Goal: Information Seeking & Learning: Learn about a topic

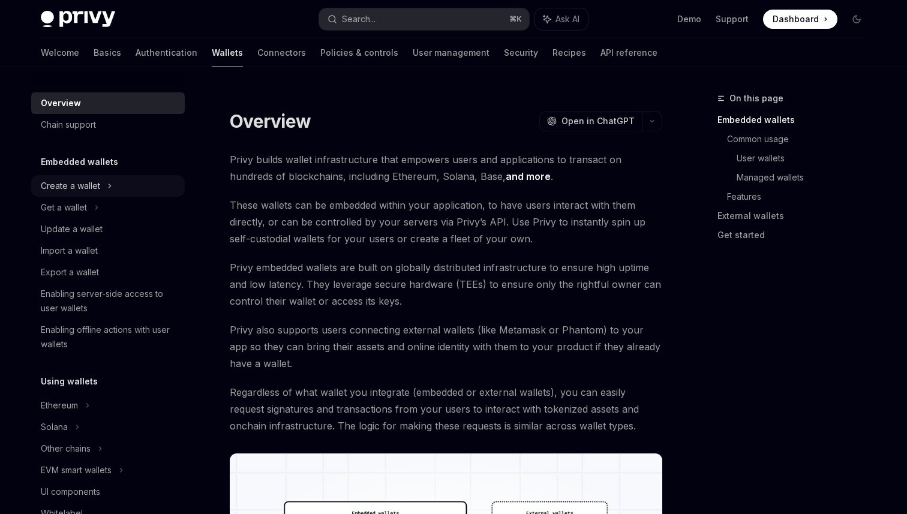
click at [94, 190] on div "Create a wallet" at bounding box center [70, 186] width 59 height 14
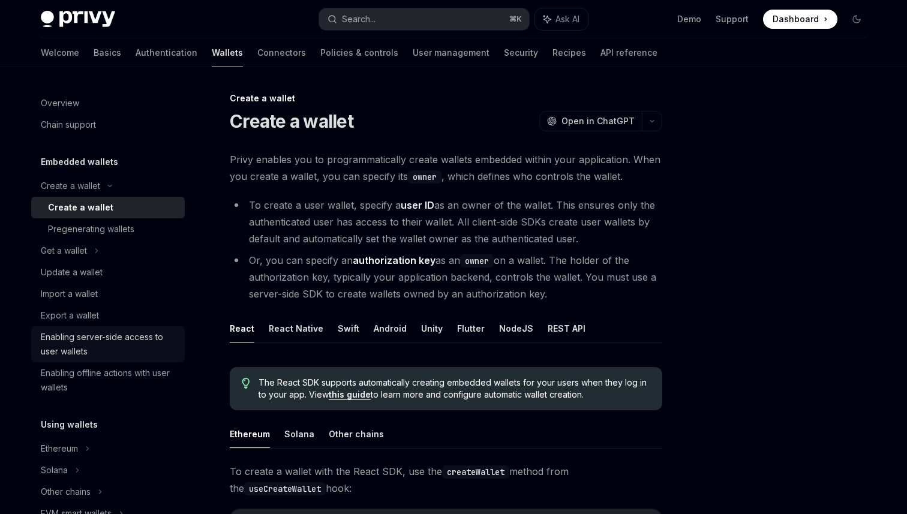
click at [119, 347] on div "Enabling server-side access to user wallets" at bounding box center [109, 344] width 137 height 29
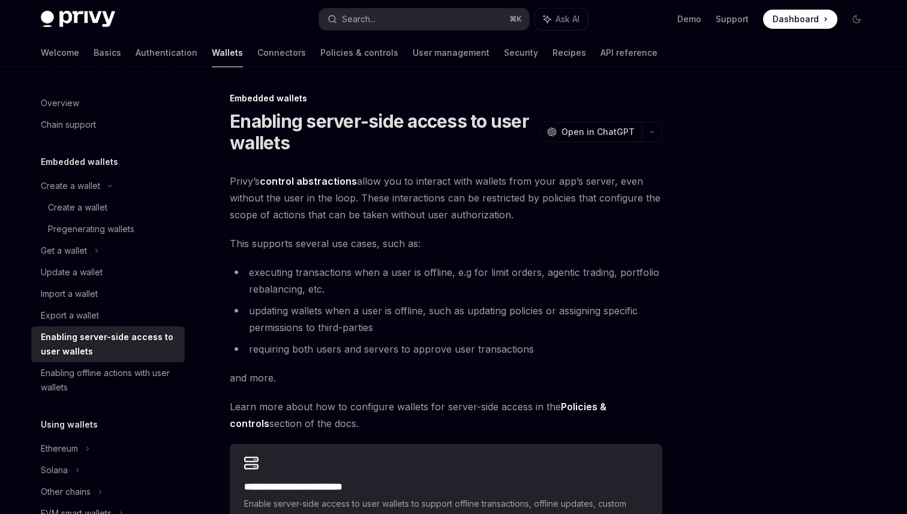
scroll to position [101, 0]
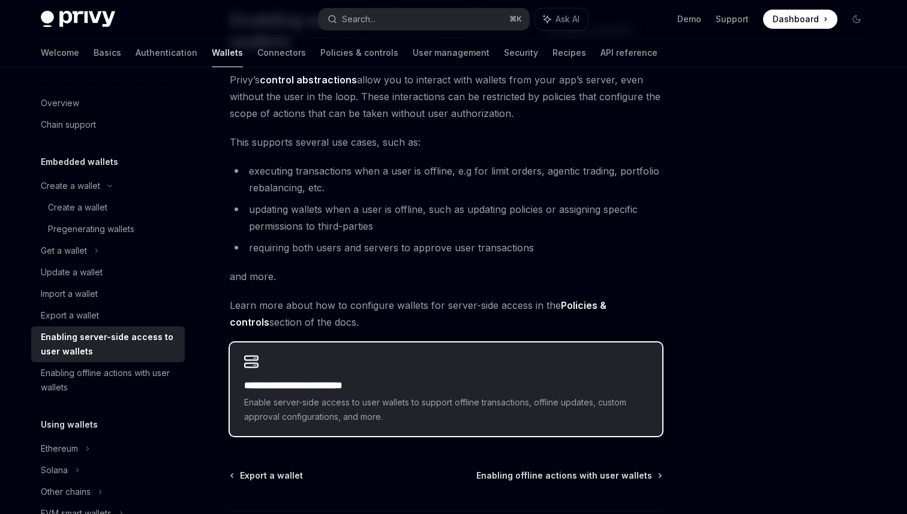
click at [343, 412] on span "Enable server-side access to user wallets to support offline transactions, offl…" at bounding box center [446, 409] width 404 height 29
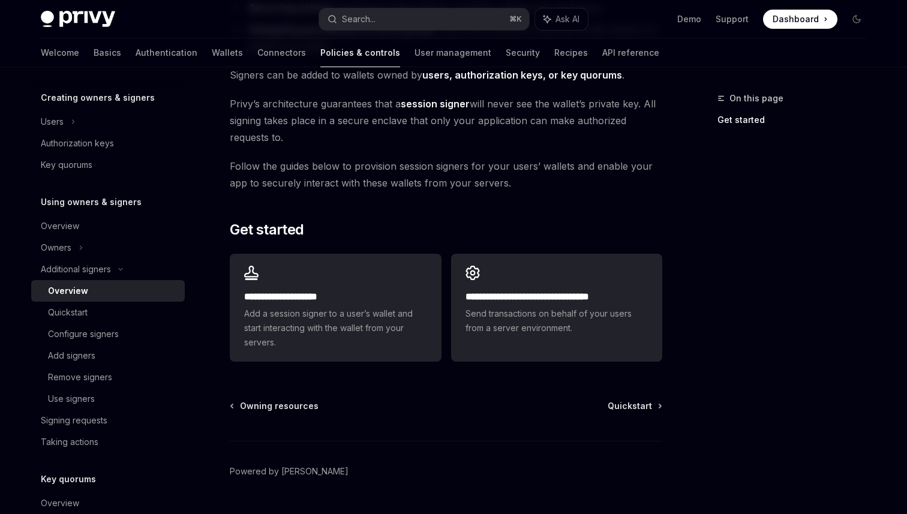
scroll to position [262, 0]
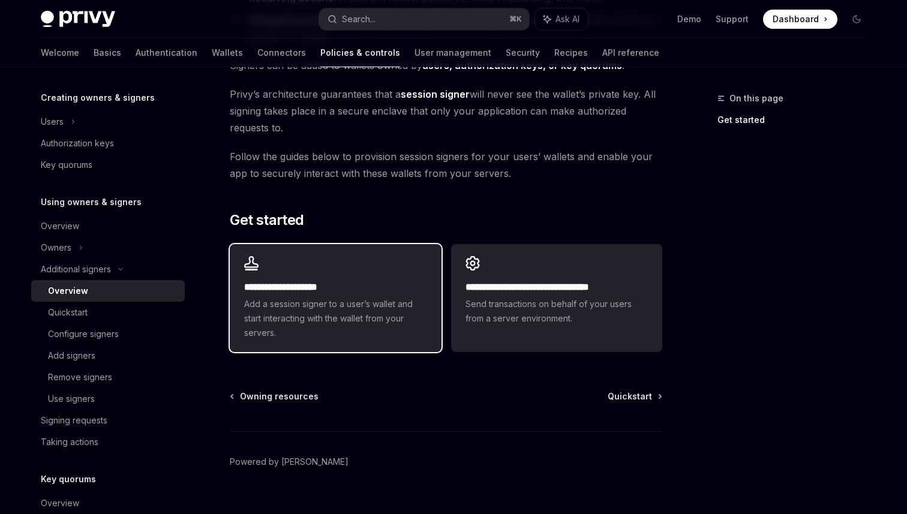
click at [339, 322] on span "Add a session signer to a user’s wallet and start interacting with the wallet f…" at bounding box center [335, 318] width 182 height 43
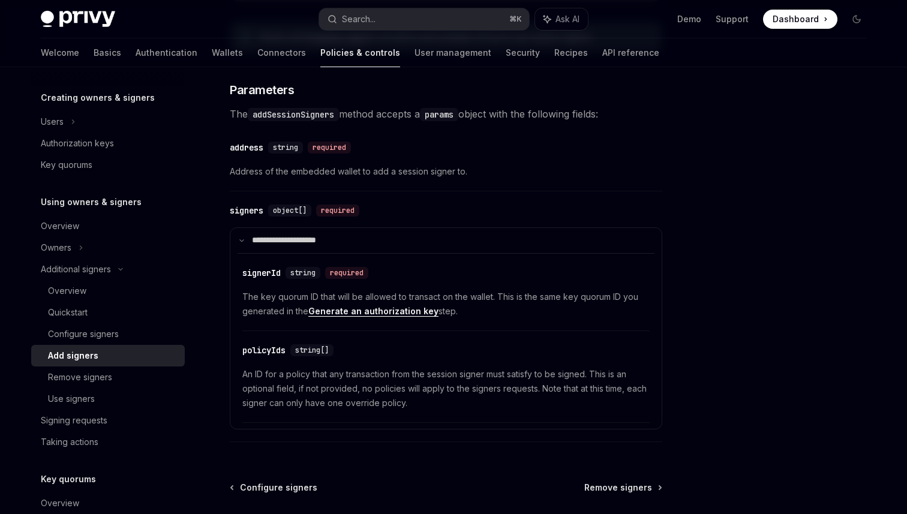
scroll to position [508, 0]
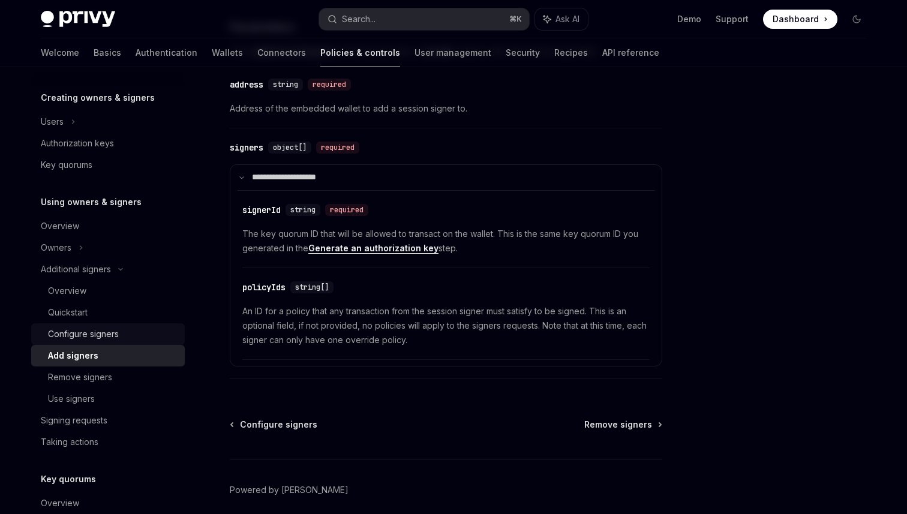
click at [103, 332] on div "Configure signers" at bounding box center [83, 334] width 71 height 14
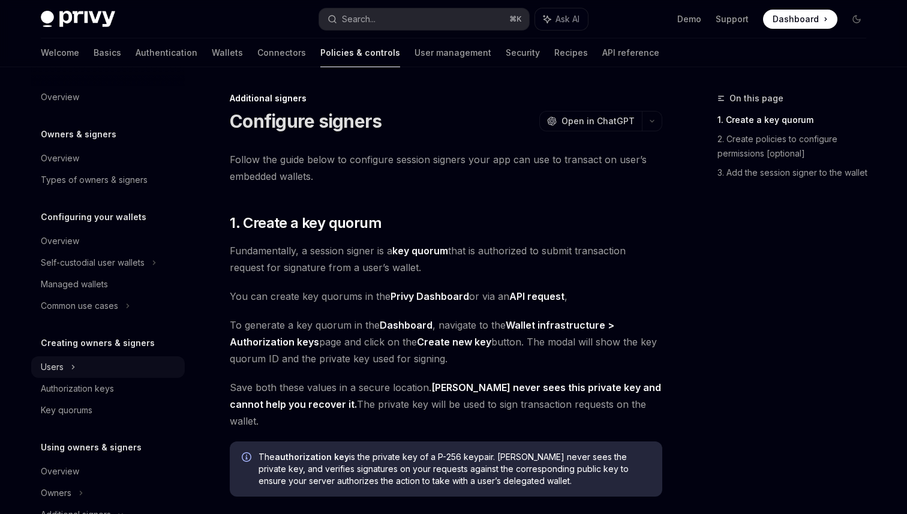
click at [97, 368] on div "Users" at bounding box center [108, 367] width 154 height 22
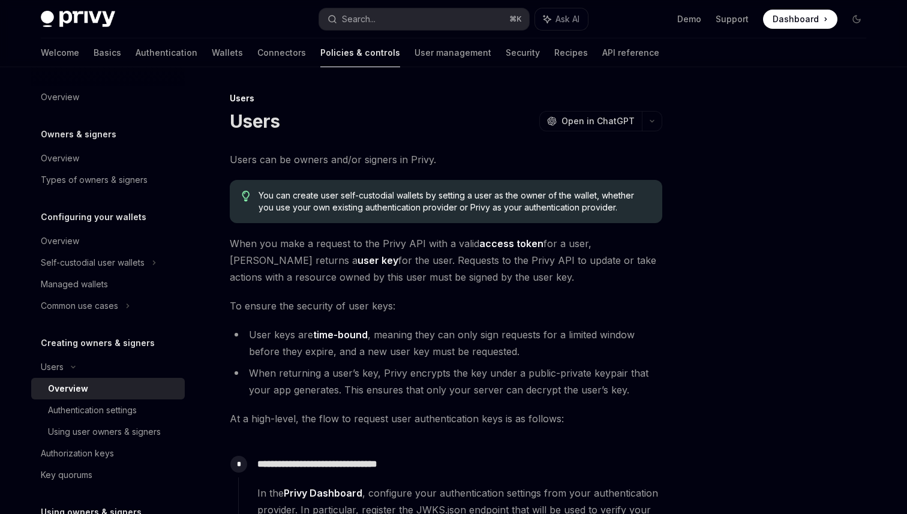
click at [97, 394] on div "Overview" at bounding box center [113, 389] width 130 height 14
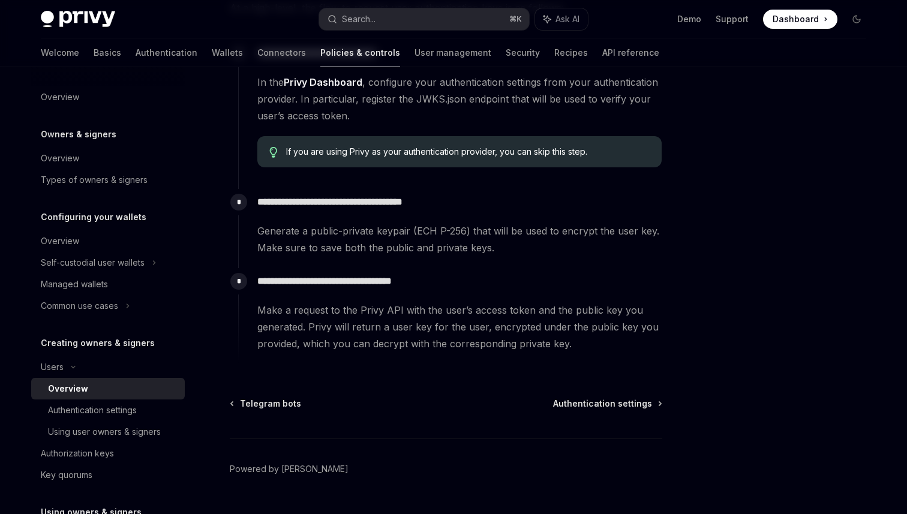
scroll to position [439, 0]
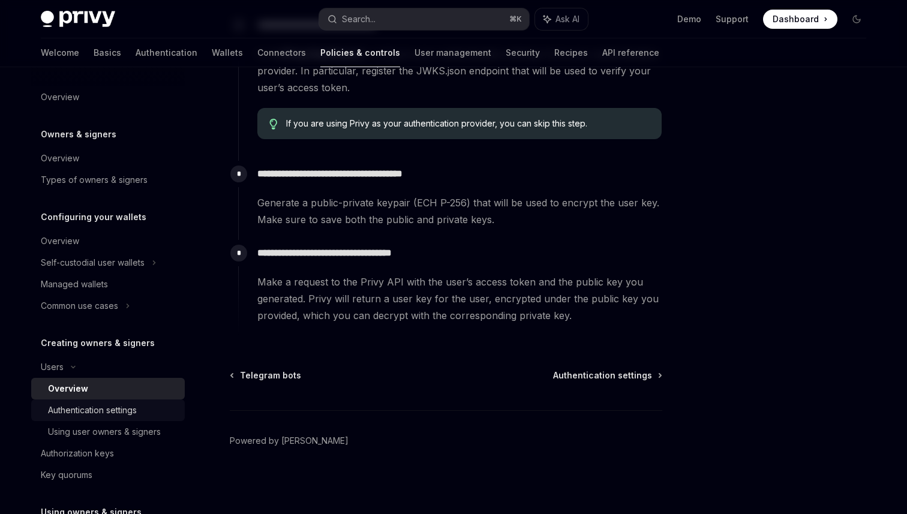
click at [121, 410] on div "Authentication settings" at bounding box center [92, 410] width 89 height 14
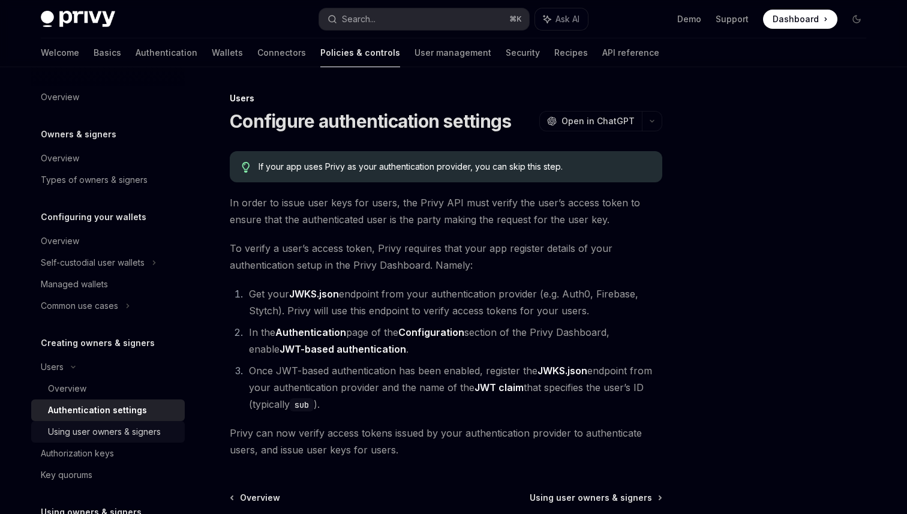
click at [122, 439] on link "Using user owners & signers" at bounding box center [108, 432] width 154 height 22
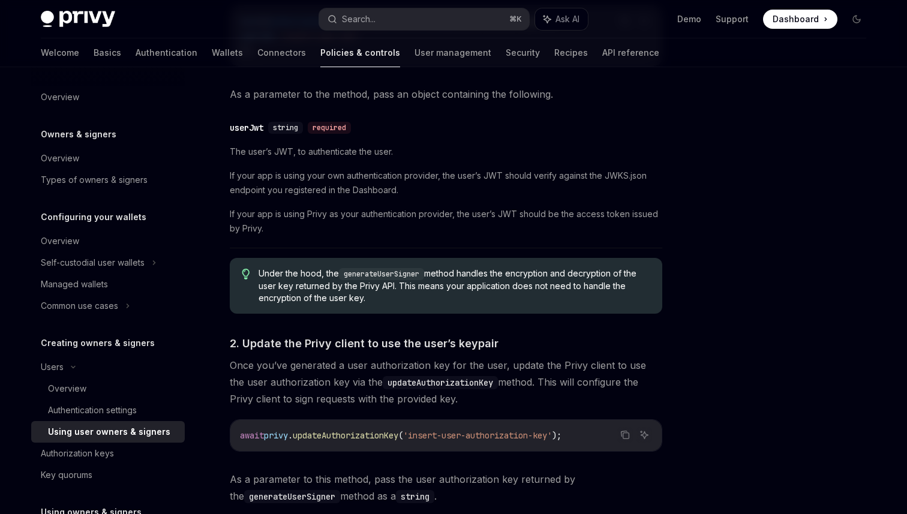
scroll to position [739, 0]
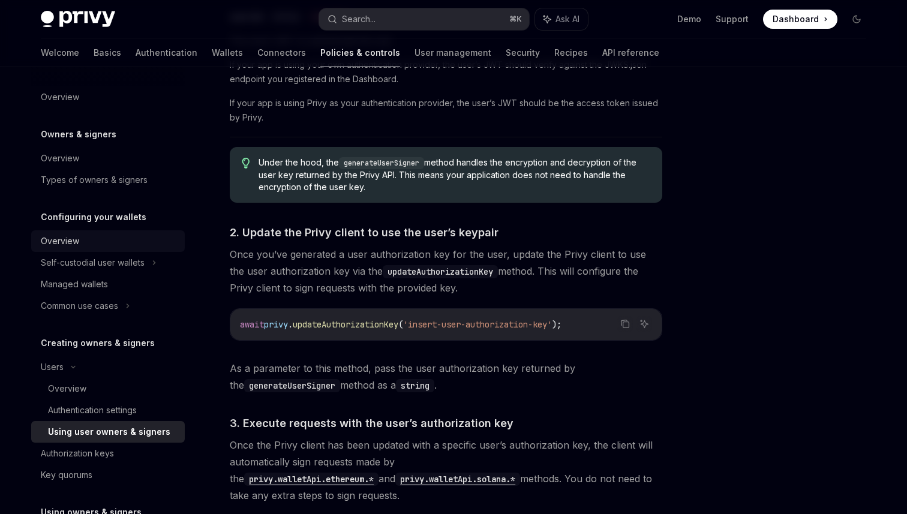
click at [97, 245] on div "Overview" at bounding box center [109, 241] width 137 height 14
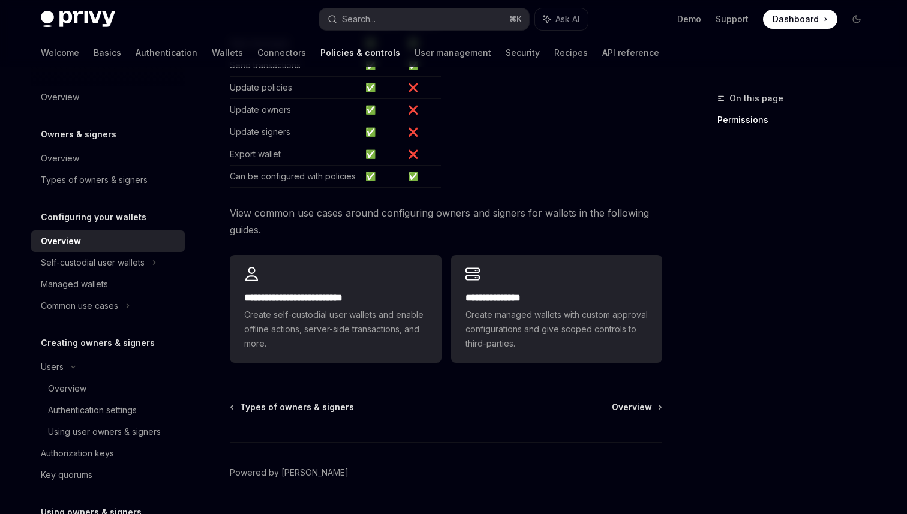
scroll to position [310, 0]
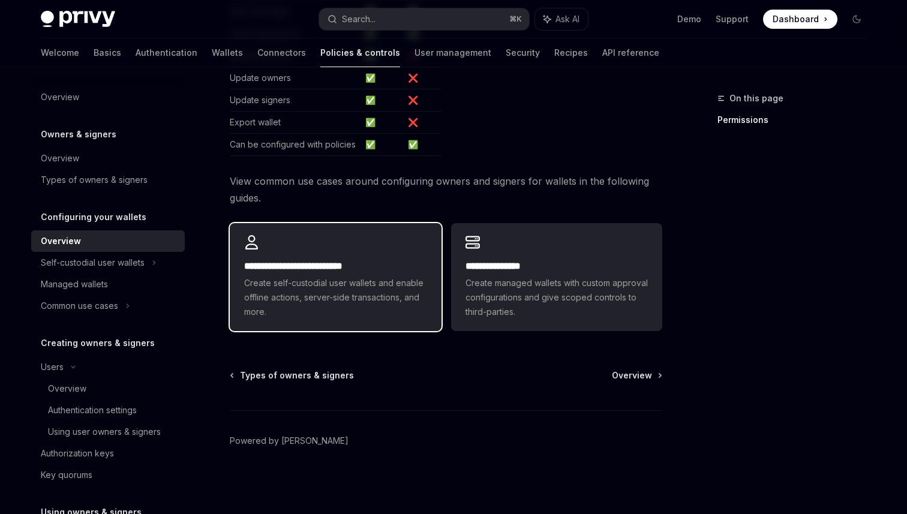
click at [328, 290] on span "Create self-custodial user wallets and enable offline actions, server-side tran…" at bounding box center [335, 297] width 182 height 43
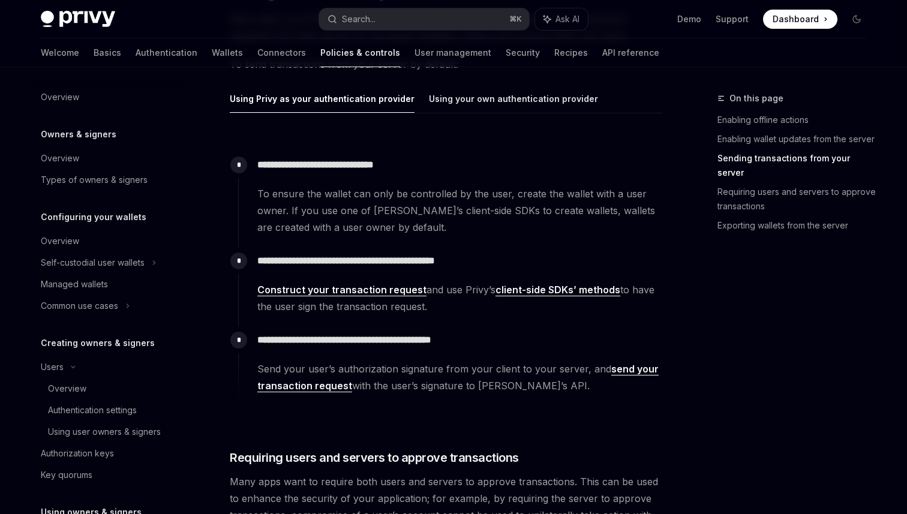
scroll to position [1243, 0]
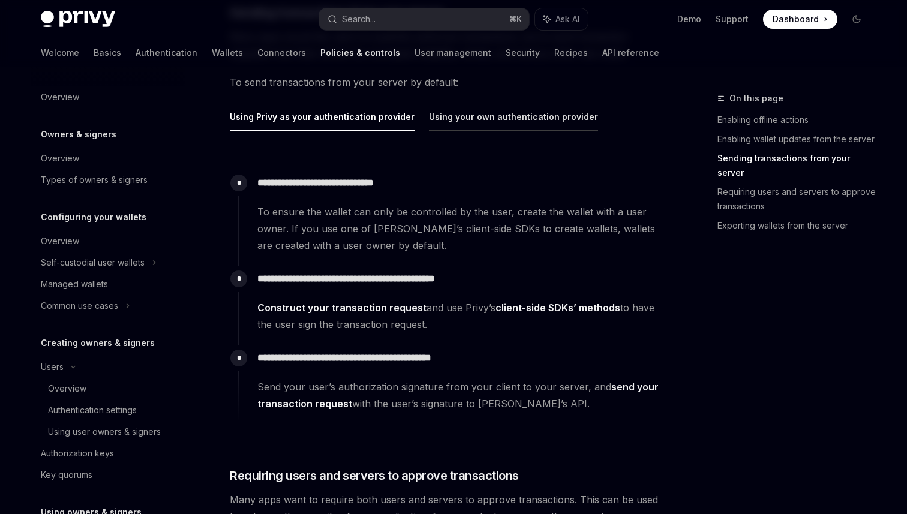
click at [484, 118] on button "Using your own authentication provider" at bounding box center [513, 117] width 169 height 28
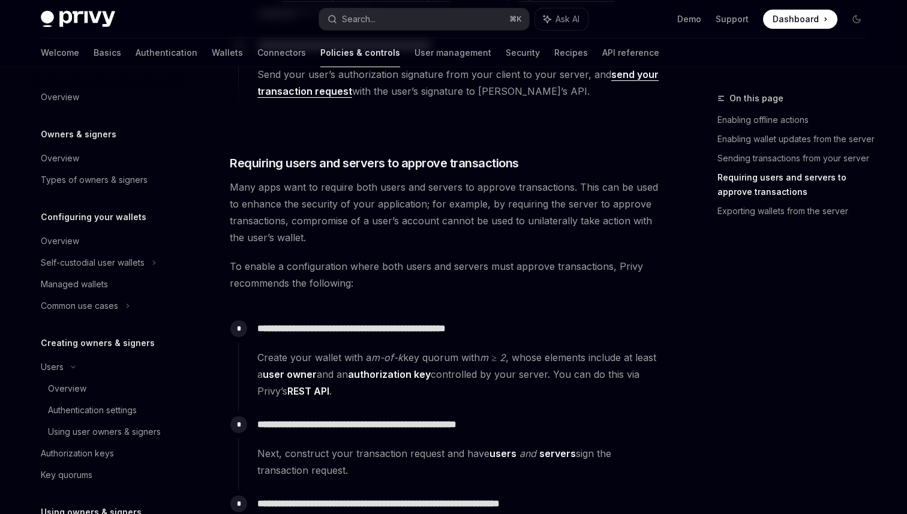
scroll to position [1674, 0]
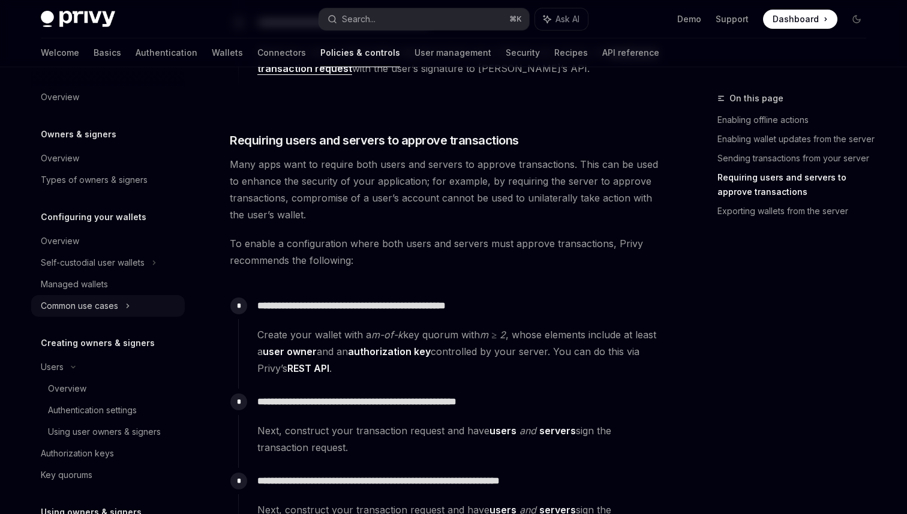
click at [134, 307] on div "Common use cases" at bounding box center [108, 306] width 154 height 22
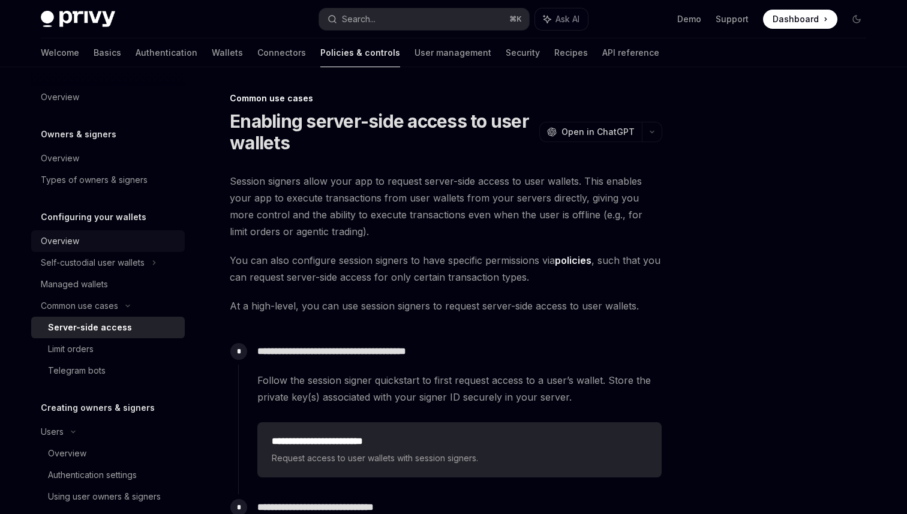
click at [61, 242] on div "Overview" at bounding box center [60, 241] width 38 height 14
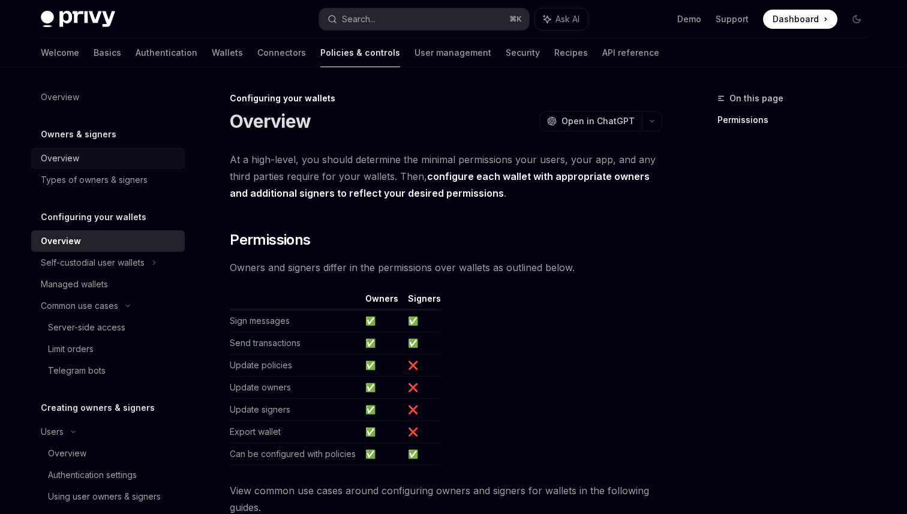
click at [89, 163] on div "Overview" at bounding box center [109, 158] width 137 height 14
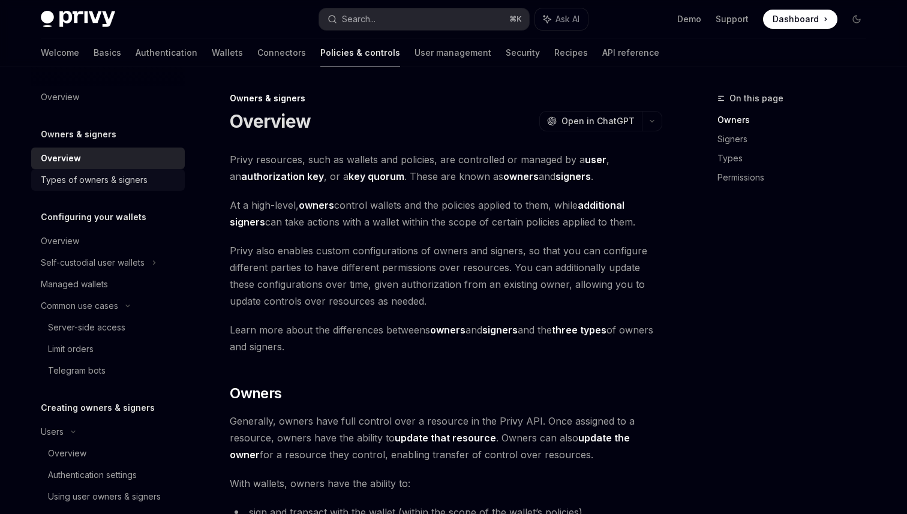
click at [94, 175] on div "Types of owners & signers" at bounding box center [94, 180] width 107 height 14
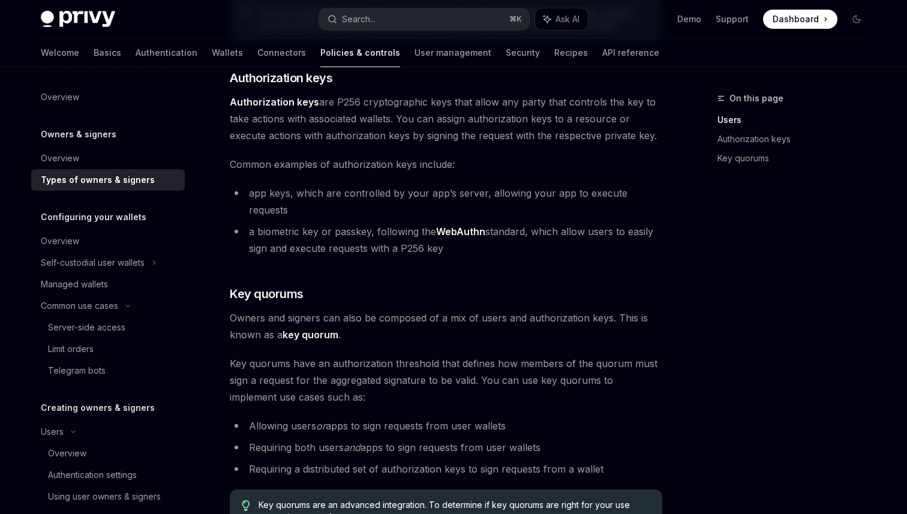
scroll to position [385, 0]
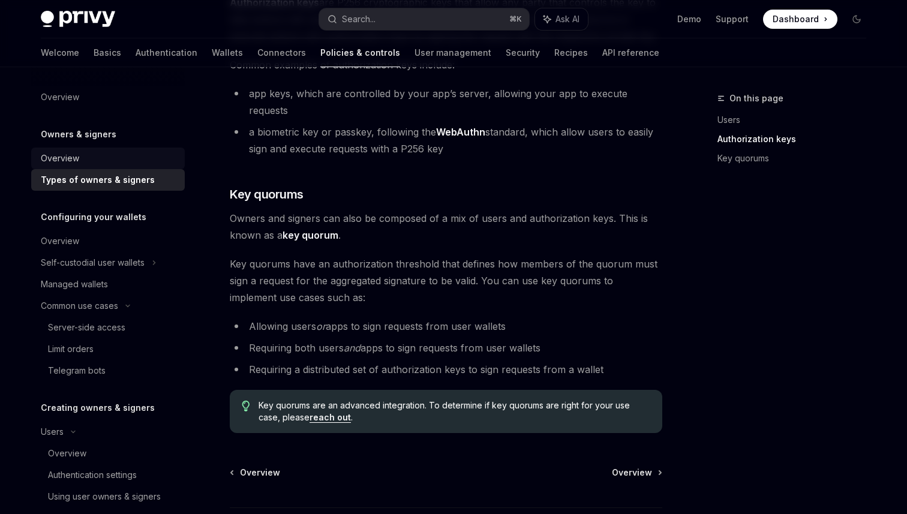
click at [118, 166] on link "Overview" at bounding box center [108, 159] width 154 height 22
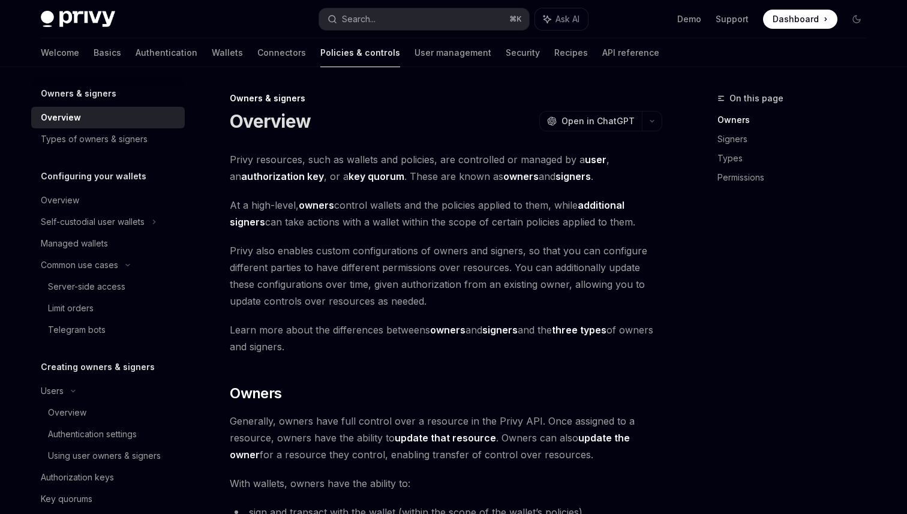
scroll to position [51, 0]
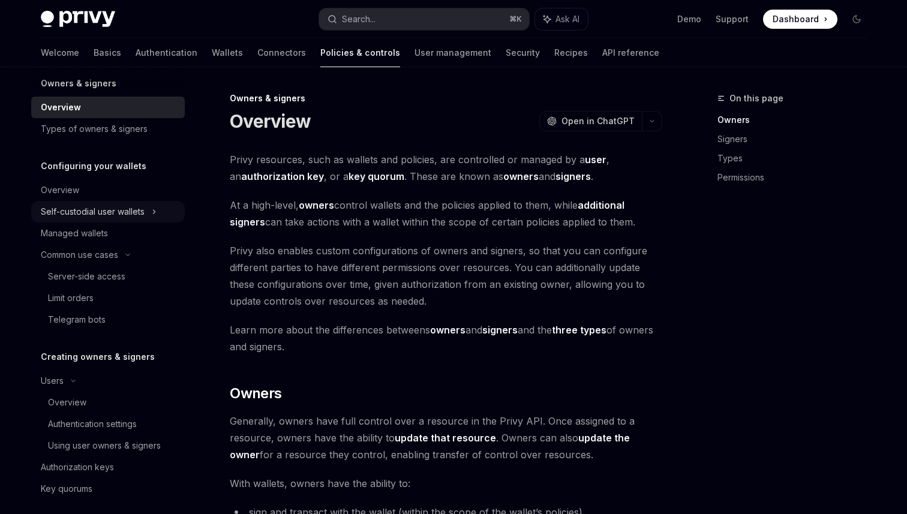
click at [103, 214] on div "Self-custodial user wallets" at bounding box center [93, 212] width 104 height 14
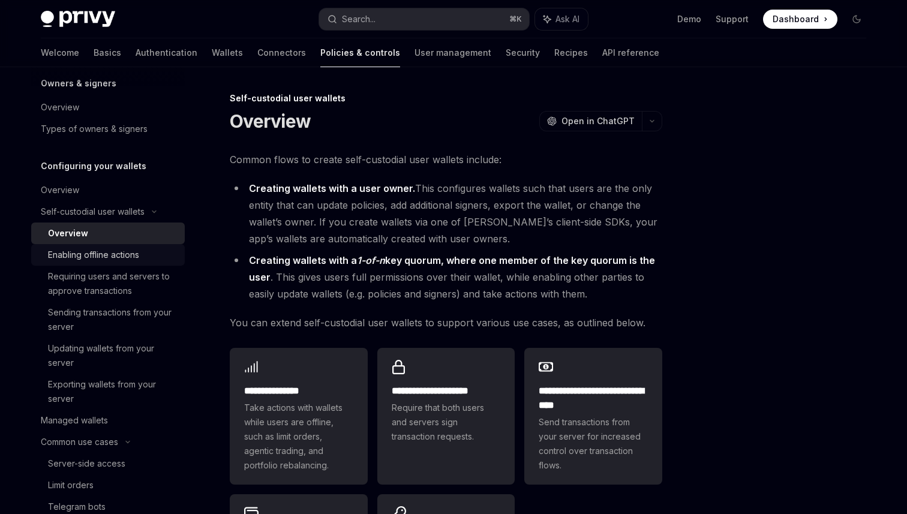
click at [137, 263] on link "Enabling offline actions" at bounding box center [108, 255] width 154 height 22
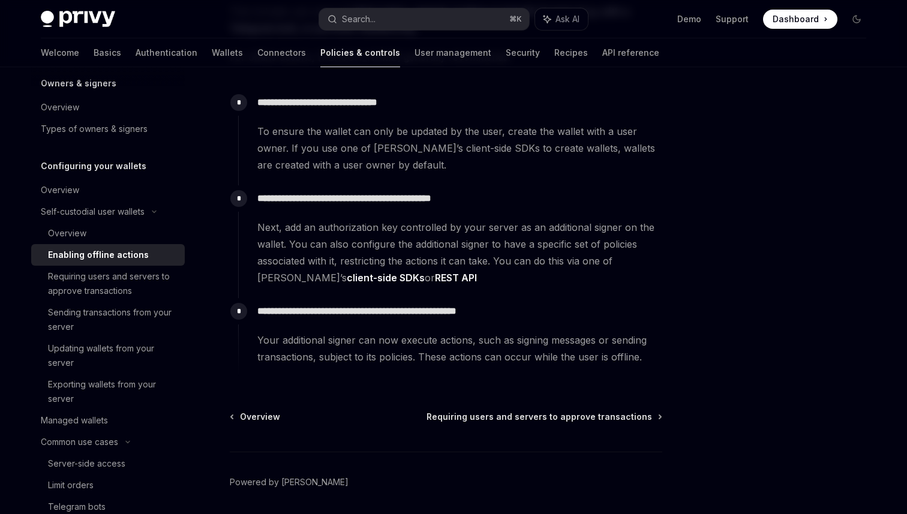
scroll to position [206, 0]
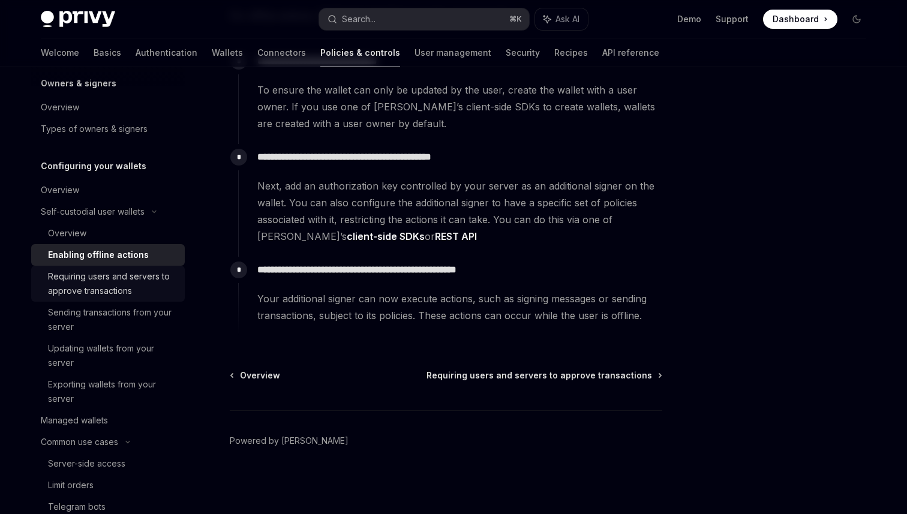
click at [125, 273] on div "Requiring users and servers to approve transactions" at bounding box center [113, 283] width 130 height 29
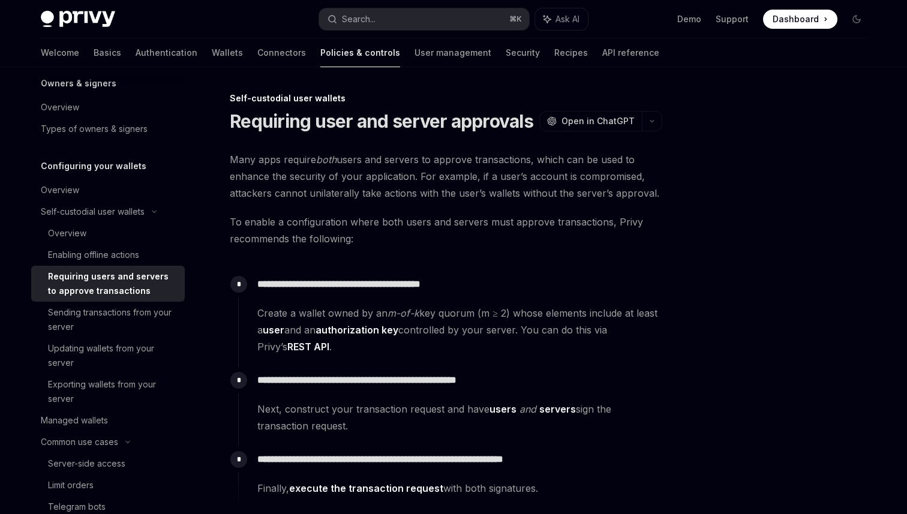
scroll to position [173, 0]
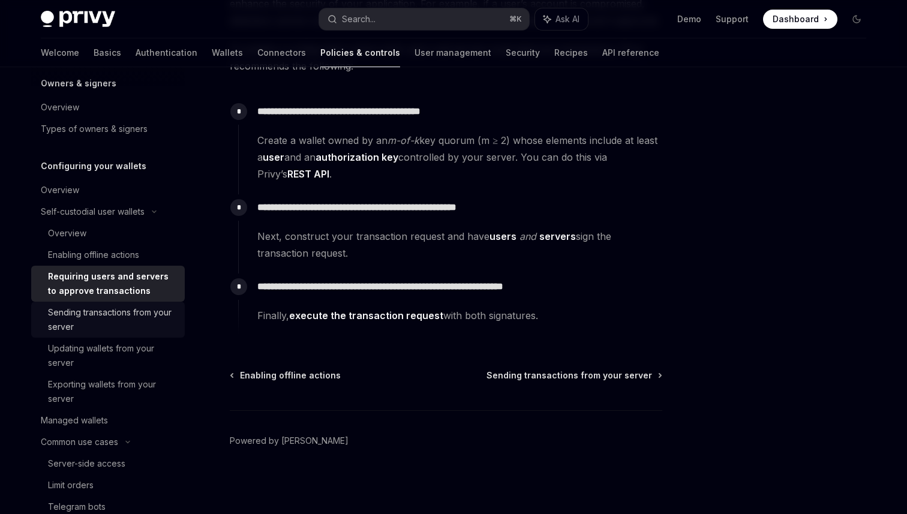
click at [141, 314] on div "Sending transactions from your server" at bounding box center [113, 319] width 130 height 29
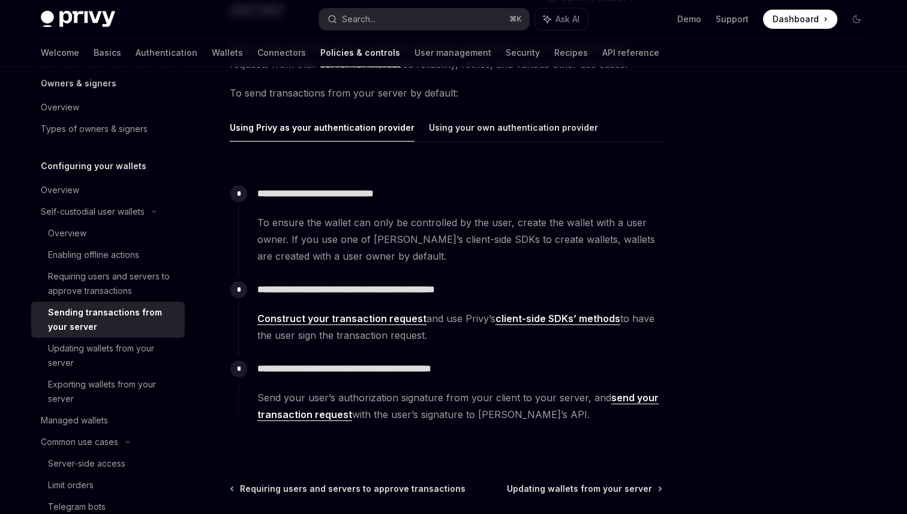
scroll to position [141, 0]
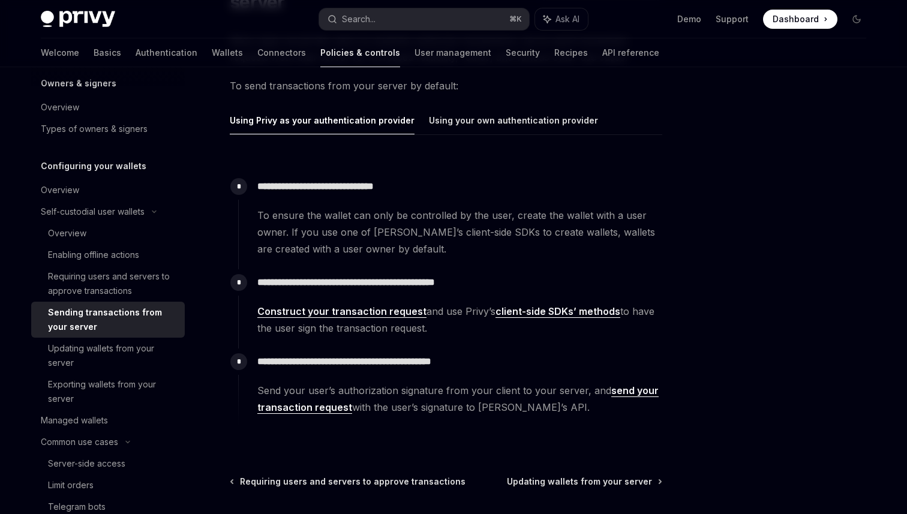
click at [523, 310] on link "client-side SDKs’ methods" at bounding box center [558, 311] width 125 height 13
click at [136, 353] on div "Updating wallets from your server" at bounding box center [113, 355] width 130 height 29
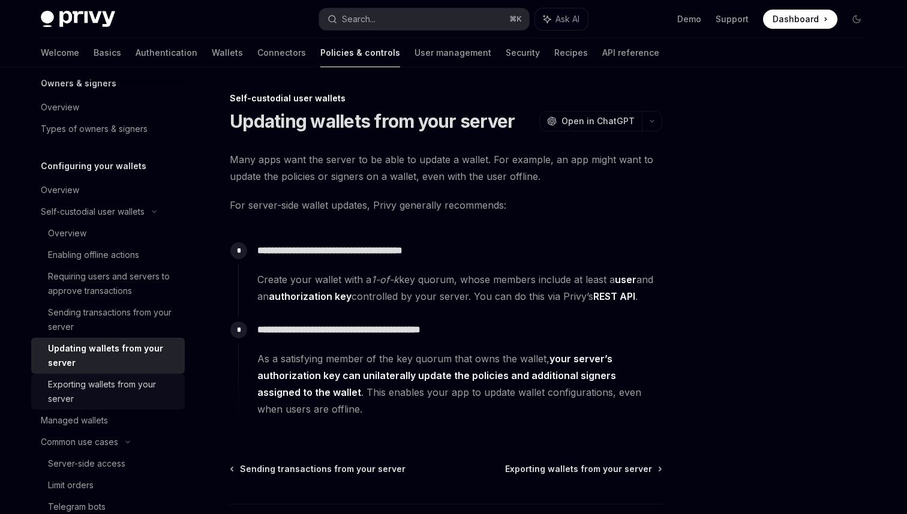
click at [143, 389] on div "Exporting wallets from your server" at bounding box center [113, 391] width 130 height 29
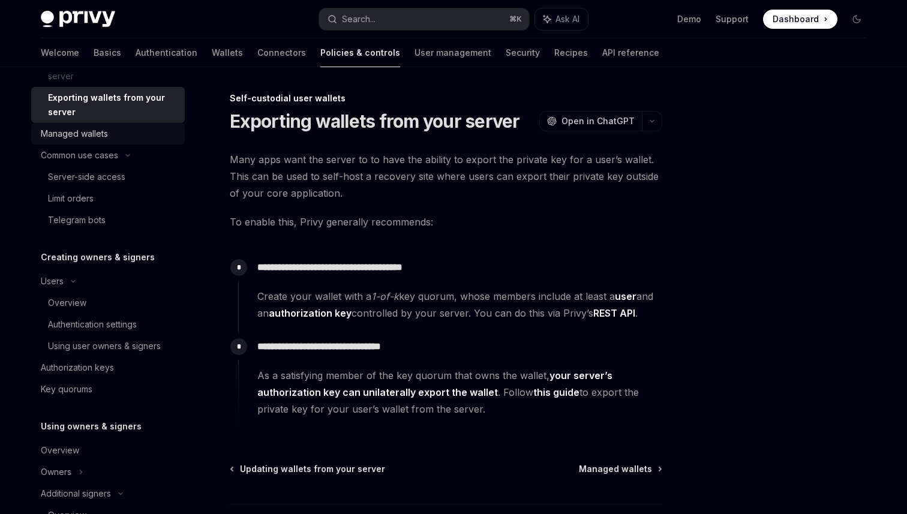
scroll to position [363, 0]
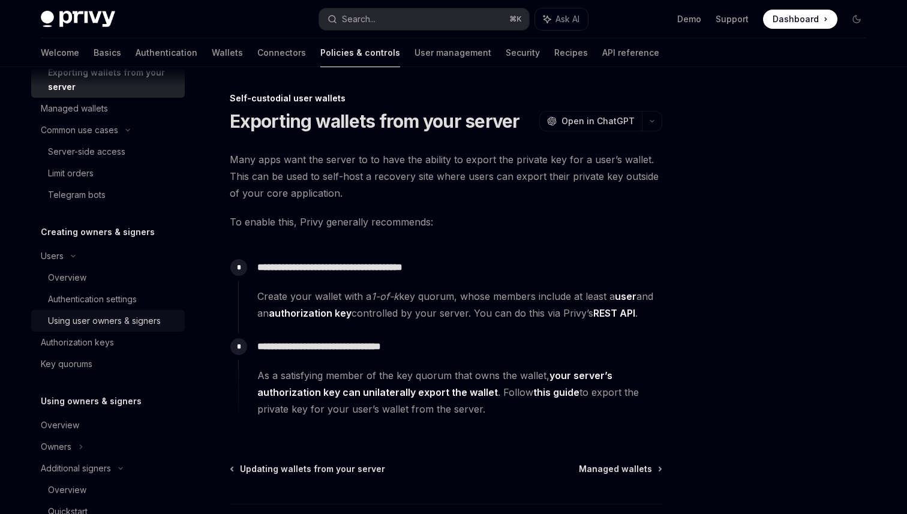
click at [111, 323] on div "Using user owners & signers" at bounding box center [104, 321] width 113 height 14
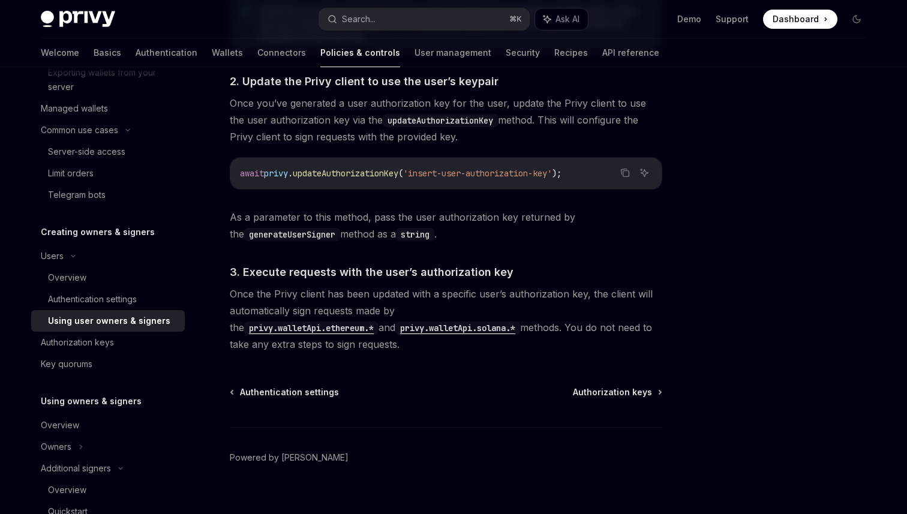
scroll to position [907, 0]
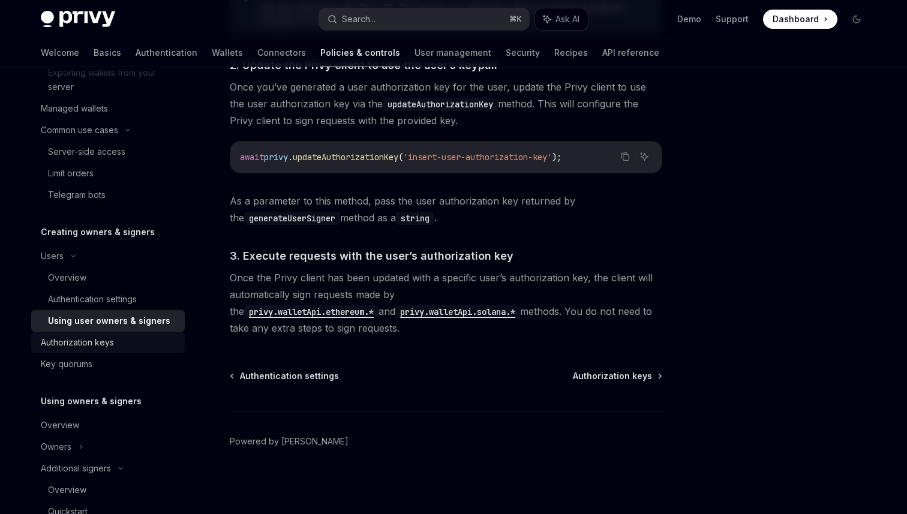
click at [112, 347] on div "Authorization keys" at bounding box center [77, 342] width 73 height 14
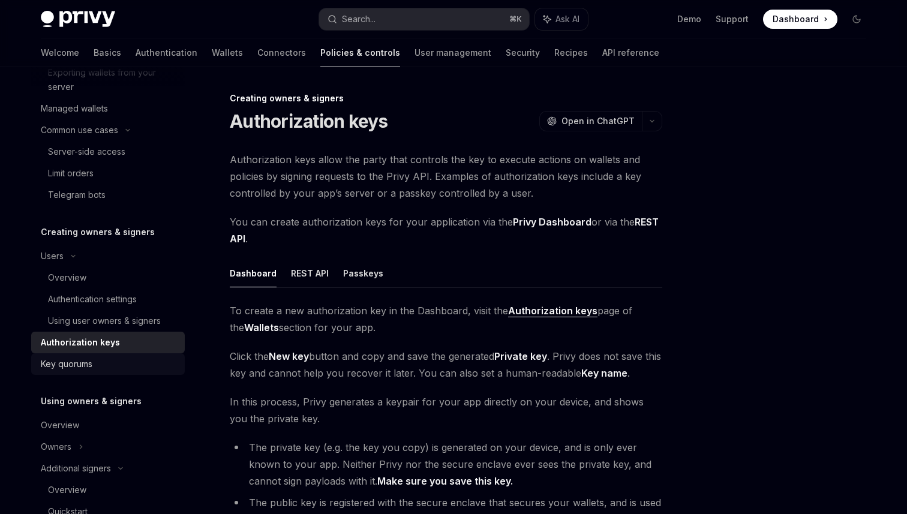
click at [110, 368] on div "Key quorums" at bounding box center [109, 364] width 137 height 14
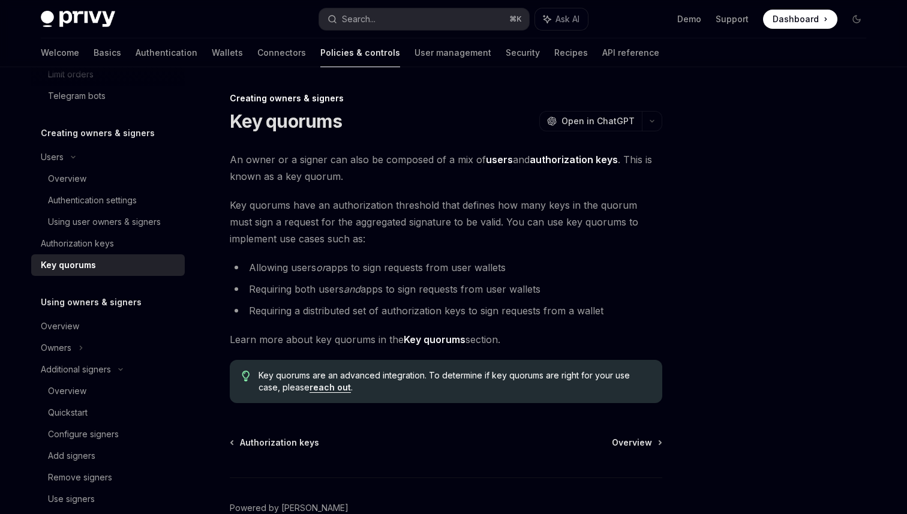
scroll to position [514, 0]
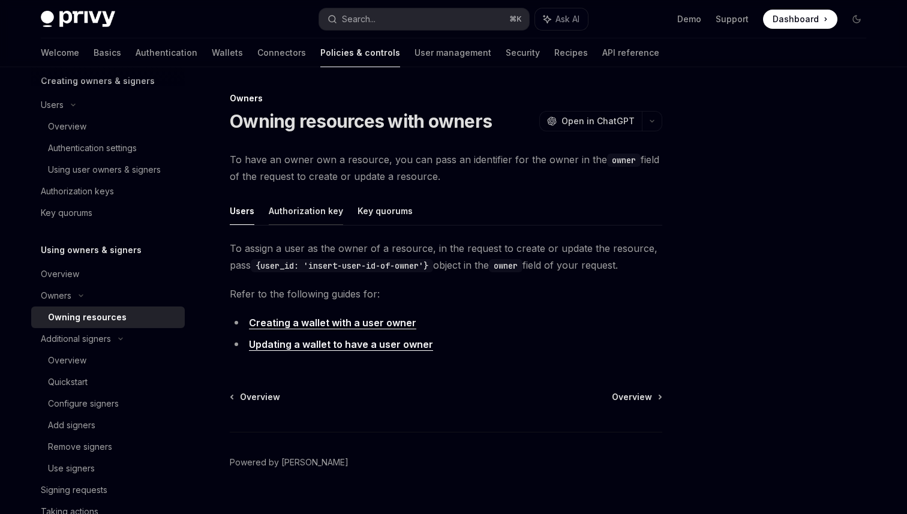
click at [298, 208] on button "Authorization key" at bounding box center [306, 211] width 74 height 28
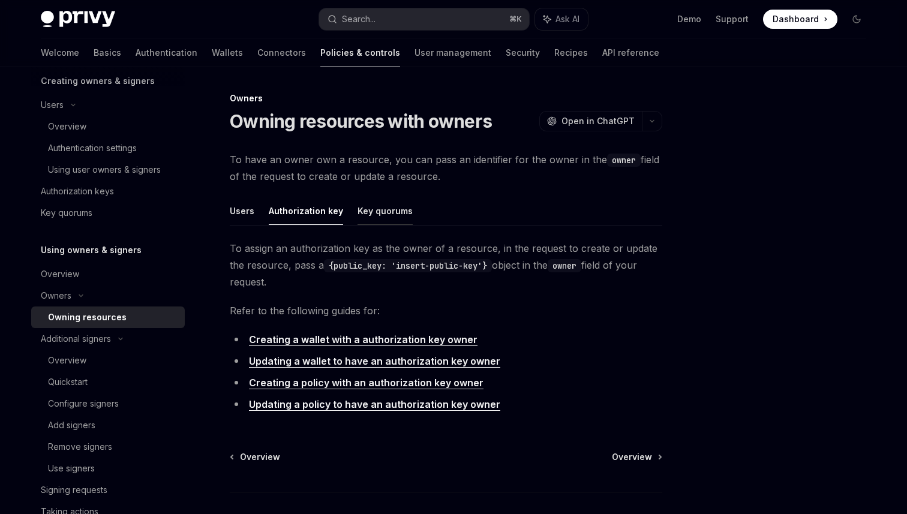
click at [393, 215] on button "Key quorums" at bounding box center [385, 211] width 55 height 28
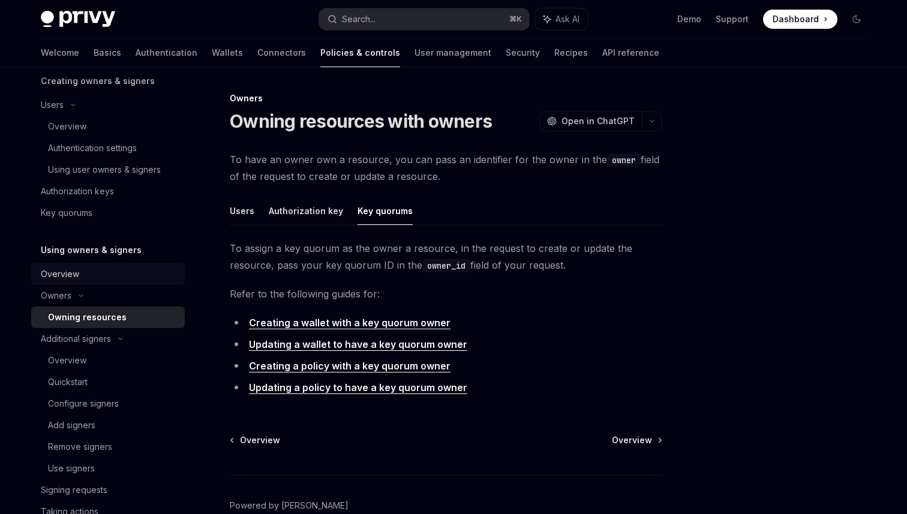
click at [89, 270] on div "Overview" at bounding box center [109, 274] width 137 height 14
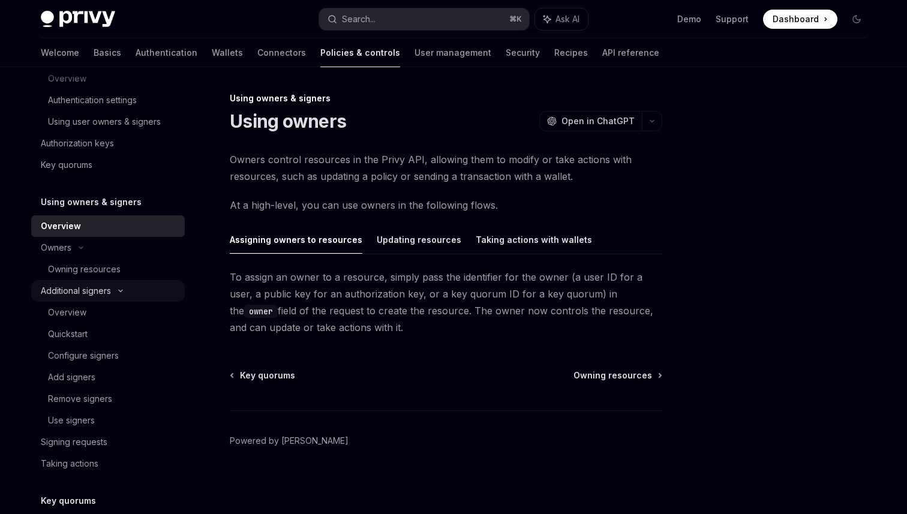
scroll to position [563, 0]
click at [384, 247] on button "Updating resources" at bounding box center [419, 240] width 85 height 28
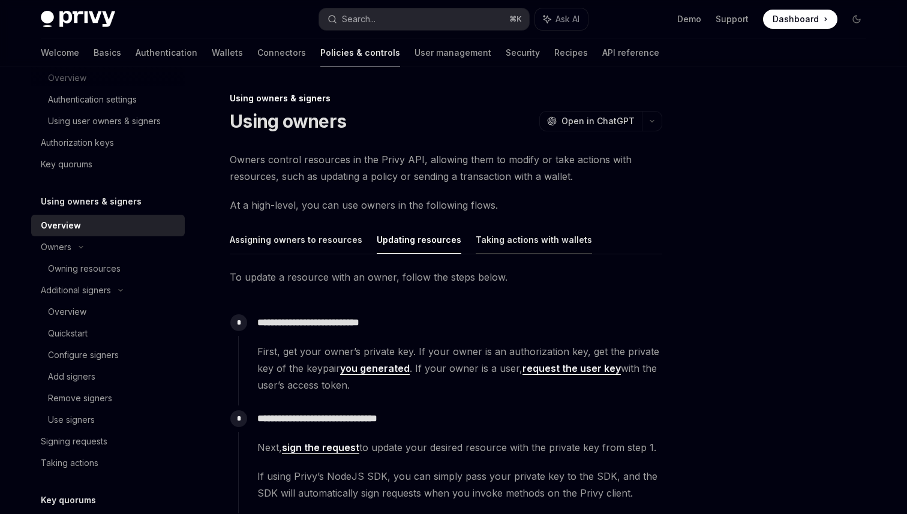
click at [490, 242] on button "Taking actions with wallets" at bounding box center [534, 240] width 116 height 28
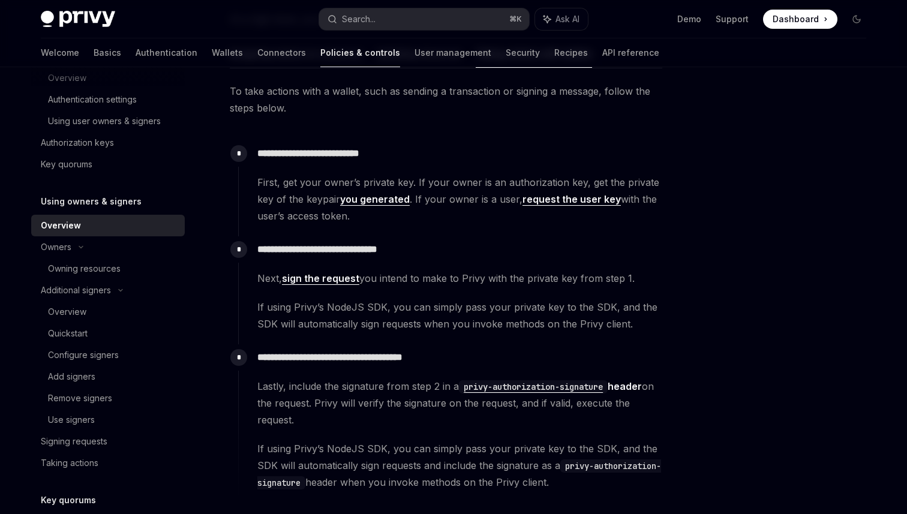
scroll to position [258, 0]
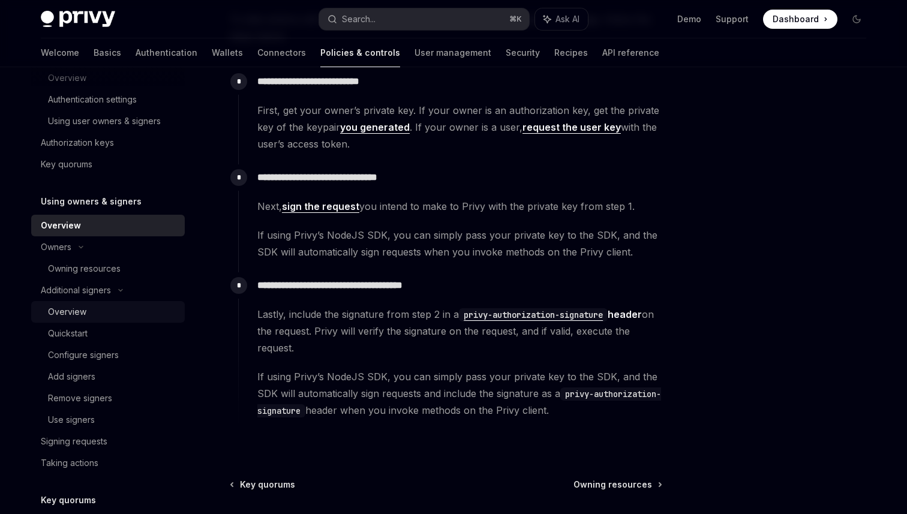
click at [99, 311] on div "Overview" at bounding box center [113, 312] width 130 height 14
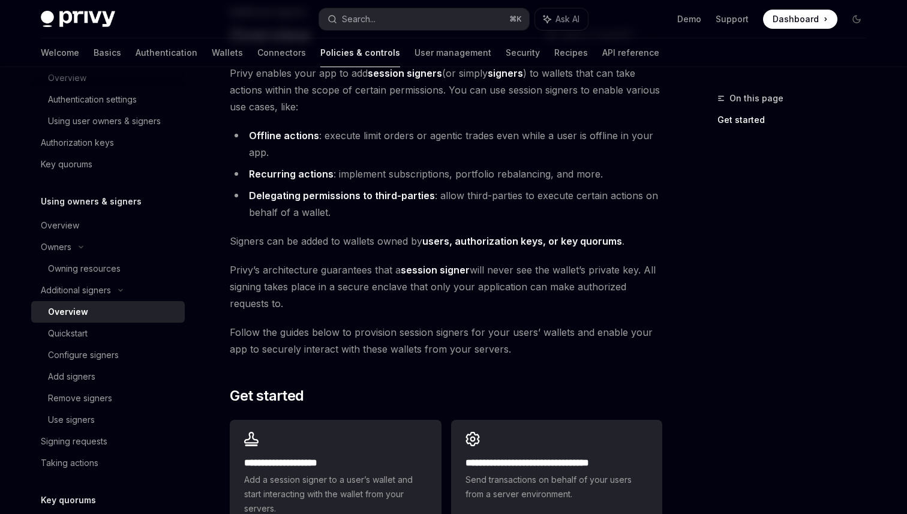
scroll to position [69, 0]
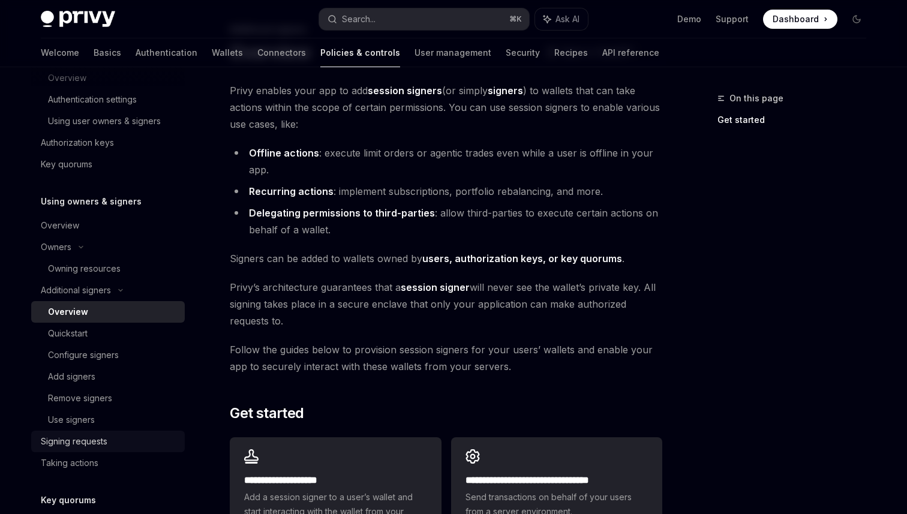
click at [99, 440] on div "Signing requests" at bounding box center [74, 441] width 67 height 14
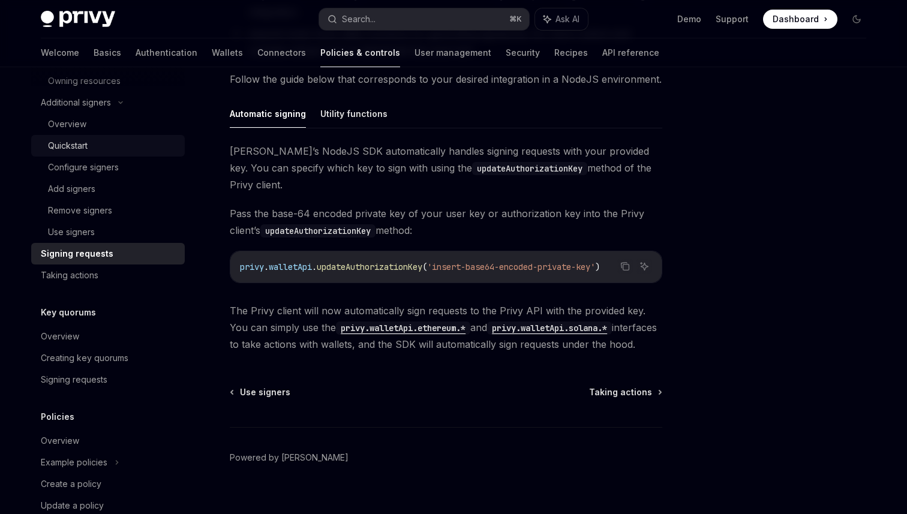
scroll to position [758, 0]
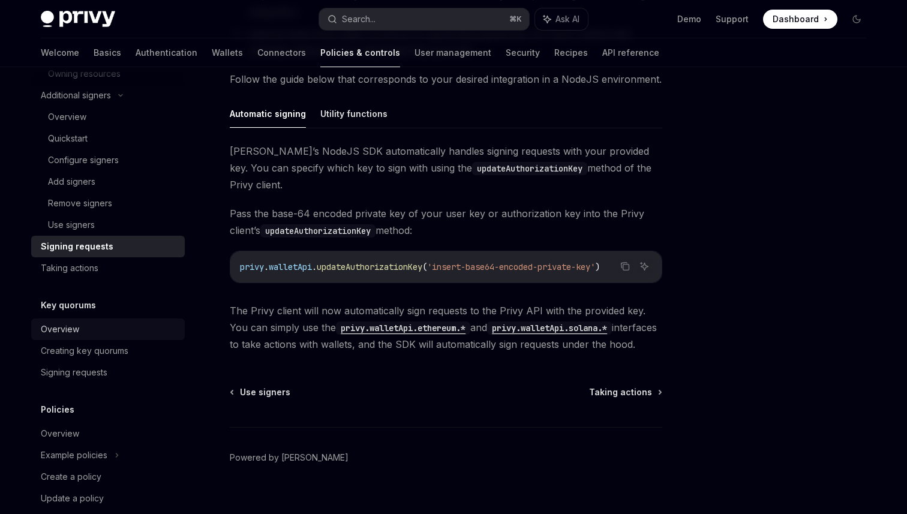
click at [88, 328] on div "Overview" at bounding box center [109, 329] width 137 height 14
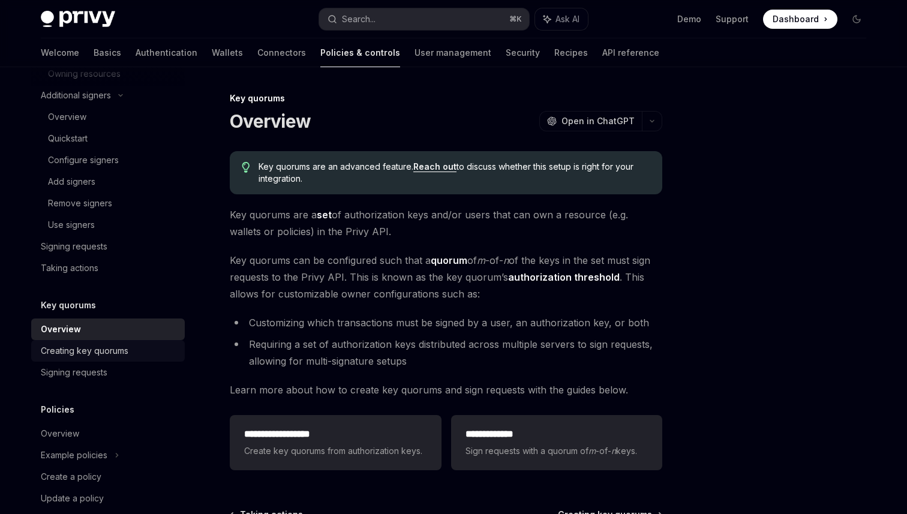
click at [104, 357] on div "Creating key quorums" at bounding box center [85, 351] width 88 height 14
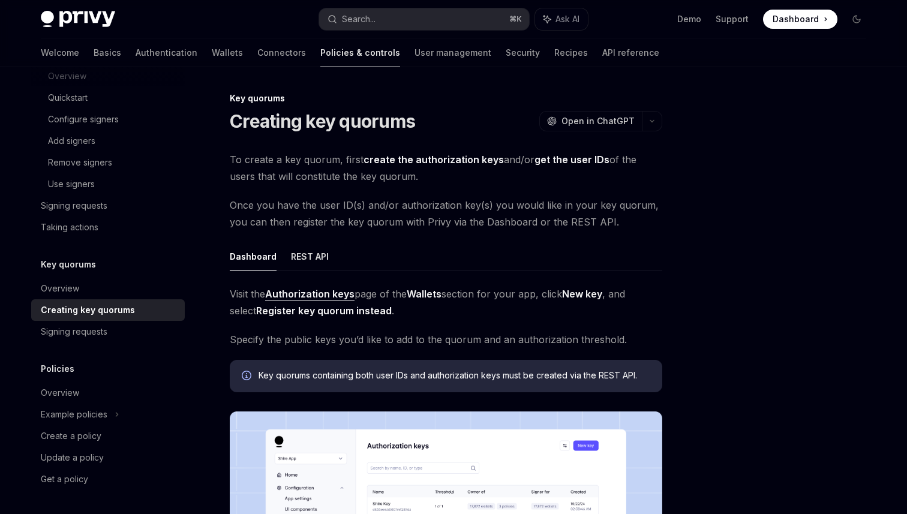
scroll to position [5, 0]
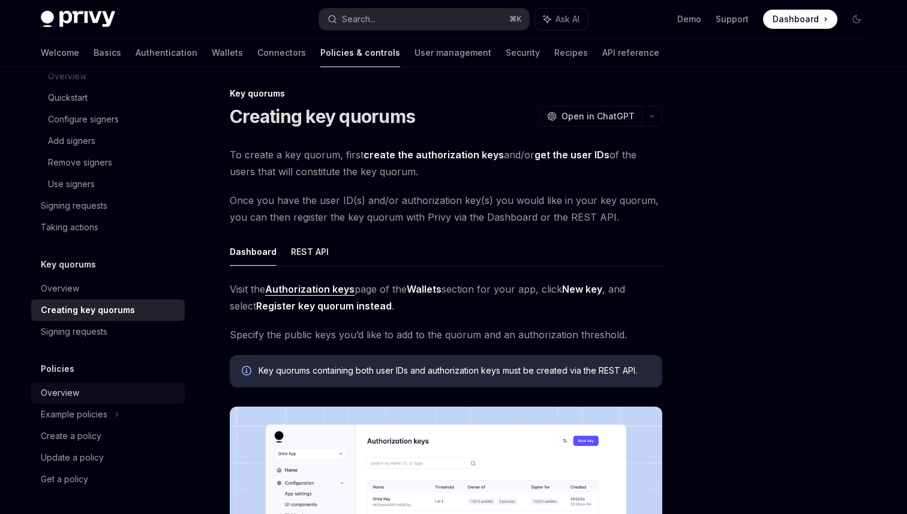
click at [96, 398] on div "Overview" at bounding box center [109, 393] width 137 height 14
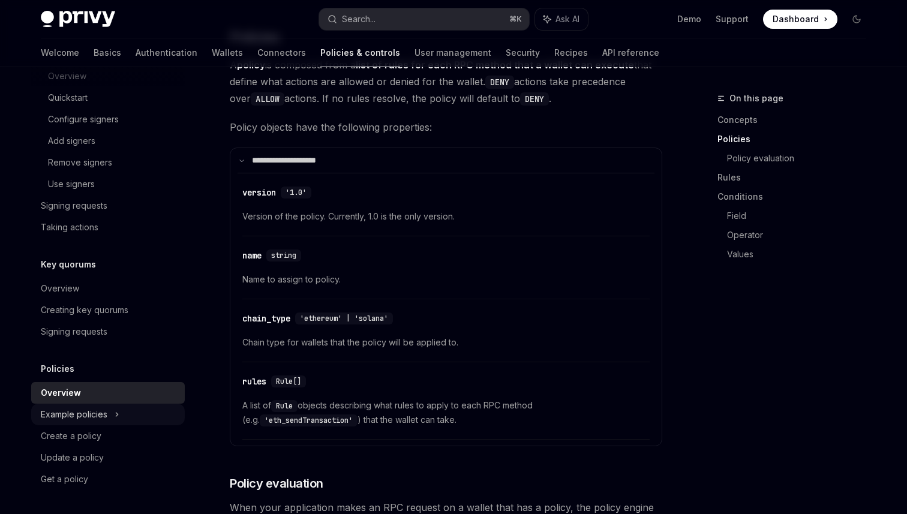
scroll to position [927, 0]
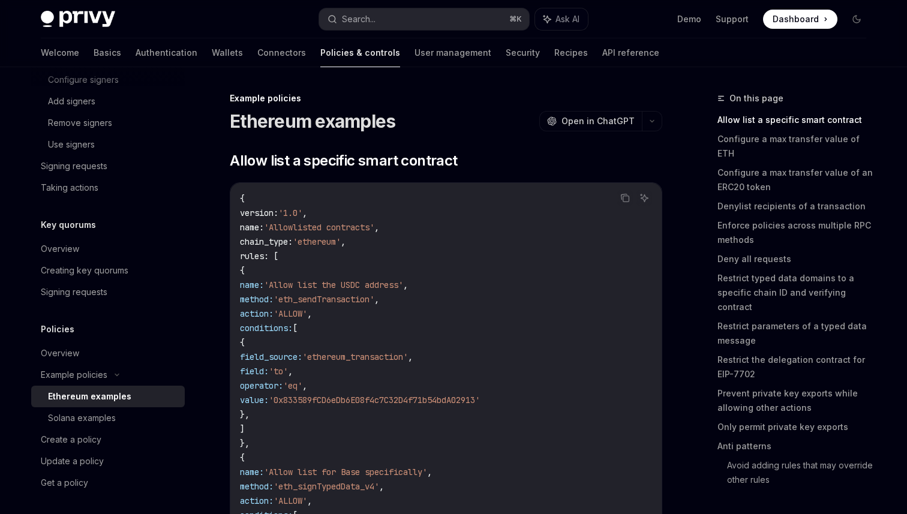
scroll to position [842, 0]
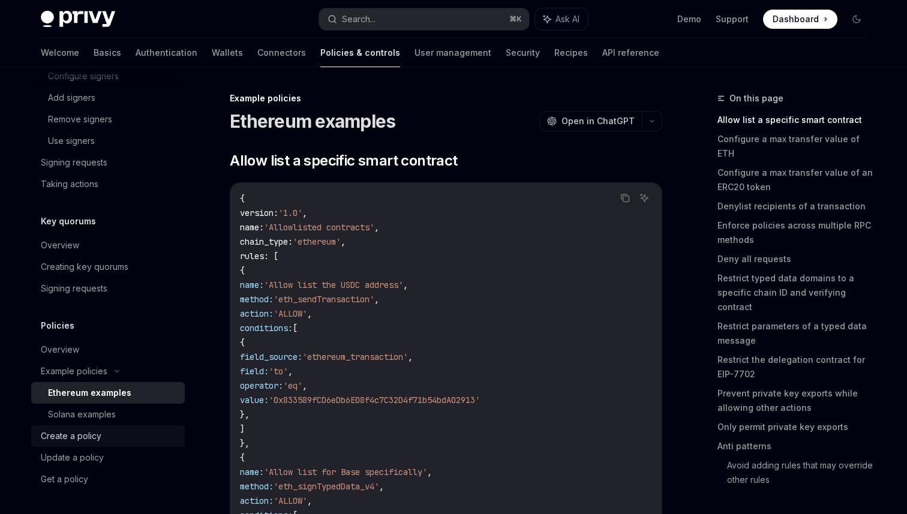
click at [91, 441] on div "Create a policy" at bounding box center [71, 436] width 61 height 14
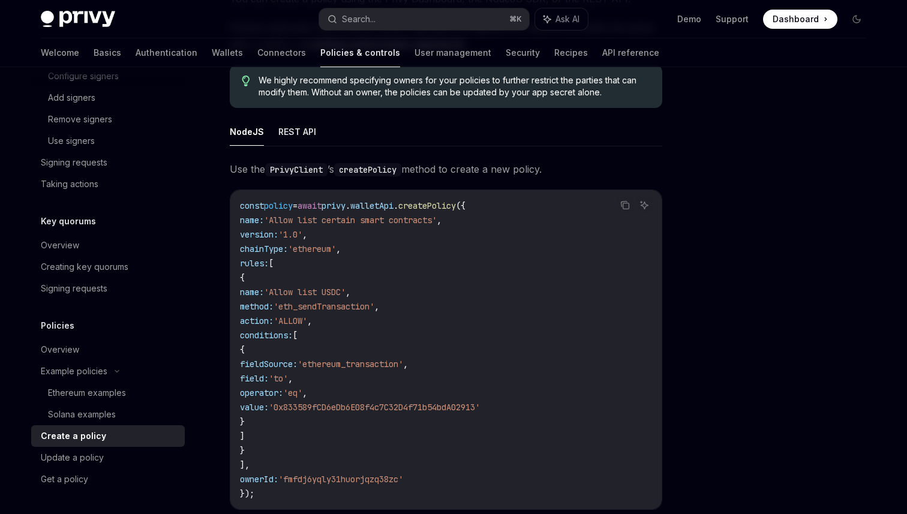
scroll to position [252, 0]
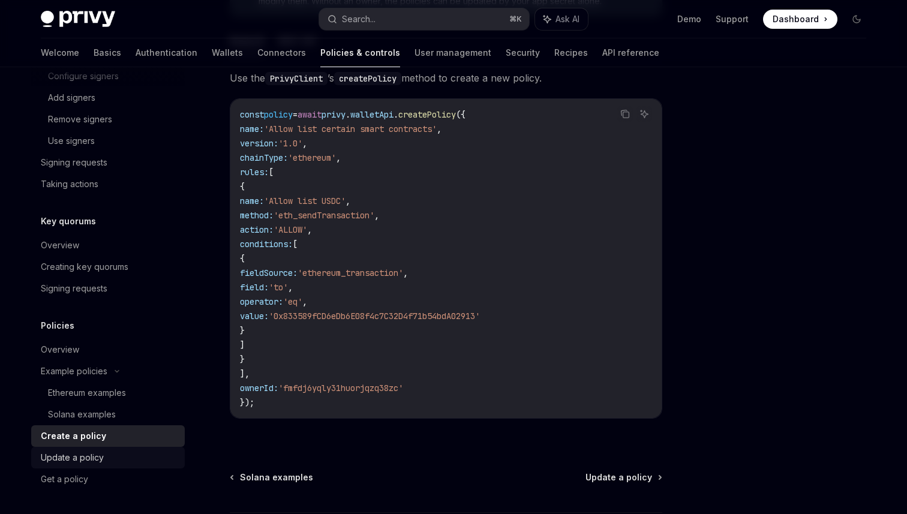
click at [130, 462] on div "Update a policy" at bounding box center [109, 458] width 137 height 14
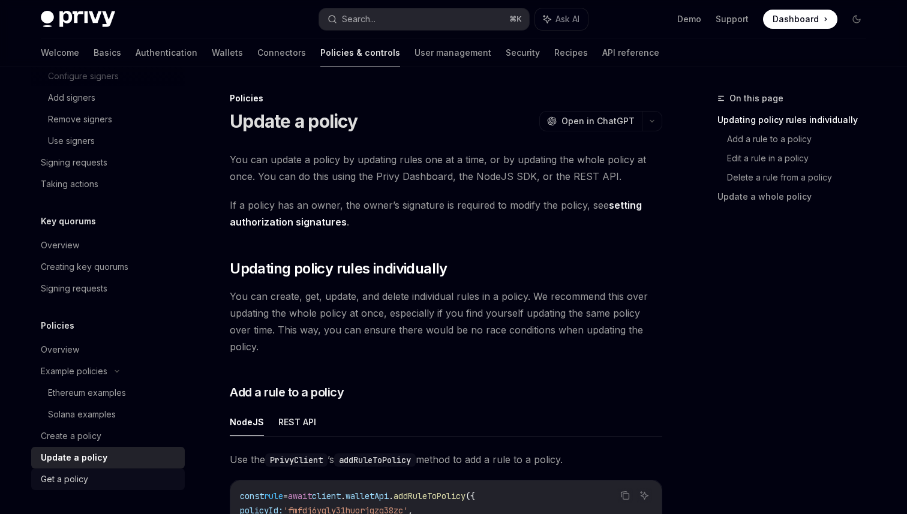
click at [119, 481] on div "Get a policy" at bounding box center [109, 479] width 137 height 14
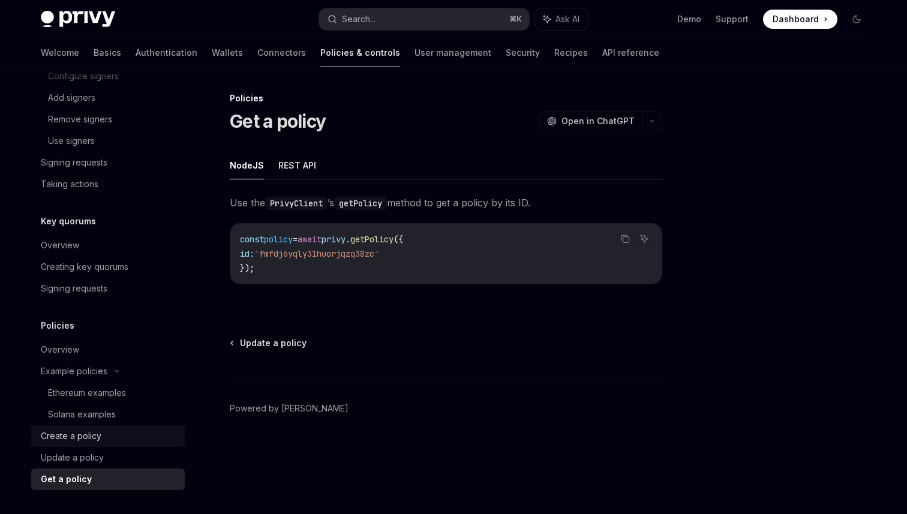
click at [103, 438] on div "Create a policy" at bounding box center [109, 436] width 137 height 14
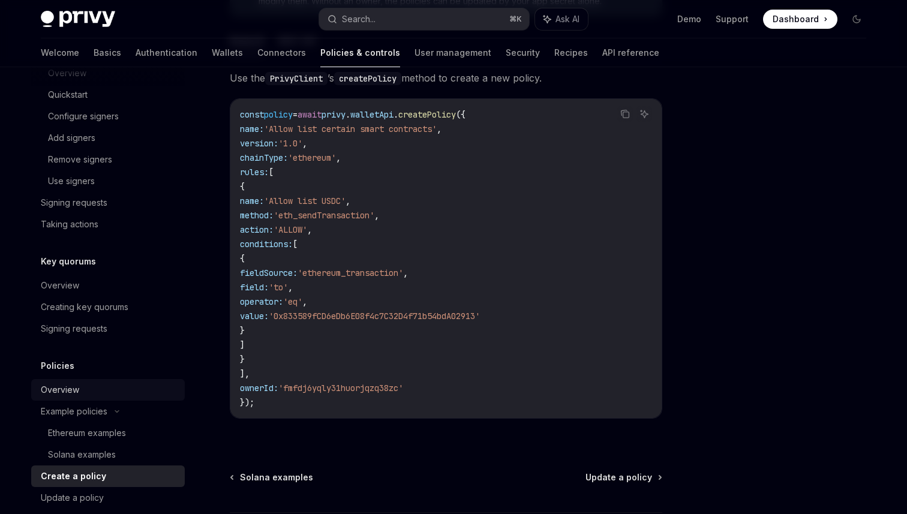
scroll to position [791, 0]
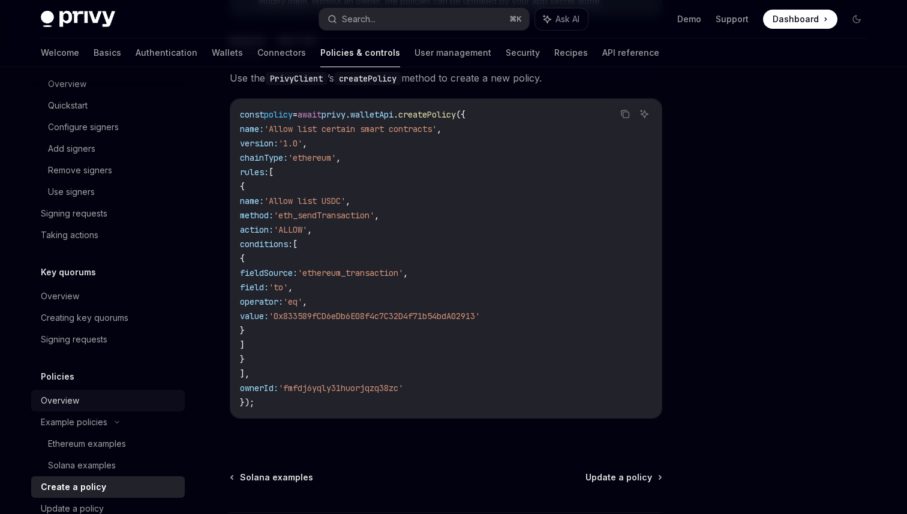
click at [103, 395] on div "Overview" at bounding box center [109, 401] width 137 height 14
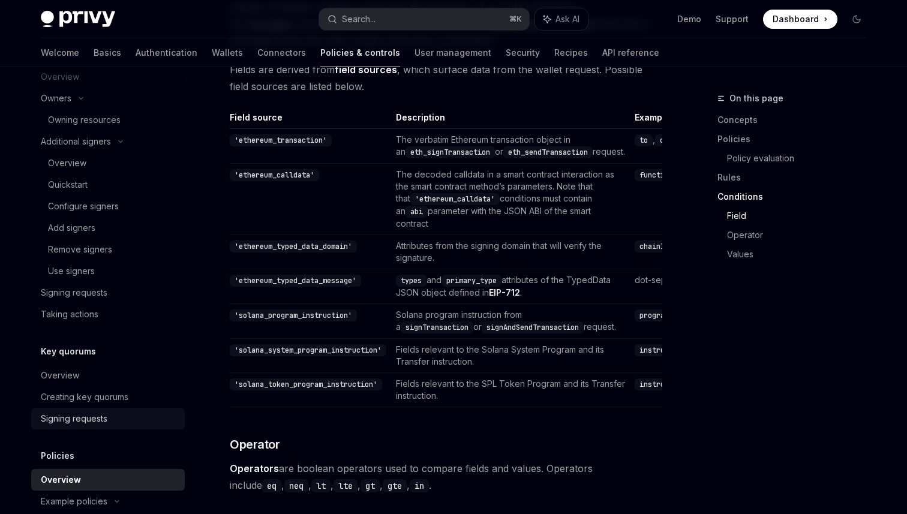
scroll to position [695, 0]
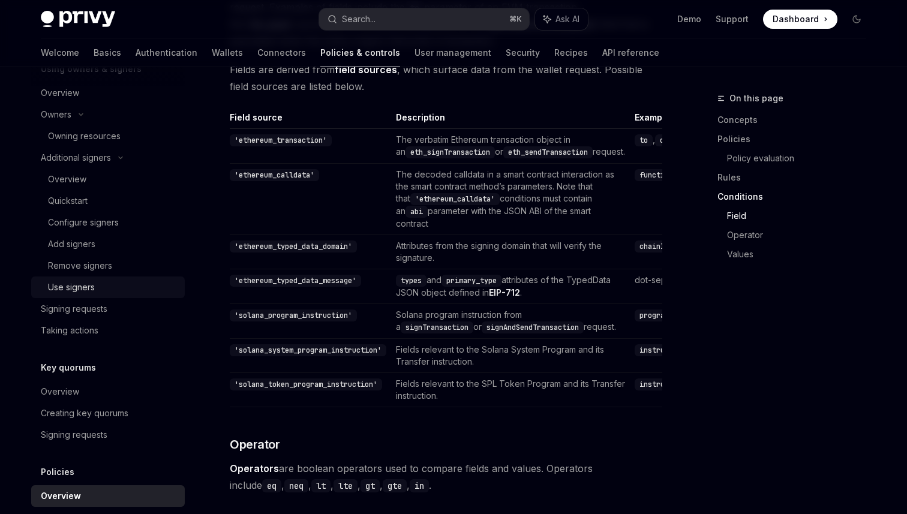
click at [83, 289] on div "Use signers" at bounding box center [71, 287] width 47 height 14
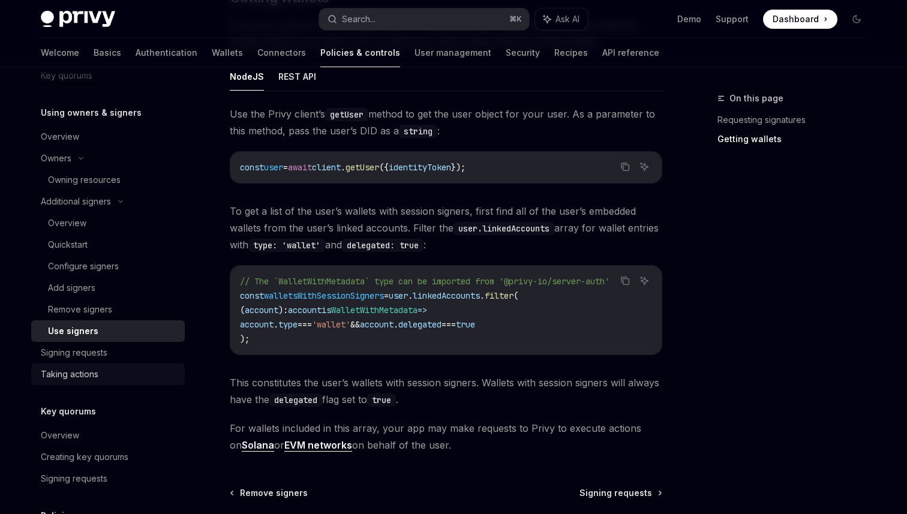
scroll to position [643, 0]
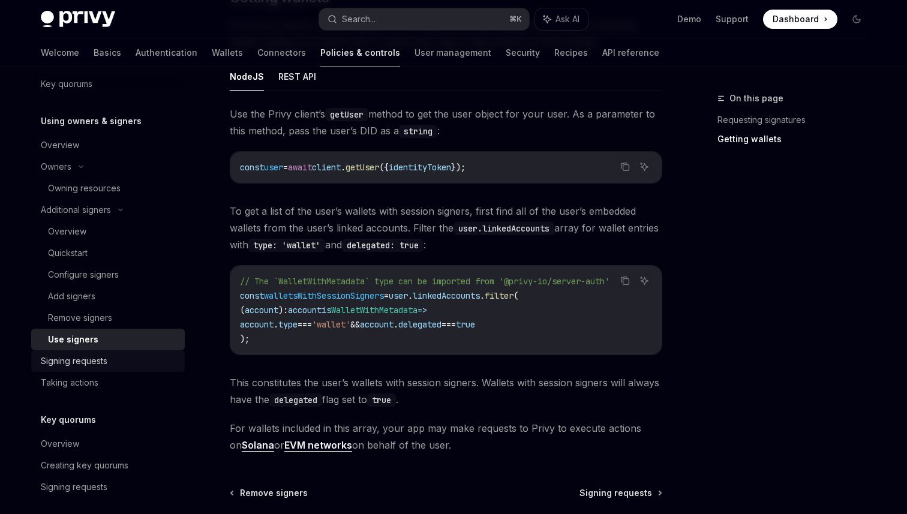
click at [107, 367] on div "Signing requests" at bounding box center [74, 361] width 67 height 14
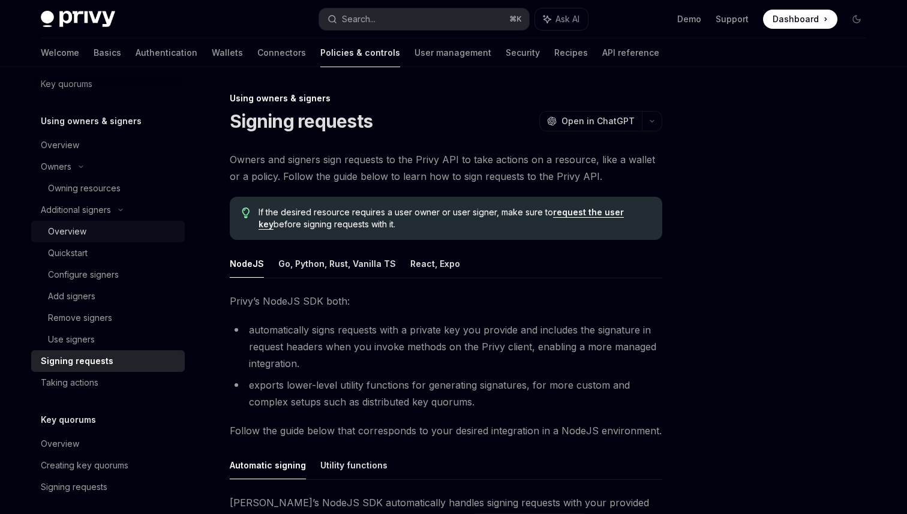
click at [80, 232] on div "Overview" at bounding box center [67, 231] width 38 height 14
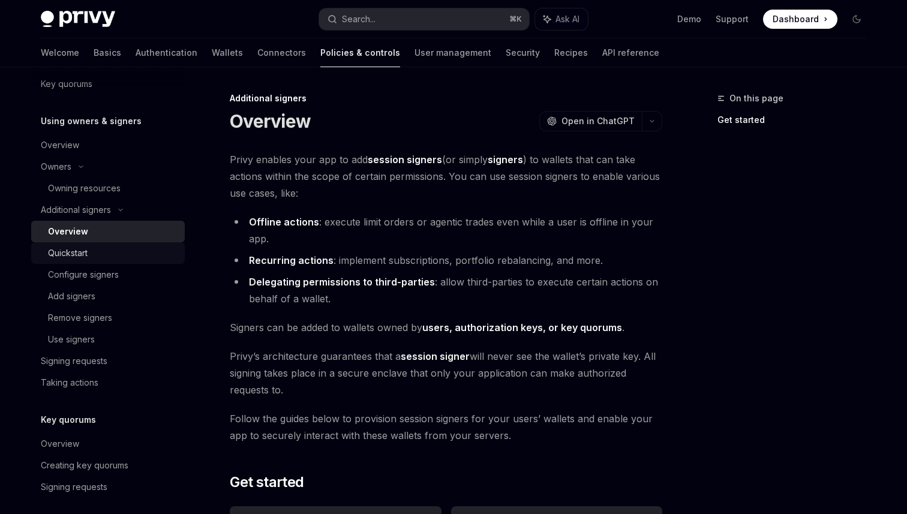
click at [100, 248] on div "Quickstart" at bounding box center [113, 253] width 130 height 14
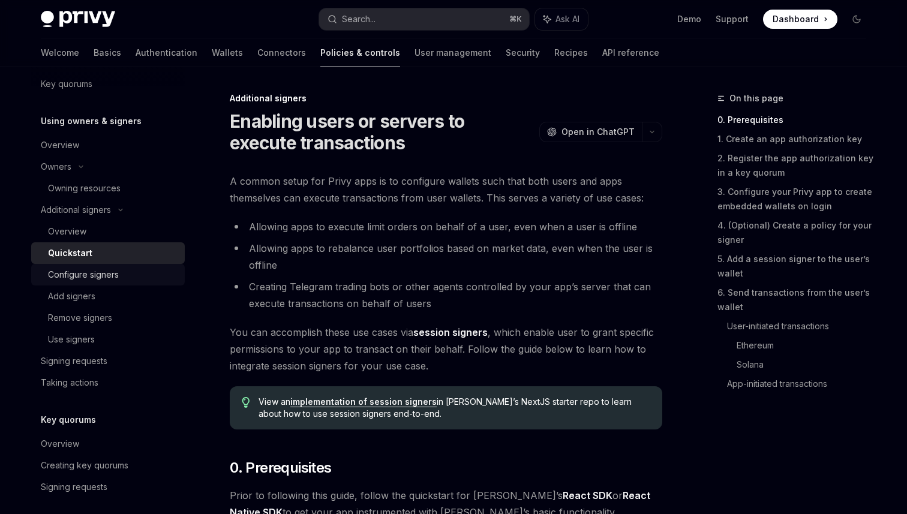
click at [112, 276] on div "Configure signers" at bounding box center [83, 275] width 71 height 14
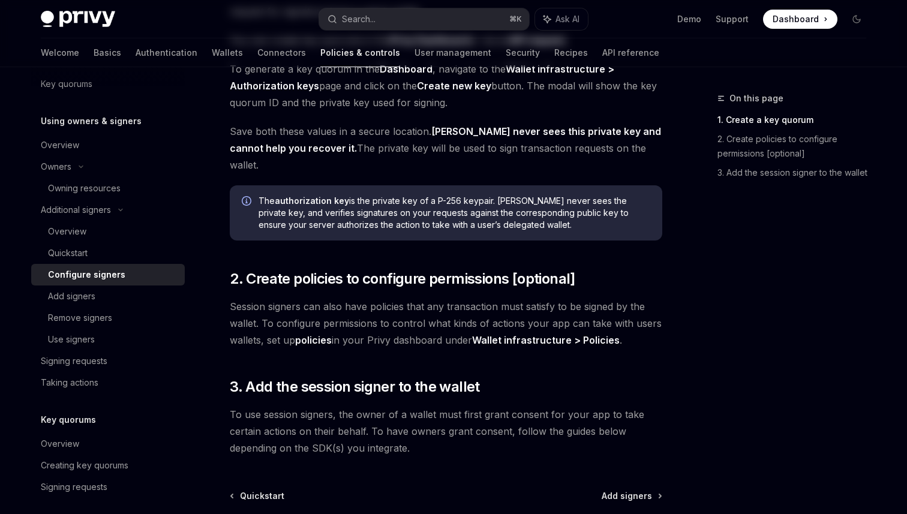
scroll to position [308, 0]
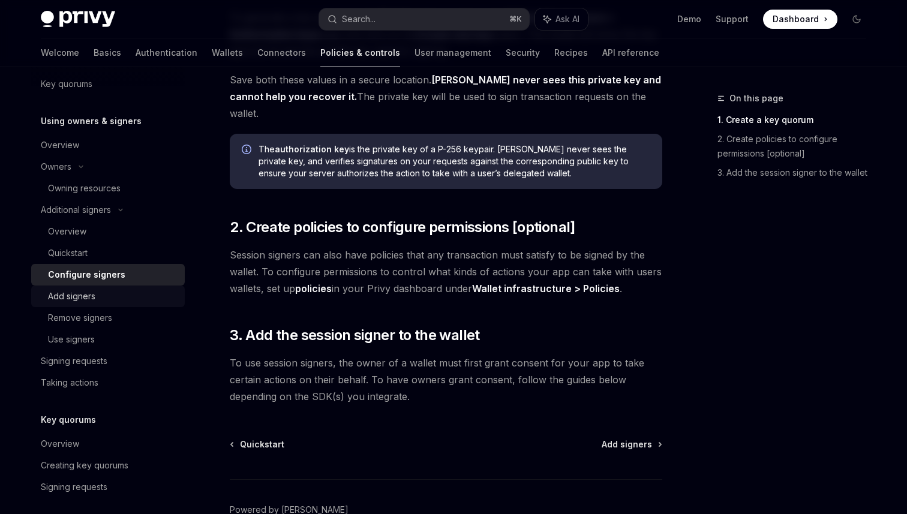
click at [106, 293] on div "Add signers" at bounding box center [113, 296] width 130 height 14
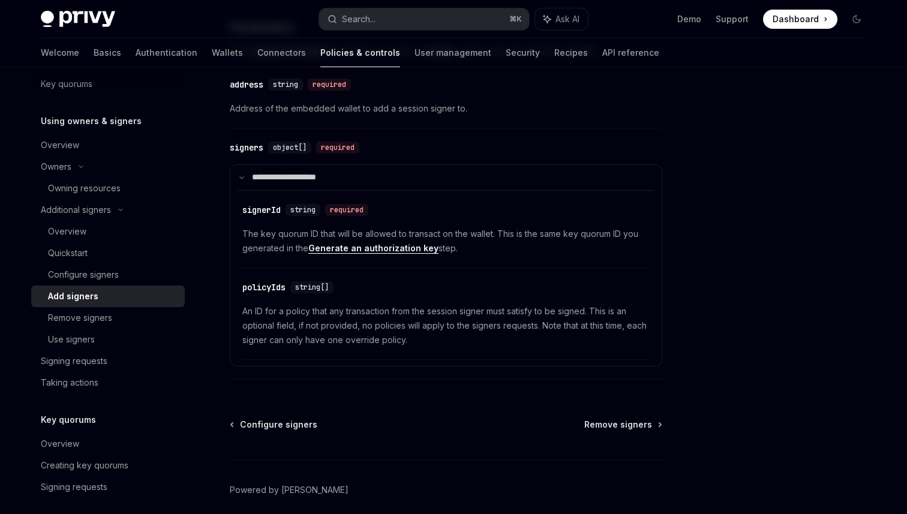
scroll to position [562, 0]
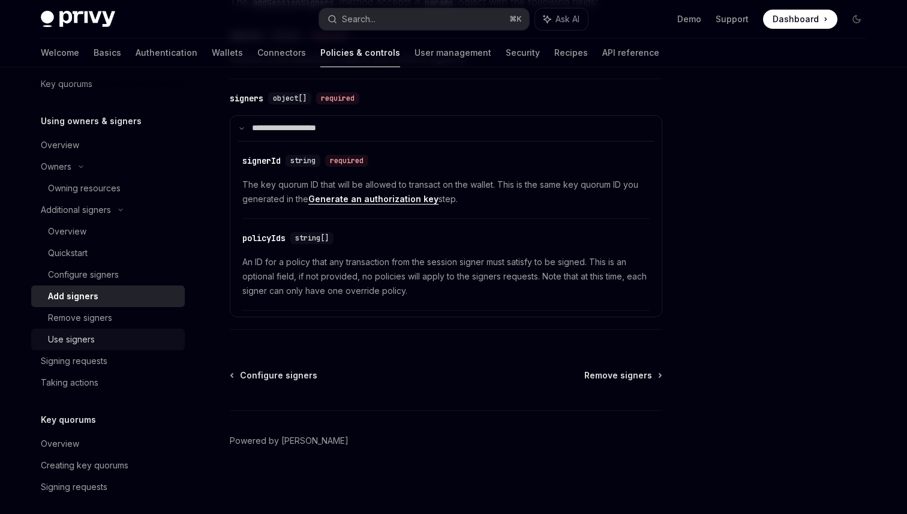
click at [91, 340] on div "Use signers" at bounding box center [71, 339] width 47 height 14
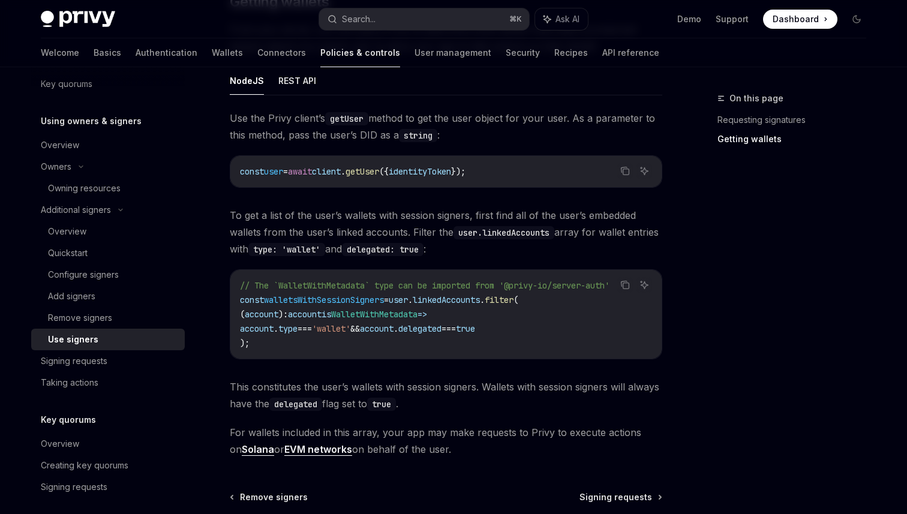
scroll to position [540, 0]
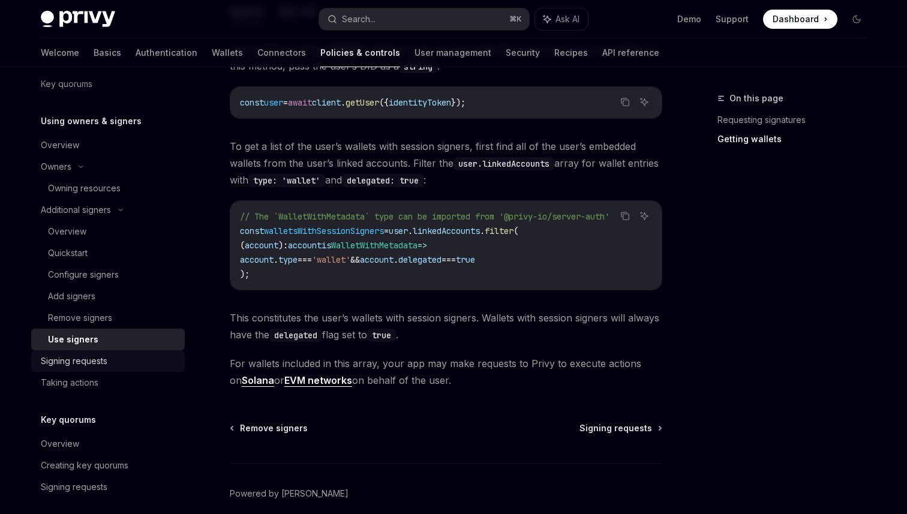
click at [96, 370] on link "Signing requests" at bounding box center [108, 361] width 154 height 22
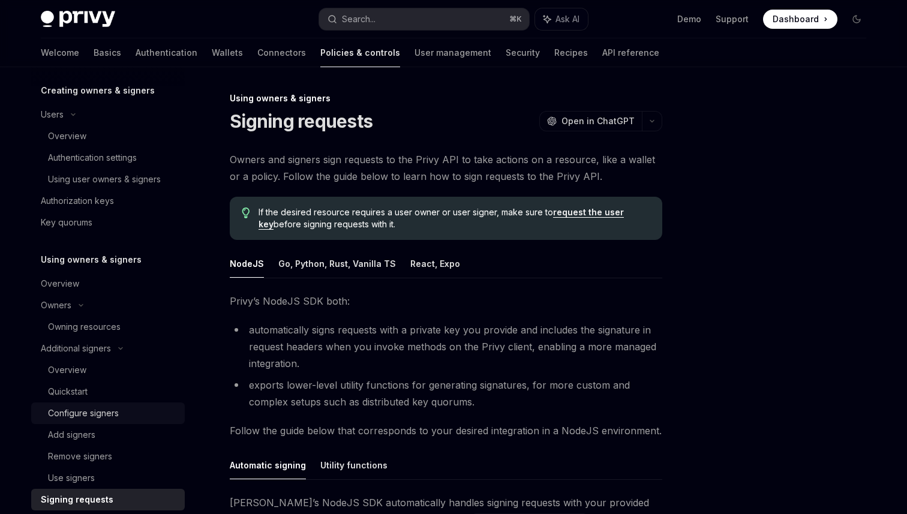
scroll to position [430, 0]
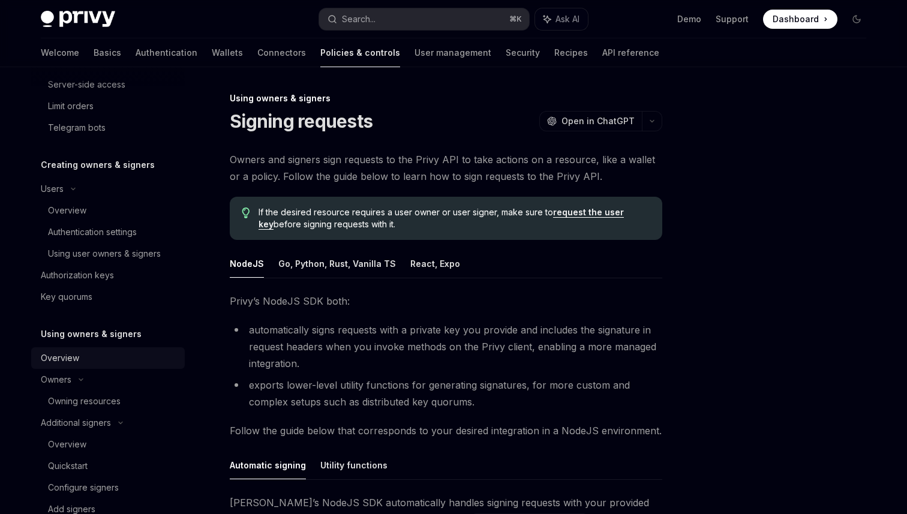
click at [83, 358] on div "Overview" at bounding box center [109, 358] width 137 height 14
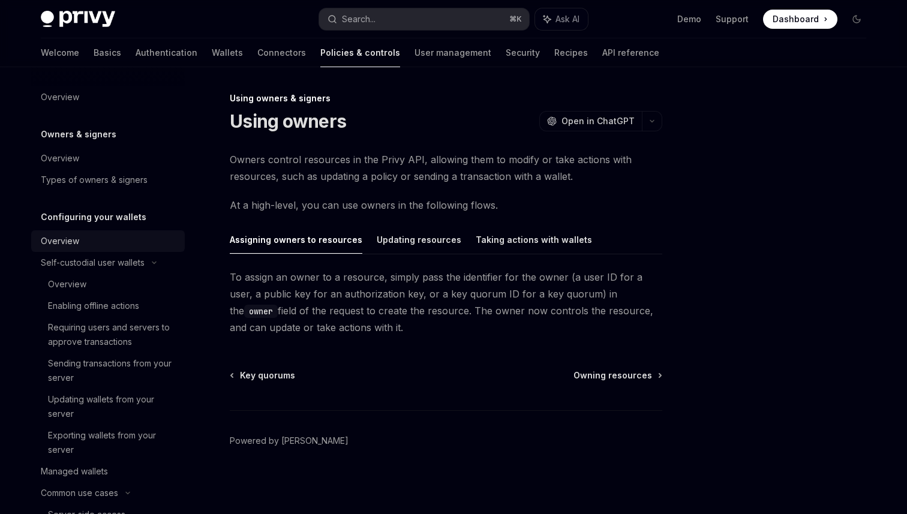
click at [79, 246] on div "Overview" at bounding box center [109, 241] width 137 height 14
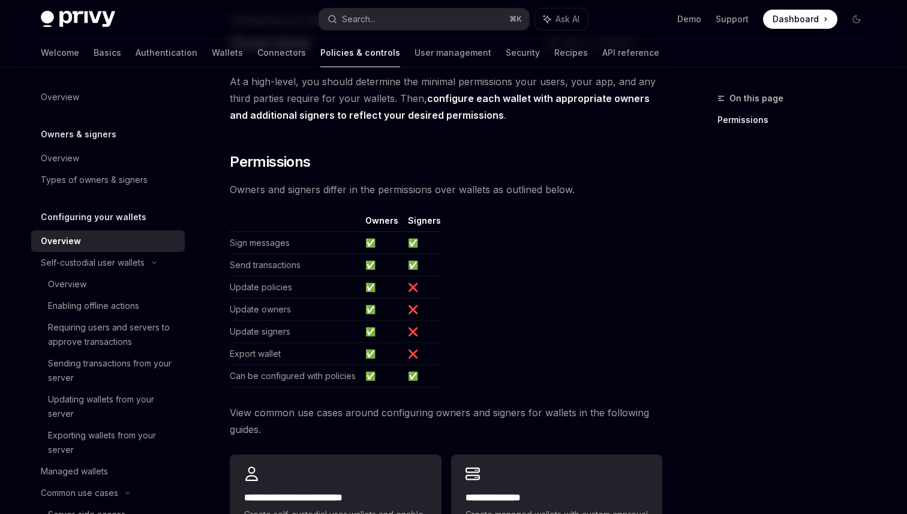
scroll to position [82, 0]
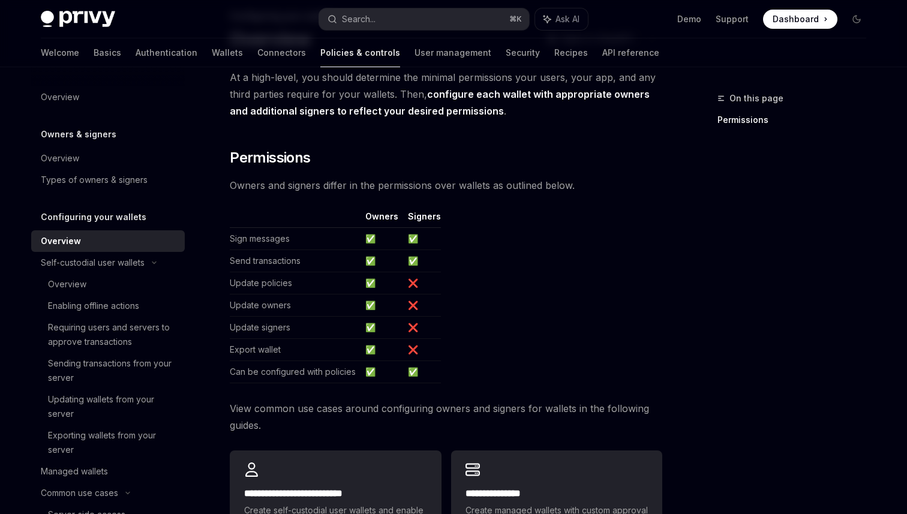
click at [351, 409] on span "View common use cases around configuring owners and signers for wallets in the …" at bounding box center [446, 417] width 433 height 34
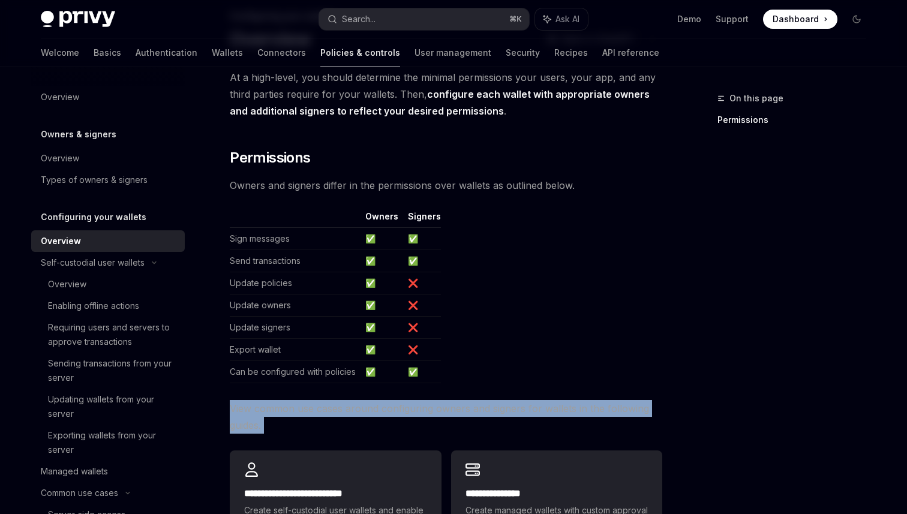
click at [351, 409] on span "View common use cases around configuring owners and signers for wallets in the …" at bounding box center [446, 417] width 433 height 34
click at [385, 409] on span "View common use cases around configuring owners and signers for wallets in the …" at bounding box center [446, 417] width 433 height 34
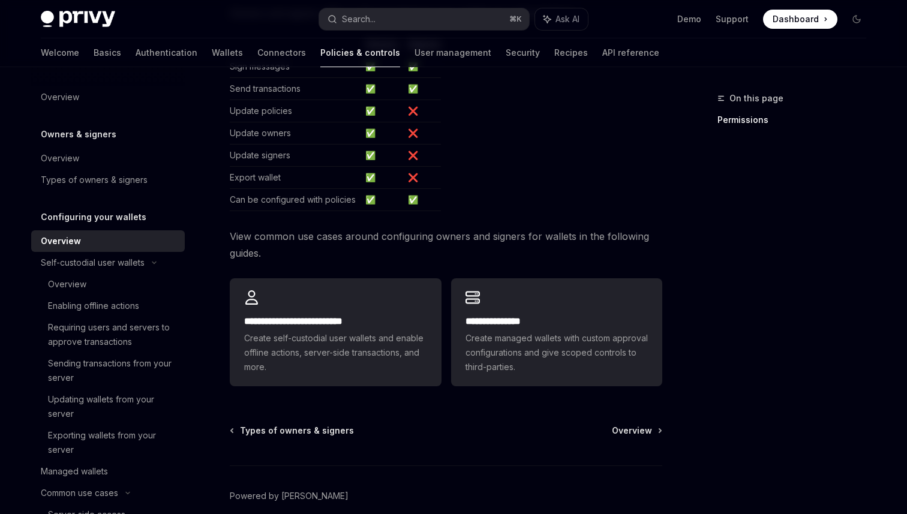
scroll to position [276, 0]
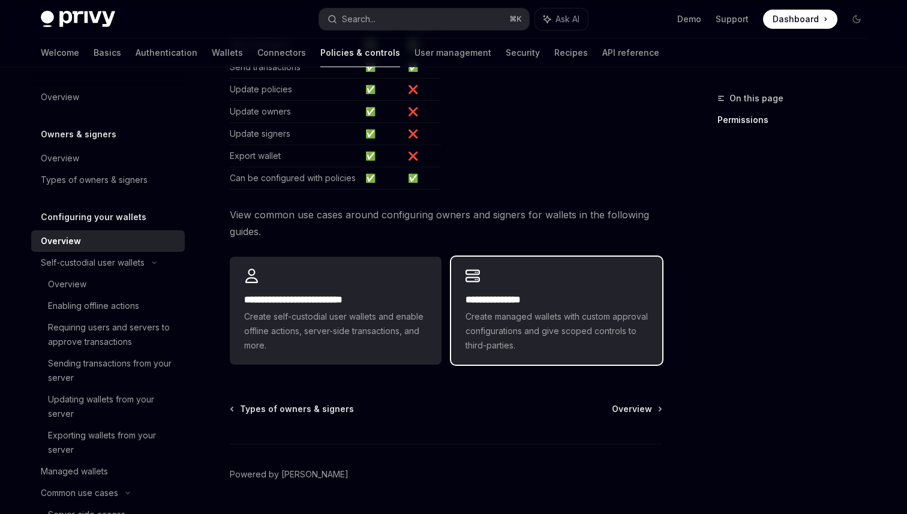
click at [530, 340] on span "Create managed wallets with custom approval configurations and give scoped cont…" at bounding box center [557, 331] width 182 height 43
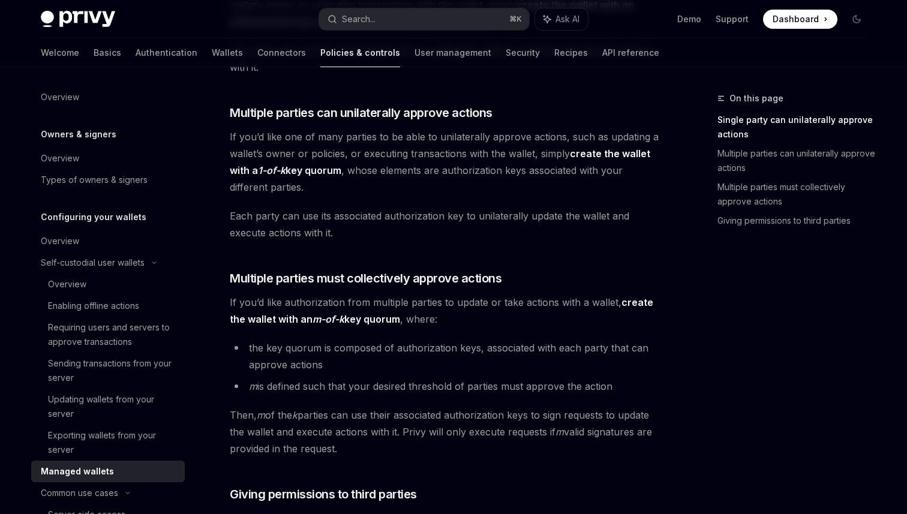
scroll to position [291, 0]
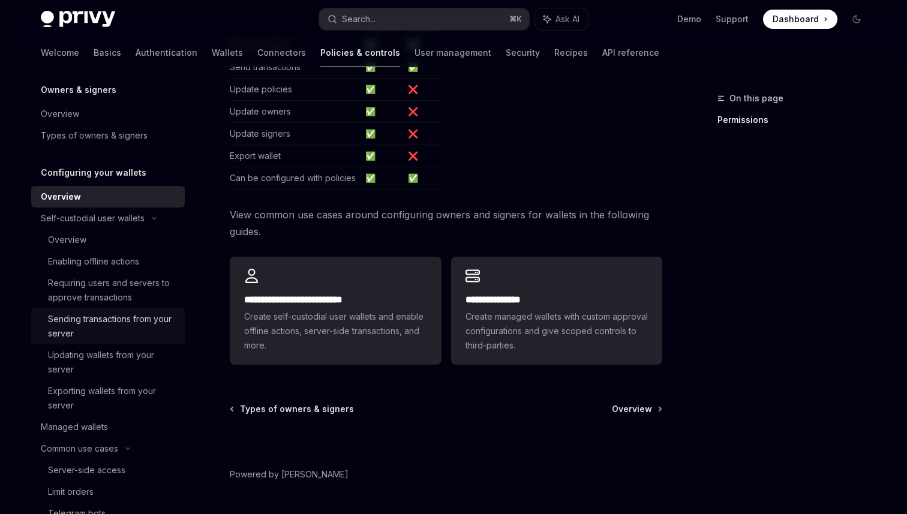
scroll to position [49, 0]
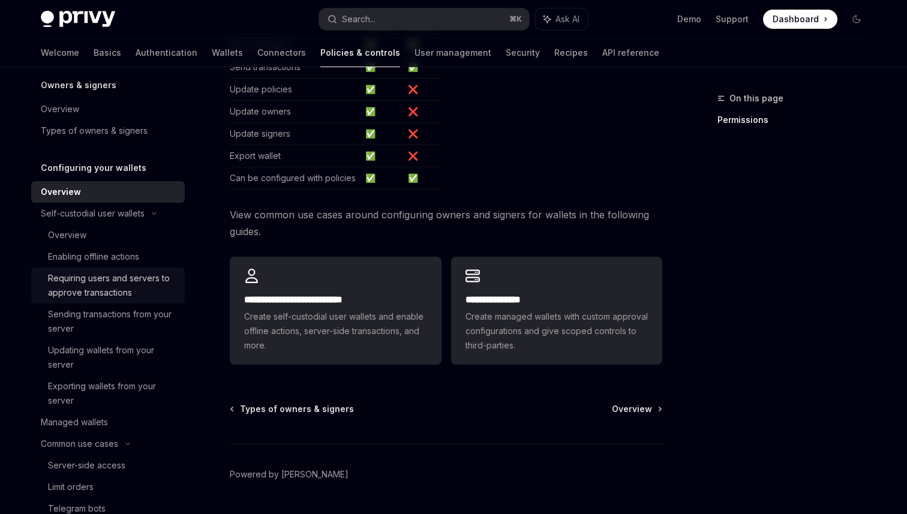
click at [117, 290] on div "Requiring users and servers to approve transactions" at bounding box center [113, 285] width 130 height 29
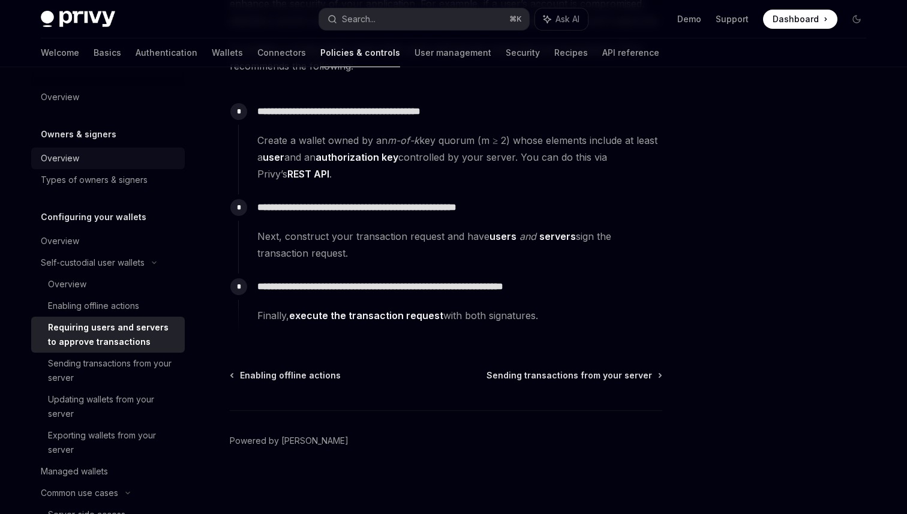
click at [89, 161] on div "Overview" at bounding box center [109, 158] width 137 height 14
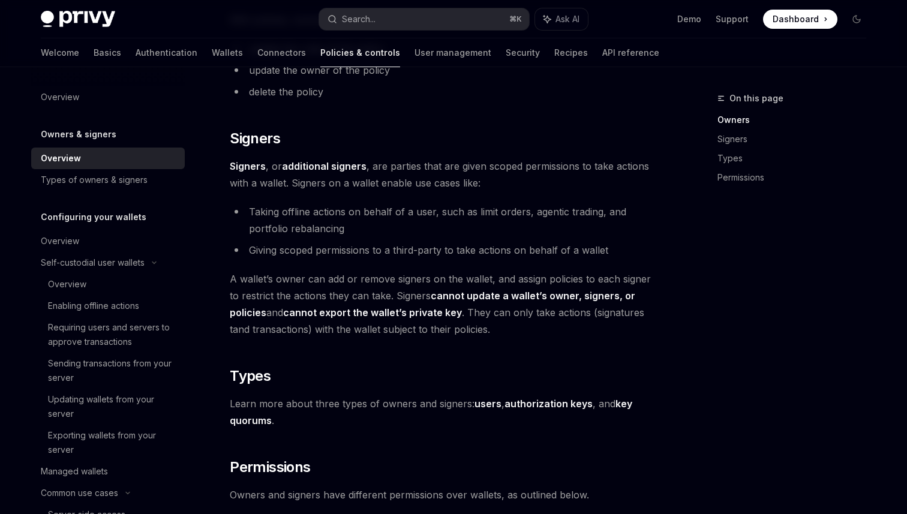
scroll to position [706, 0]
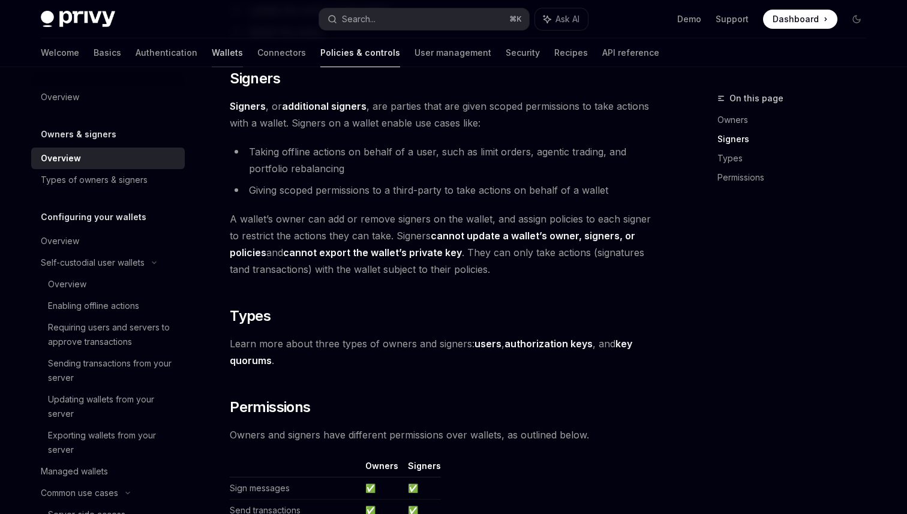
click at [212, 56] on link "Wallets" at bounding box center [227, 52] width 31 height 29
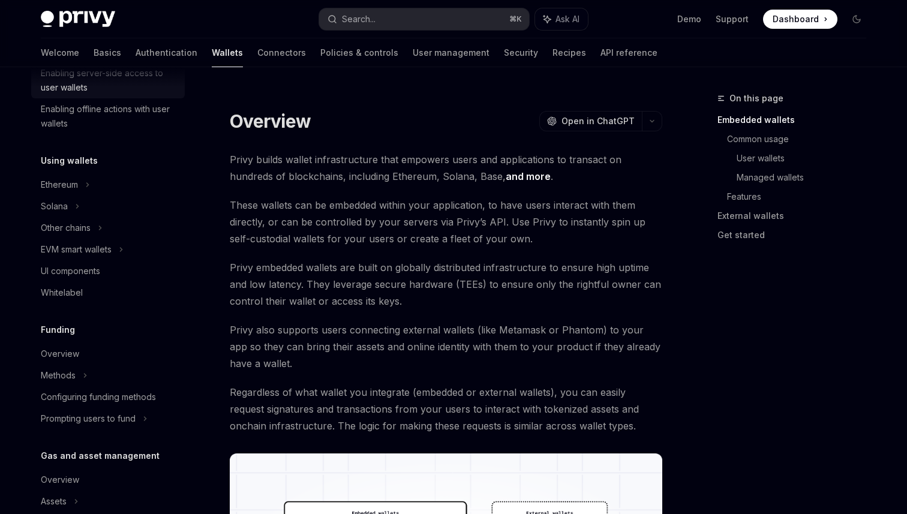
scroll to position [221, 0]
click at [79, 107] on div "Enabling offline actions with user wallets" at bounding box center [109, 115] width 137 height 29
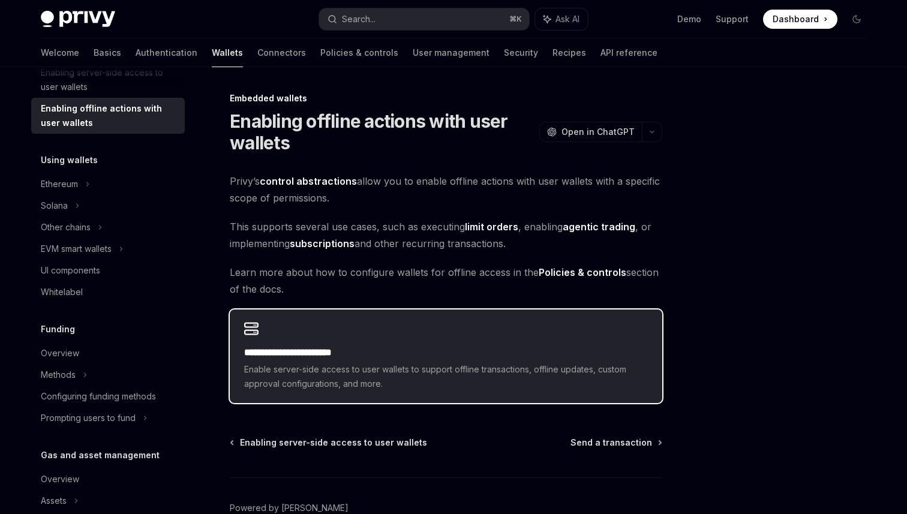
click at [293, 356] on h2 "**********" at bounding box center [446, 353] width 404 height 14
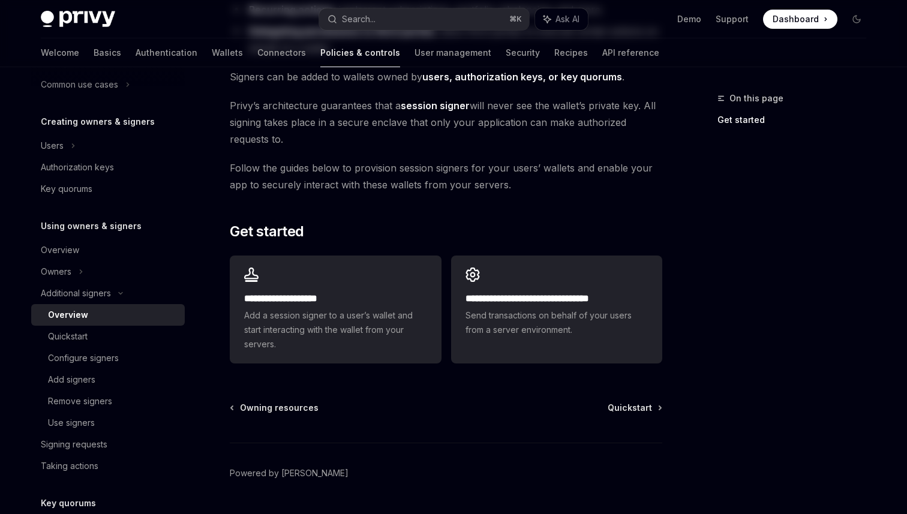
scroll to position [283, 0]
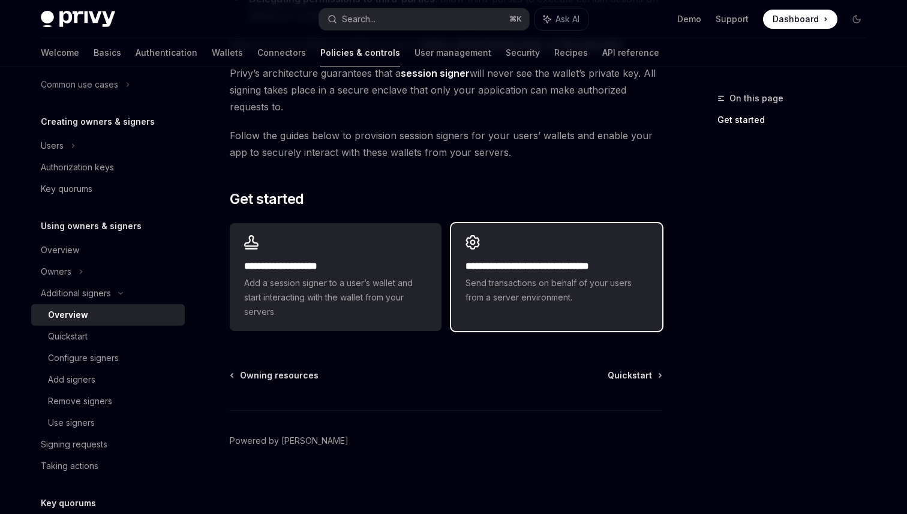
click at [595, 290] on span "Send transactions on behalf of your users from a server environment." at bounding box center [557, 290] width 182 height 29
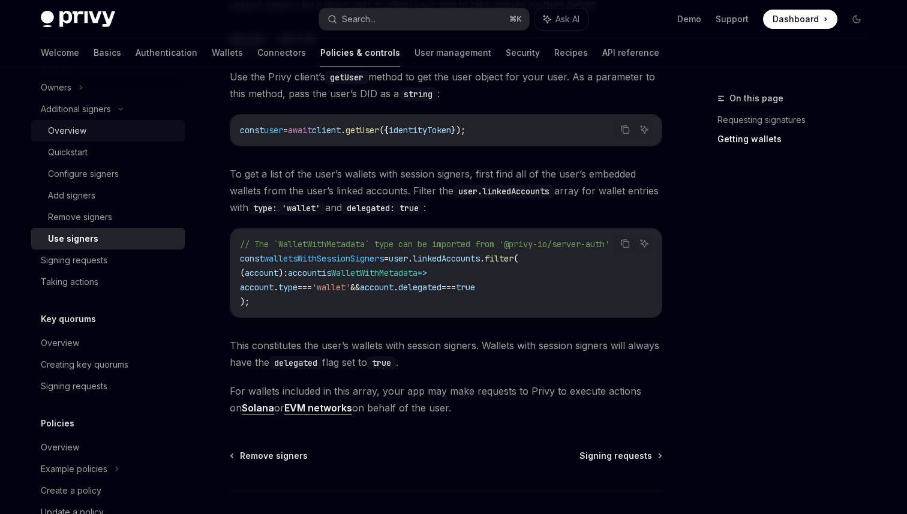
scroll to position [460, 0]
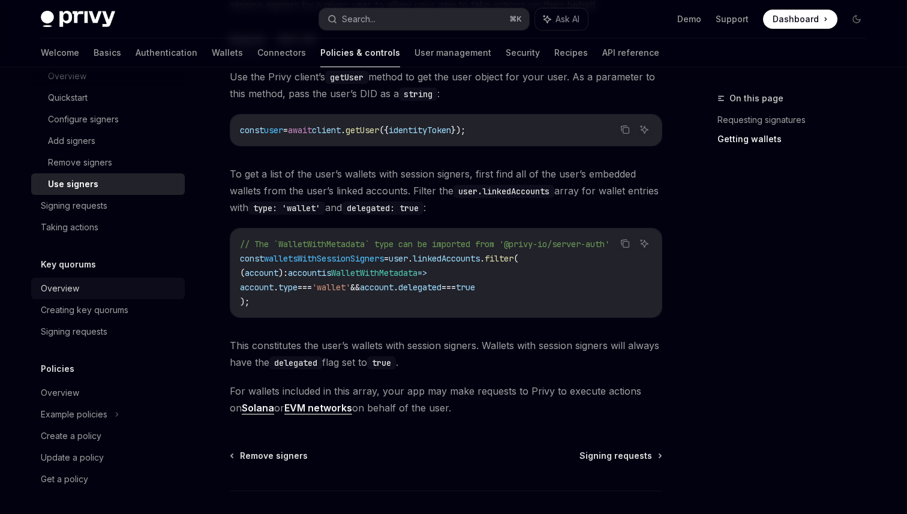
click at [89, 293] on div "Overview" at bounding box center [109, 288] width 137 height 14
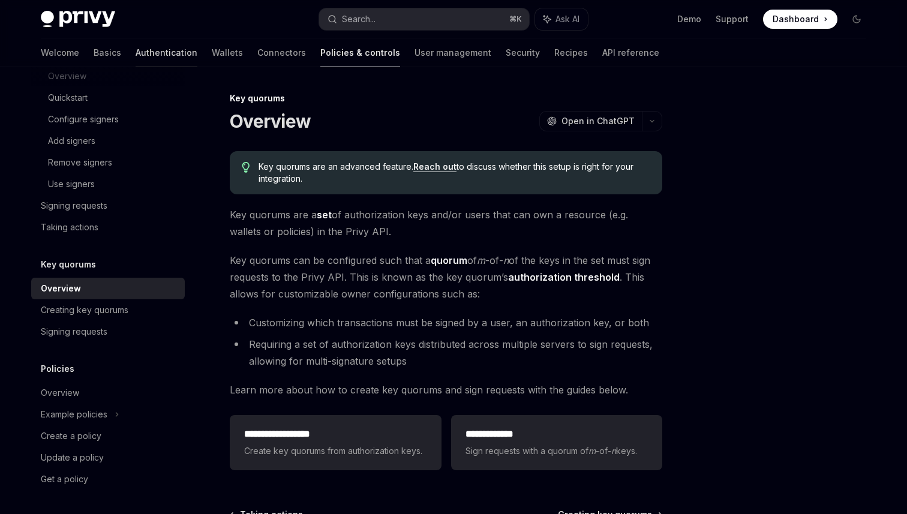
click at [136, 50] on link "Authentication" at bounding box center [167, 52] width 62 height 29
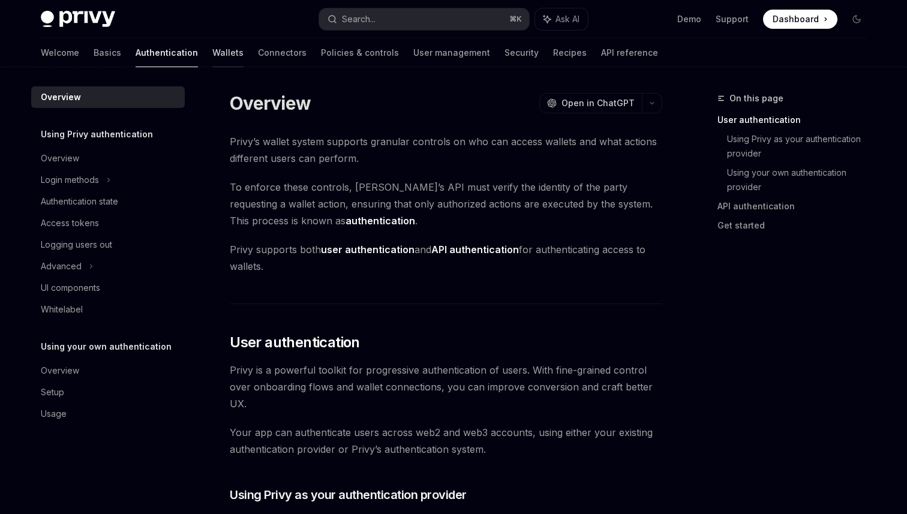
click at [212, 53] on link "Wallets" at bounding box center [227, 52] width 31 height 29
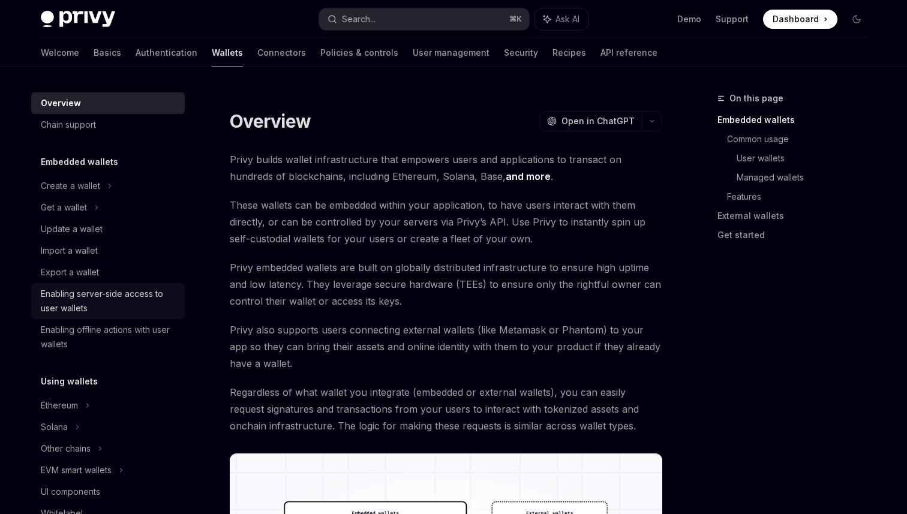
scroll to position [369, 0]
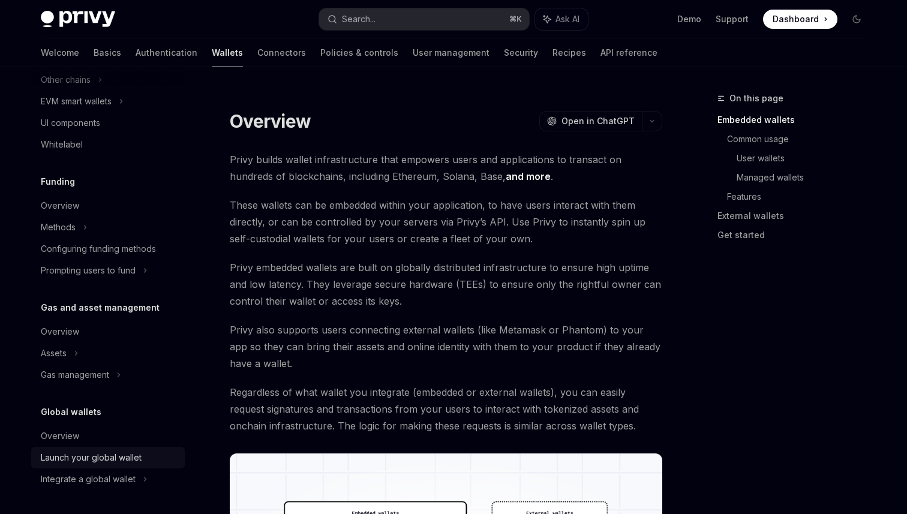
click at [98, 460] on div "Launch your global wallet" at bounding box center [91, 458] width 101 height 14
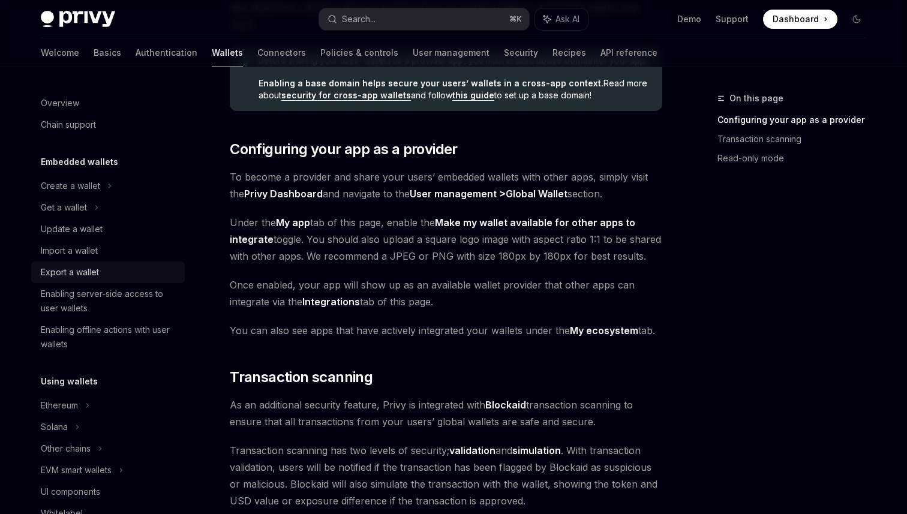
scroll to position [42, 0]
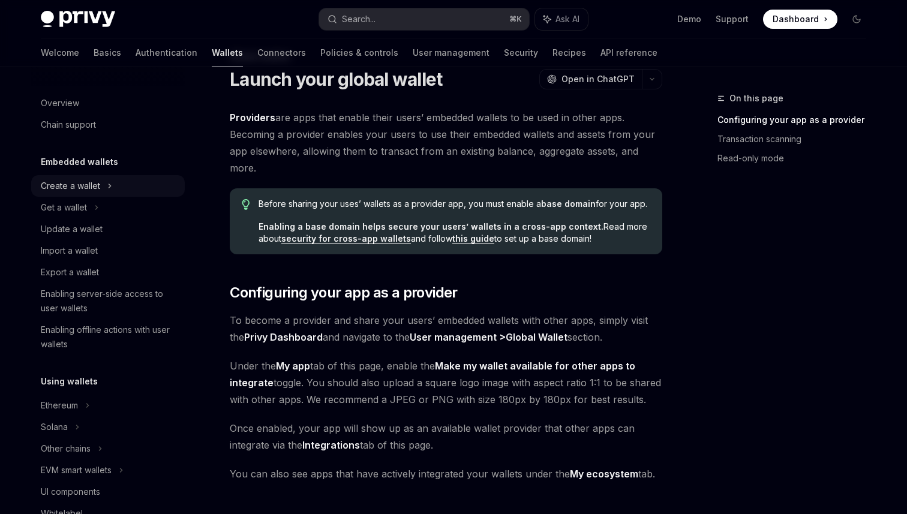
click at [95, 181] on div "Create a wallet" at bounding box center [70, 186] width 59 height 14
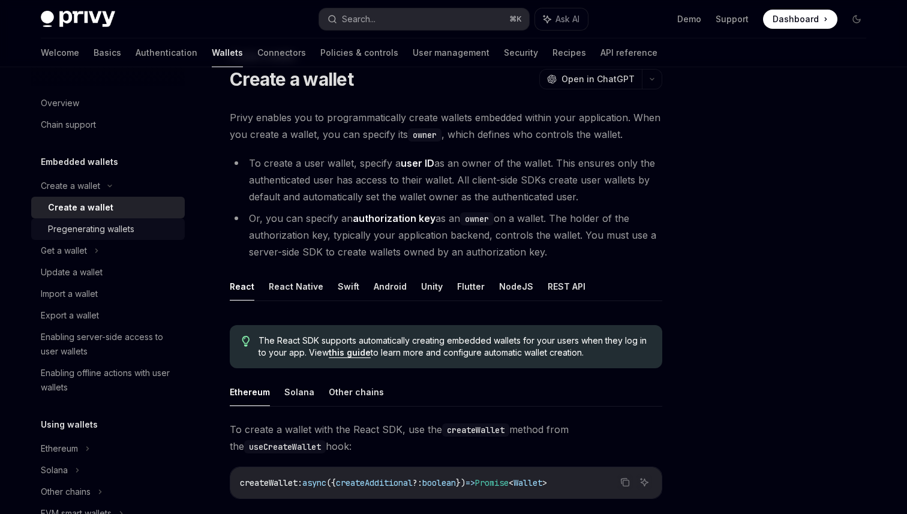
click at [96, 229] on div "Pregenerating wallets" at bounding box center [91, 229] width 86 height 14
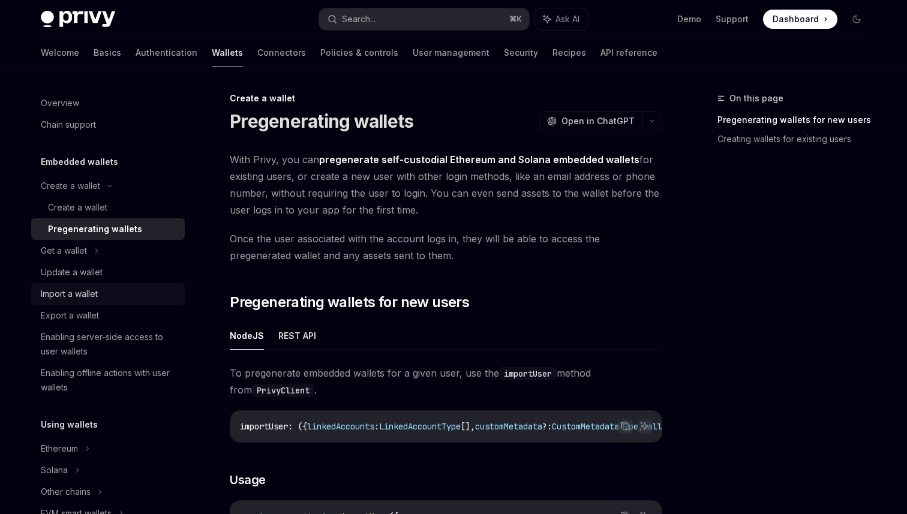
click at [114, 296] on div "Import a wallet" at bounding box center [109, 294] width 137 height 14
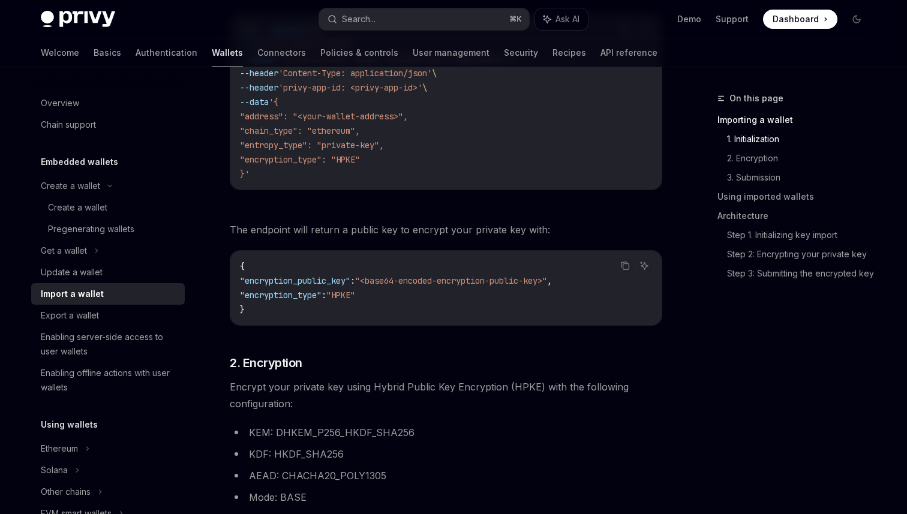
scroll to position [577, 0]
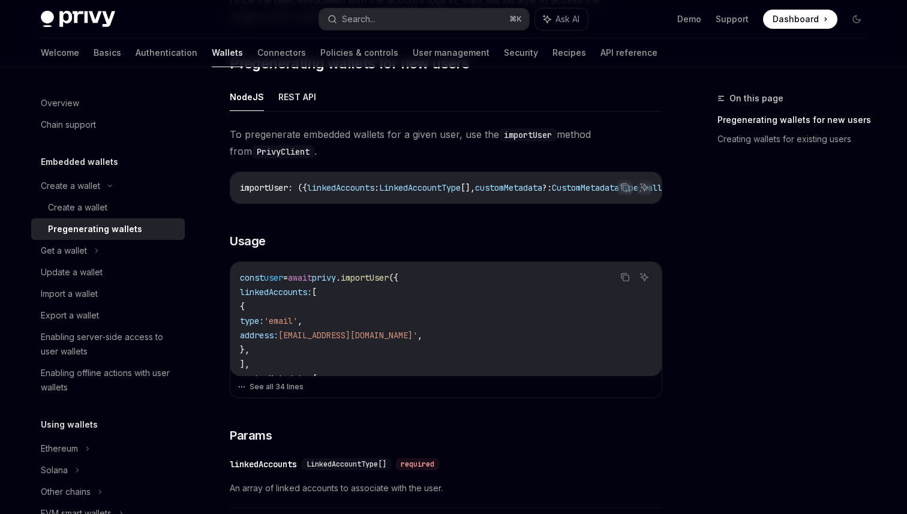
scroll to position [258, 0]
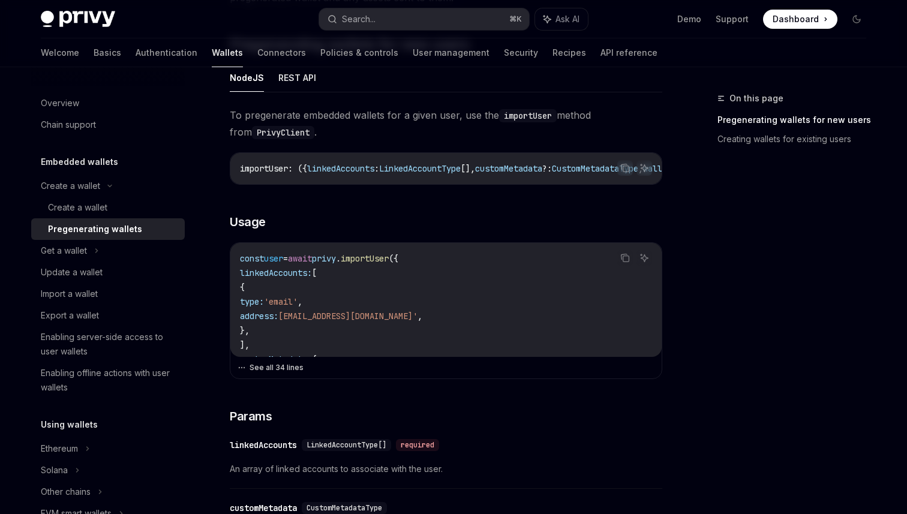
click at [293, 373] on button "See all 34 lines" at bounding box center [446, 367] width 417 height 17
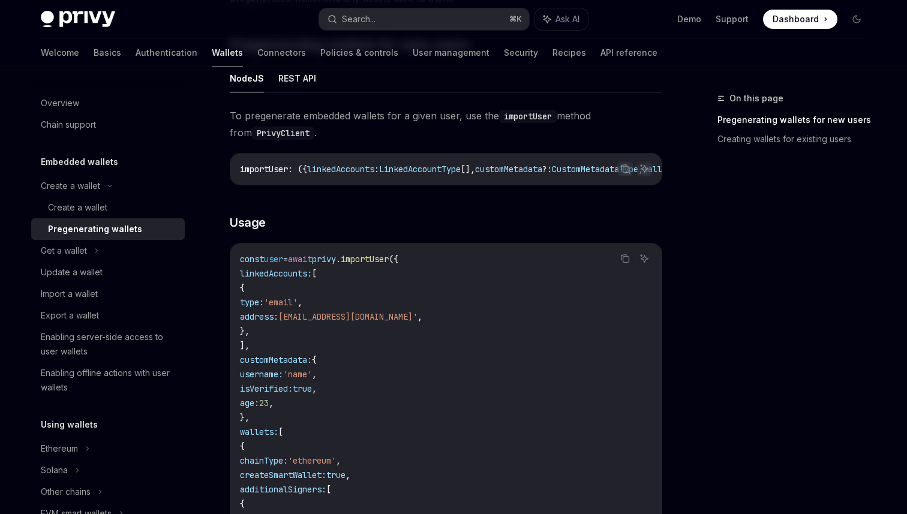
scroll to position [249, 0]
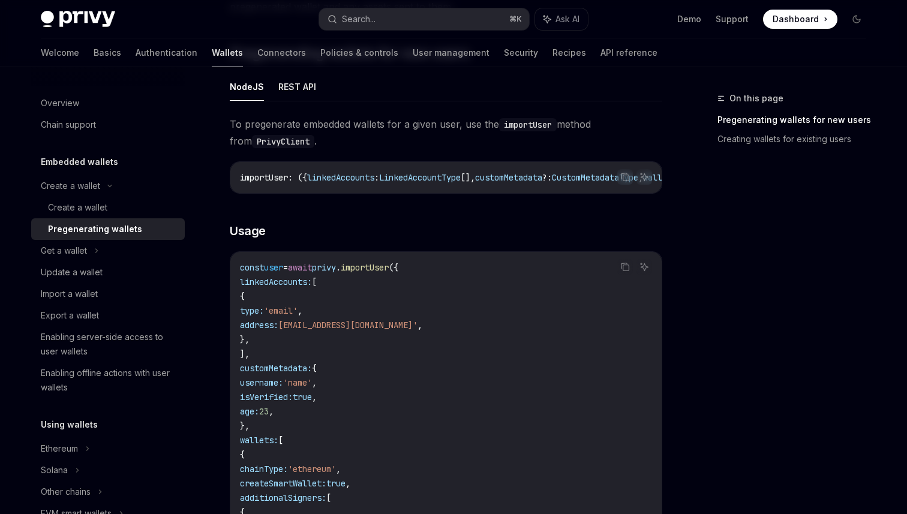
click at [499, 368] on code "const user = await privy . importUser ({ linkedAccounts: [ { type: 'email' , ad…" at bounding box center [446, 505] width 412 height 490
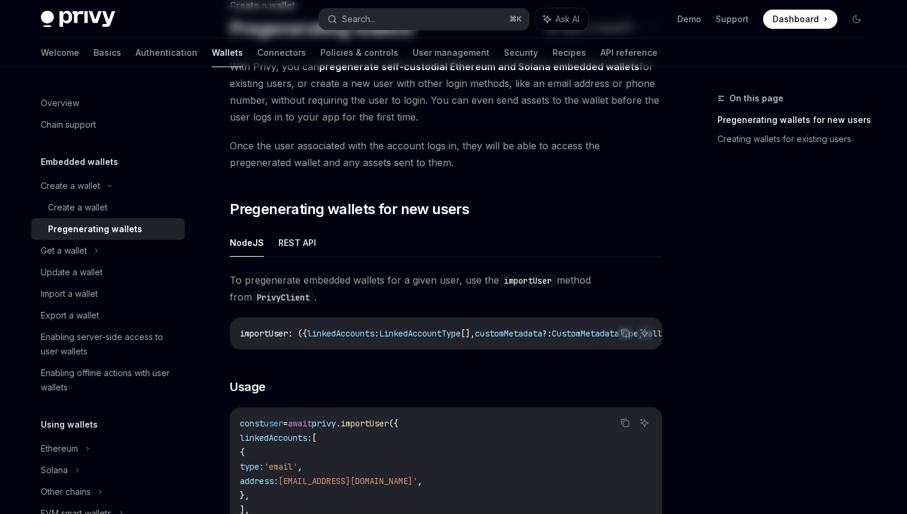
scroll to position [110, 0]
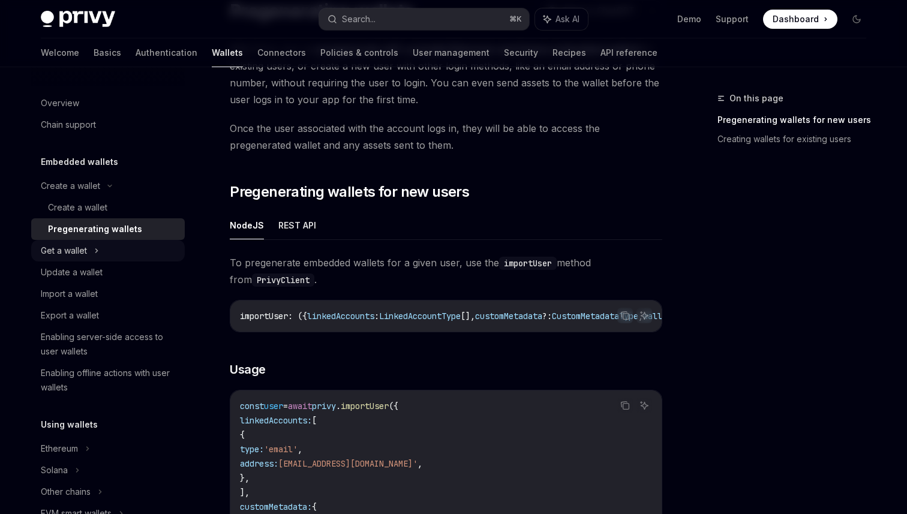
click at [134, 259] on div "Get a wallet" at bounding box center [108, 251] width 154 height 22
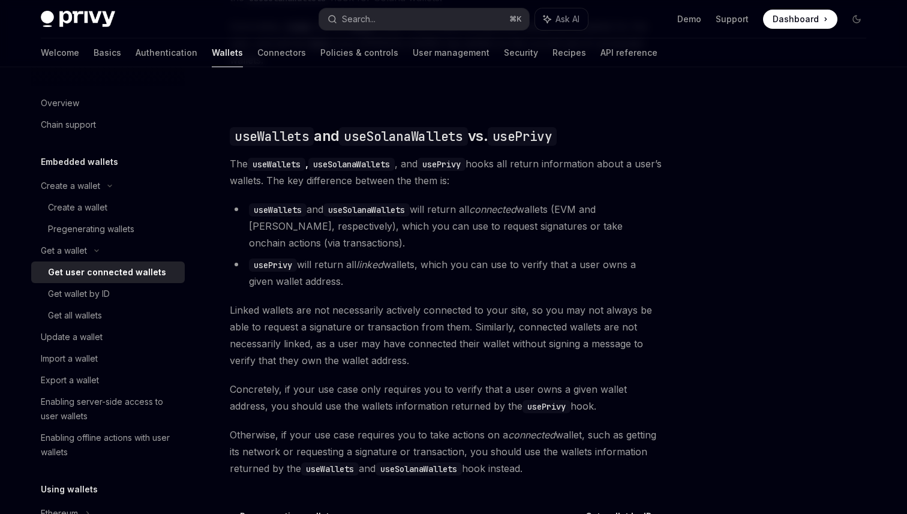
scroll to position [946, 0]
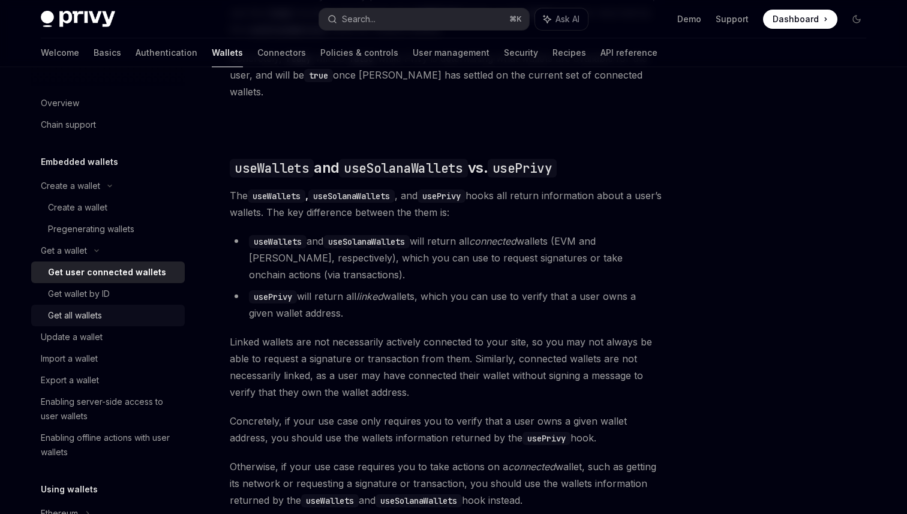
click at [104, 313] on div "Get all wallets" at bounding box center [113, 315] width 130 height 14
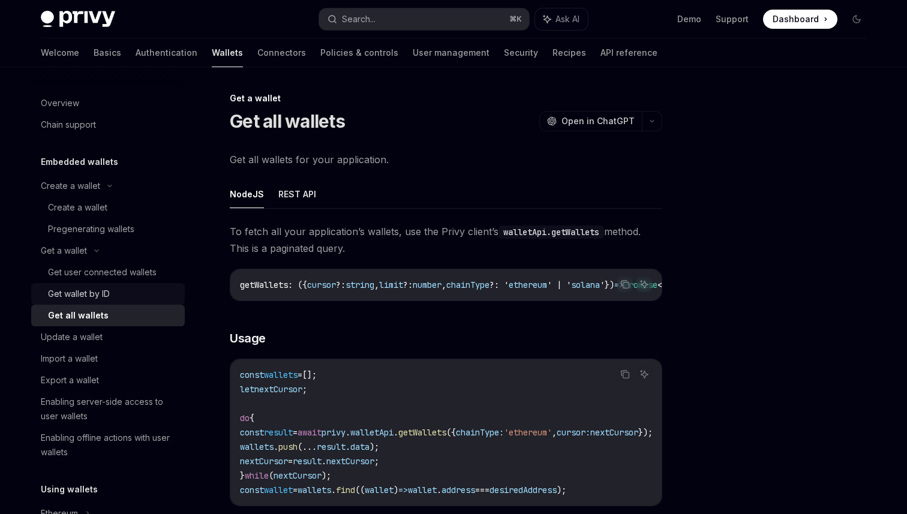
click at [135, 289] on div "Get wallet by ID" at bounding box center [113, 294] width 130 height 14
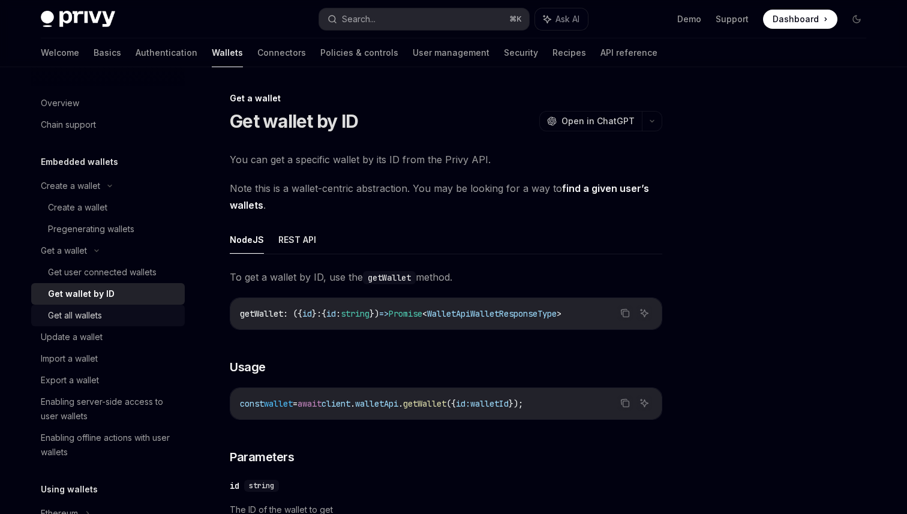
click at [134, 311] on div "Get all wallets" at bounding box center [113, 315] width 130 height 14
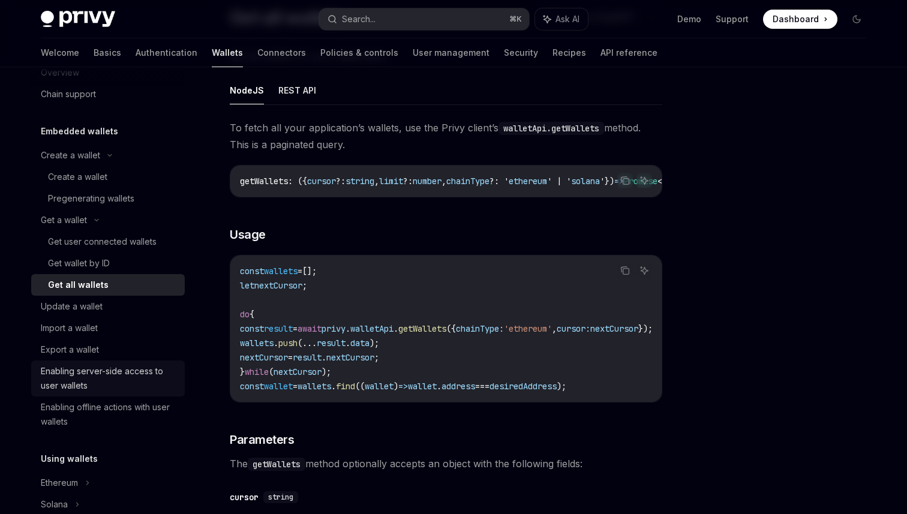
scroll to position [43, 0]
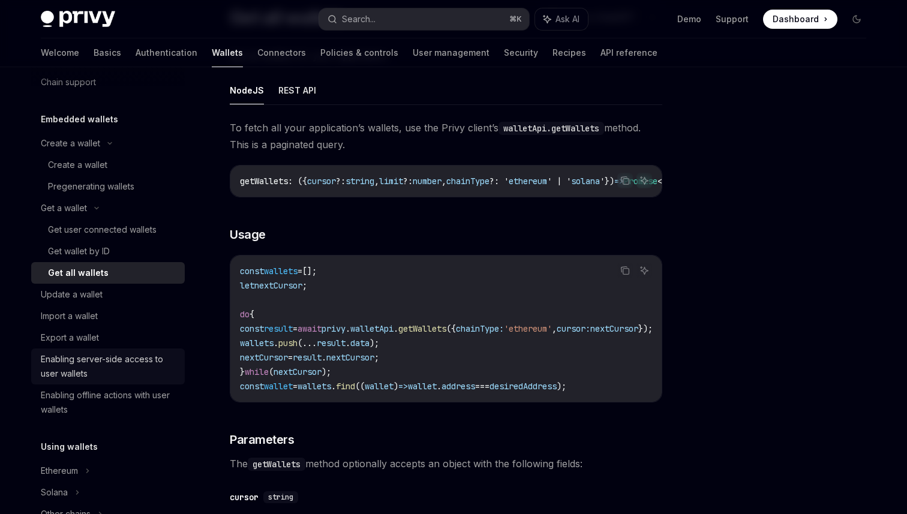
click at [119, 372] on div "Enabling server-side access to user wallets" at bounding box center [109, 366] width 137 height 29
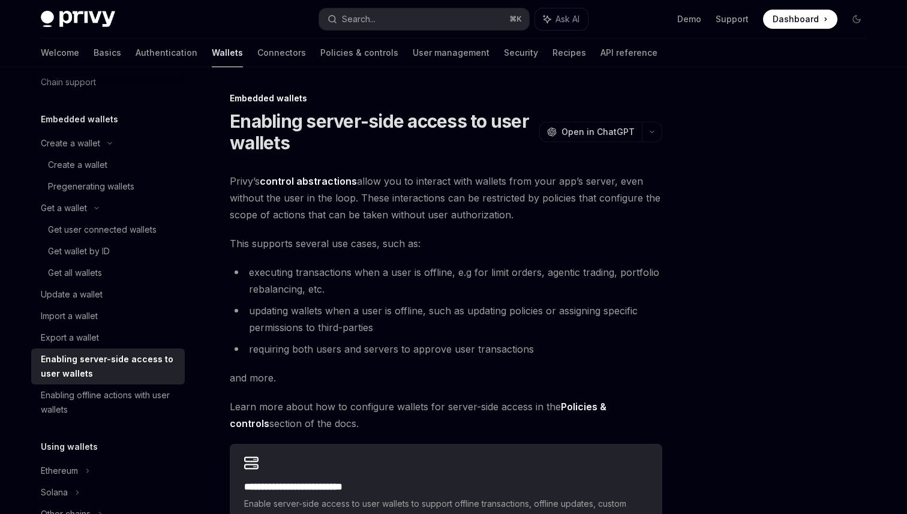
click at [344, 332] on li "updating wallets when a user is offline, such as updating policies or assigning…" at bounding box center [446, 319] width 433 height 34
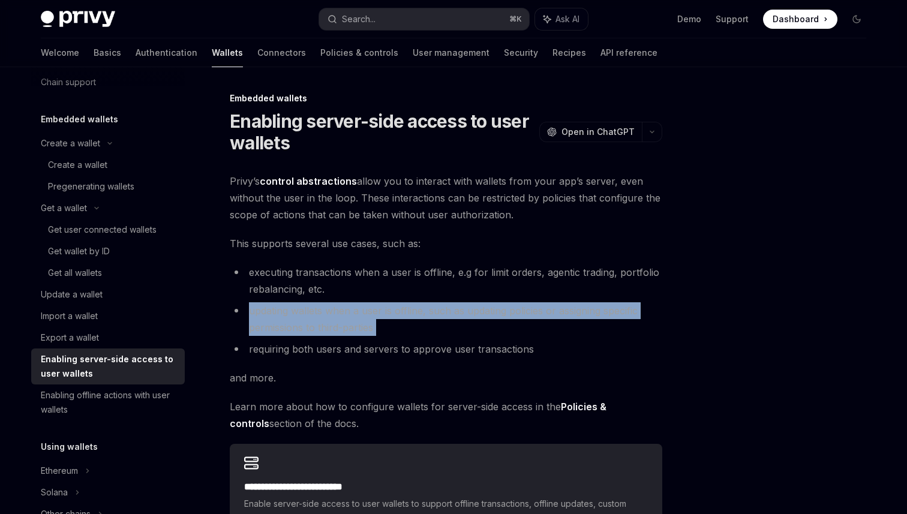
click at [344, 332] on li "updating wallets when a user is offline, such as updating policies or assigning…" at bounding box center [446, 319] width 433 height 34
click at [380, 326] on li "updating wallets when a user is offline, such as updating policies or assigning…" at bounding box center [446, 319] width 433 height 34
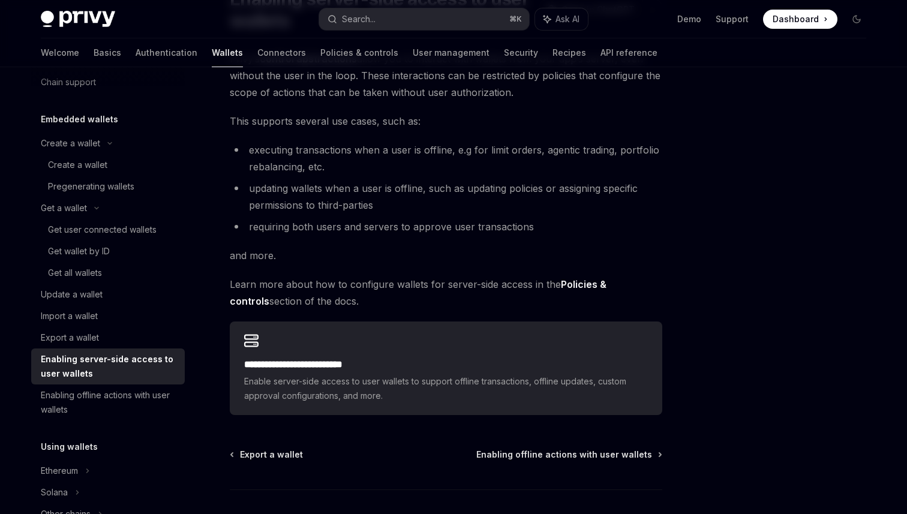
scroll to position [153, 0]
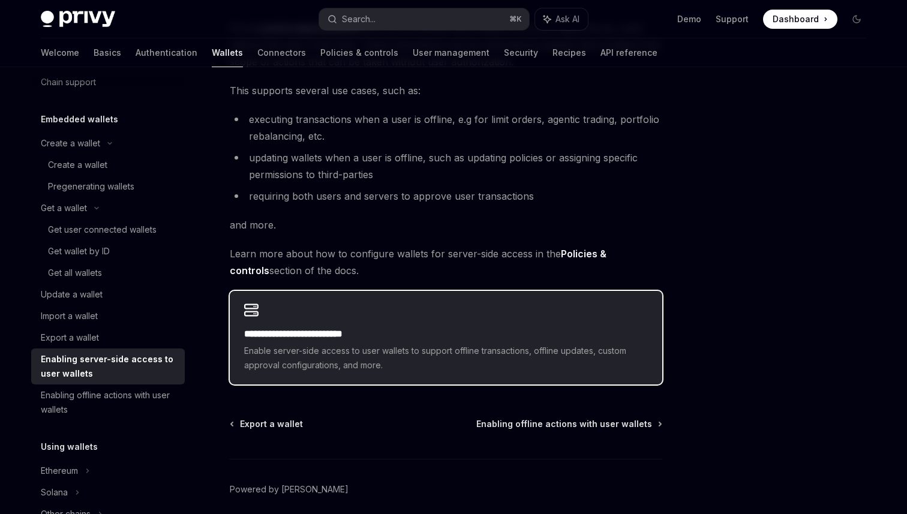
click at [372, 347] on span "Enable server-side access to user wallets to support offline transactions, offl…" at bounding box center [446, 358] width 404 height 29
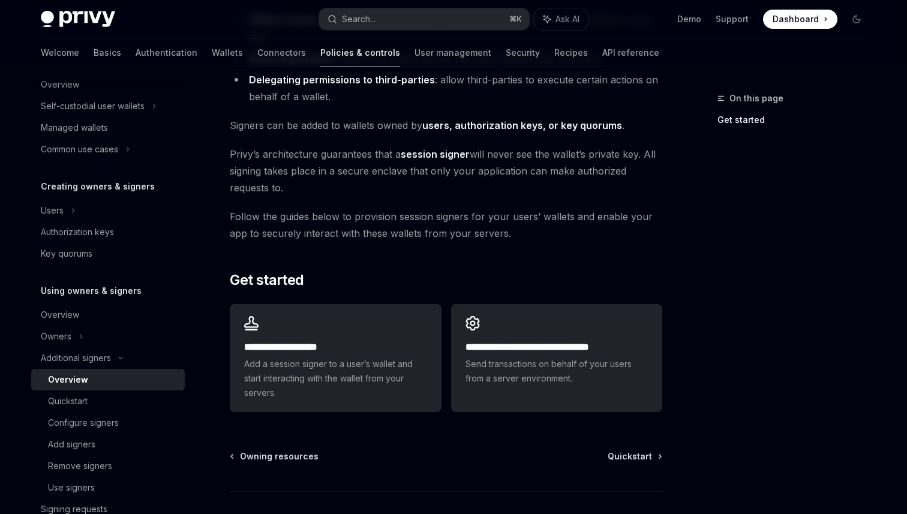
scroll to position [192, 0]
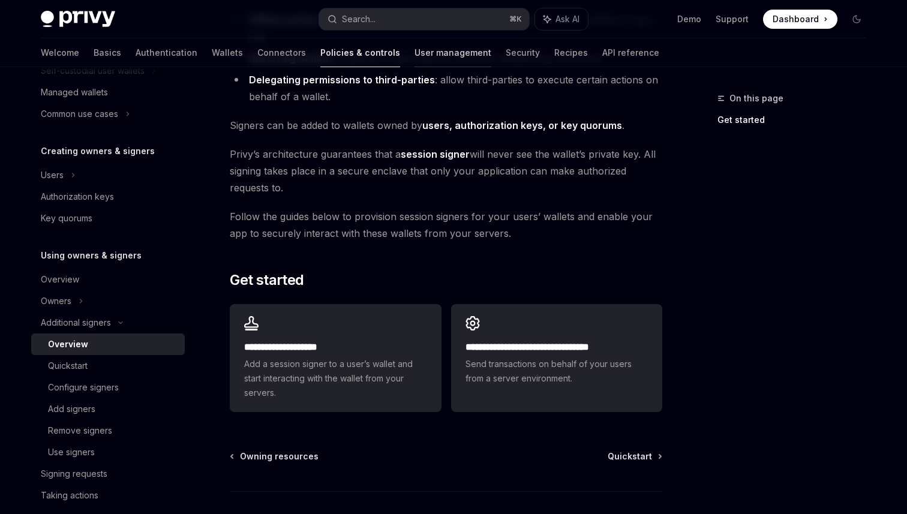
click at [415, 58] on link "User management" at bounding box center [453, 52] width 77 height 29
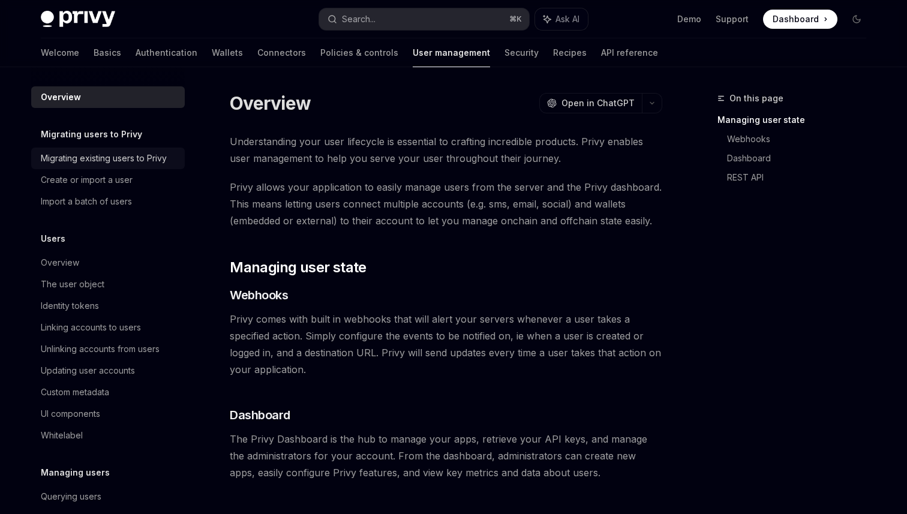
click at [136, 164] on div "Migrating existing users to Privy" at bounding box center [104, 158] width 126 height 14
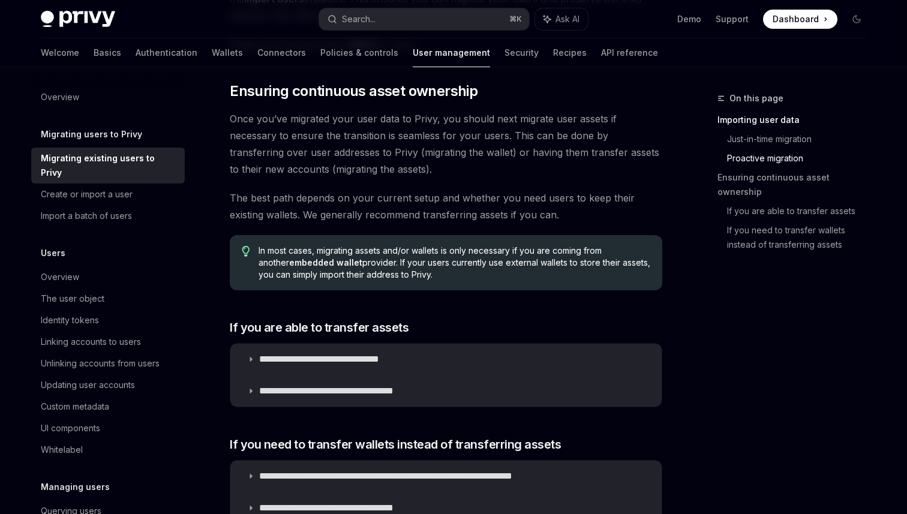
scroll to position [1270, 0]
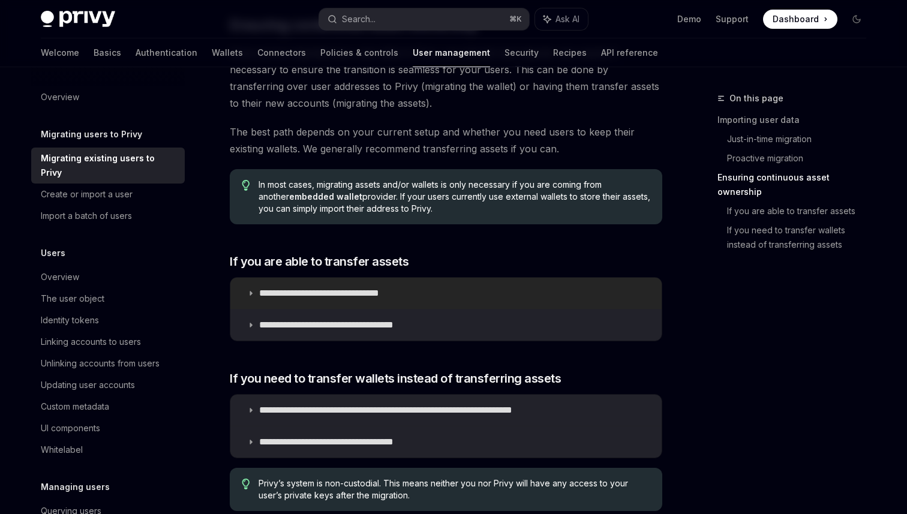
click at [377, 296] on p "**********" at bounding box center [337, 293] width 157 height 12
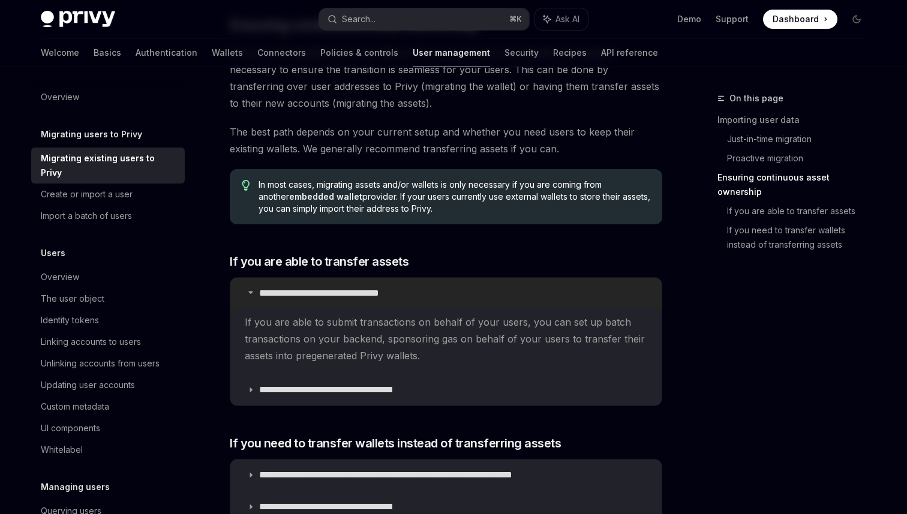
click at [367, 289] on p "**********" at bounding box center [337, 293] width 157 height 12
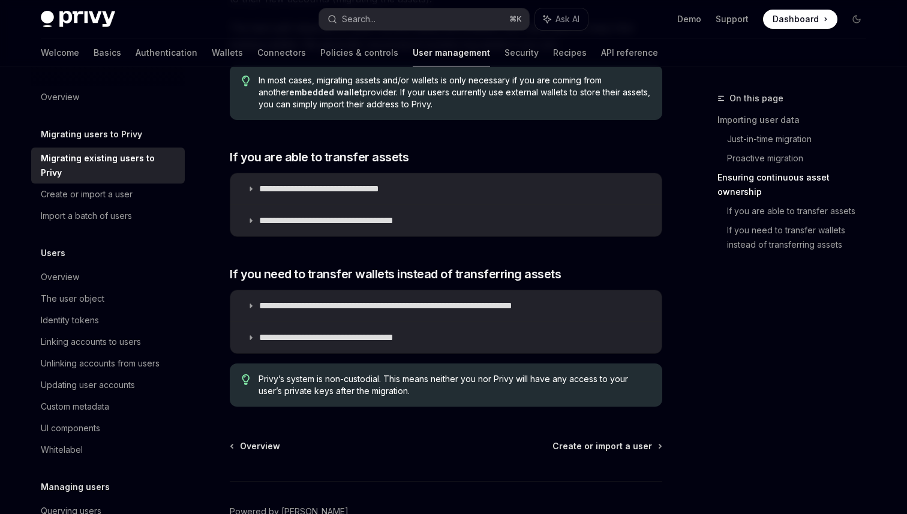
scroll to position [1370, 0]
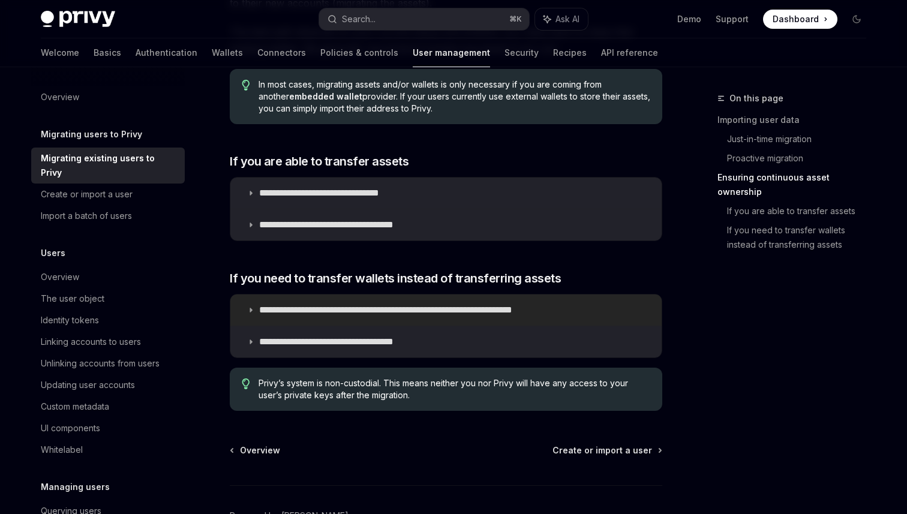
click at [380, 295] on summary "**********" at bounding box center [445, 310] width 431 height 31
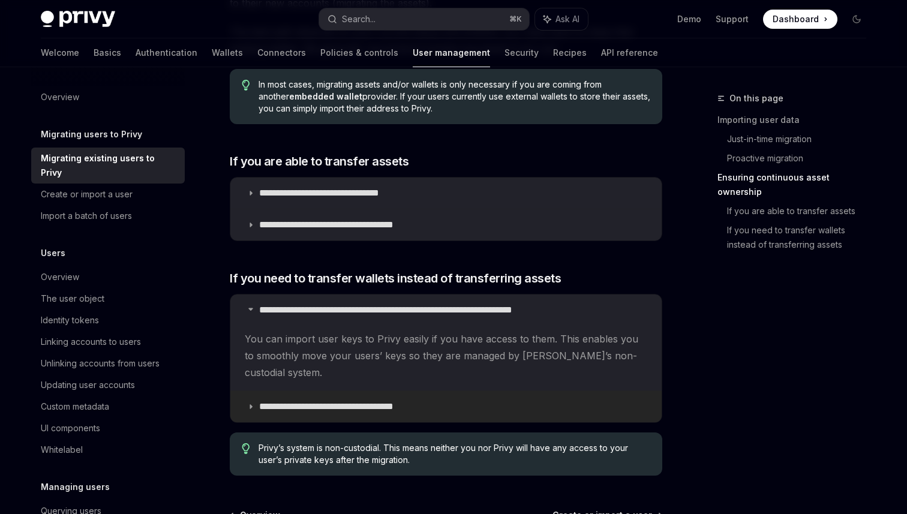
click at [377, 401] on p "**********" at bounding box center [348, 407] width 179 height 12
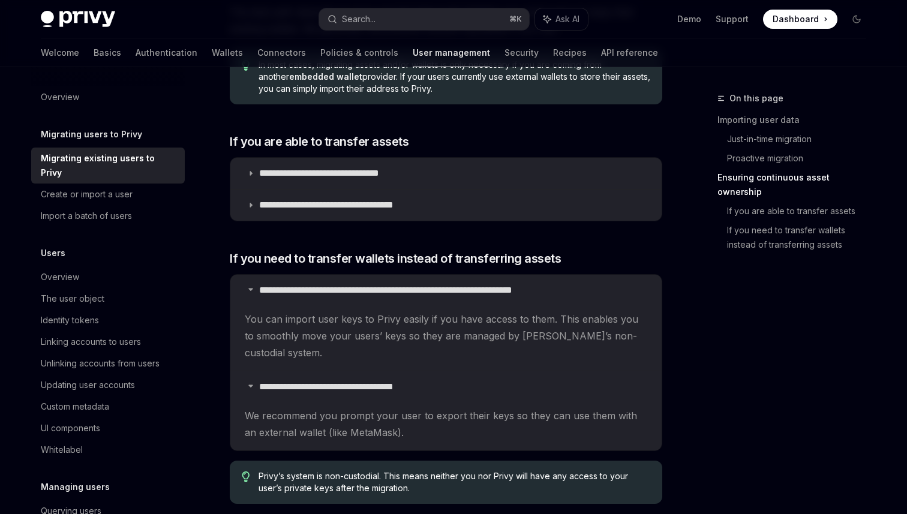
scroll to position [1392, 0]
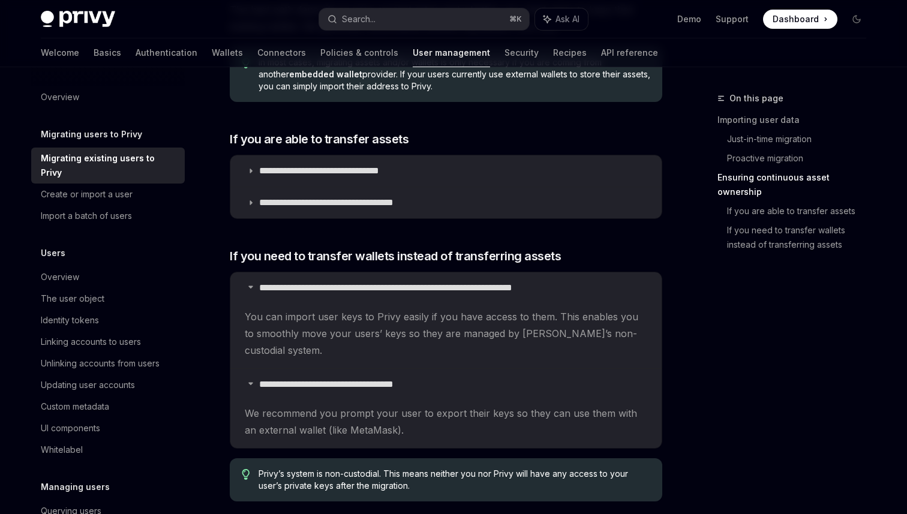
click at [373, 257] on span "We recommend you prompt your user to export their keys so they can use them wit…" at bounding box center [446, 240] width 403 height 34
click at [367, 257] on span "We recommend you prompt your user to export their keys so they can use them wit…" at bounding box center [446, 240] width 403 height 34
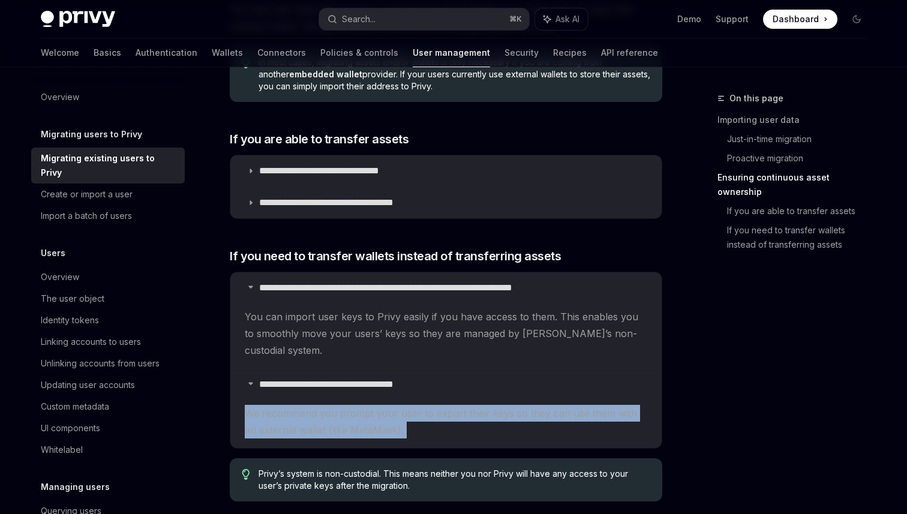
click at [367, 257] on span "We recommend you prompt your user to export their keys so they can use them wit…" at bounding box center [446, 240] width 403 height 34
click at [389, 257] on span "We recommend you prompt your user to export their keys so they can use them wit…" at bounding box center [446, 240] width 403 height 34
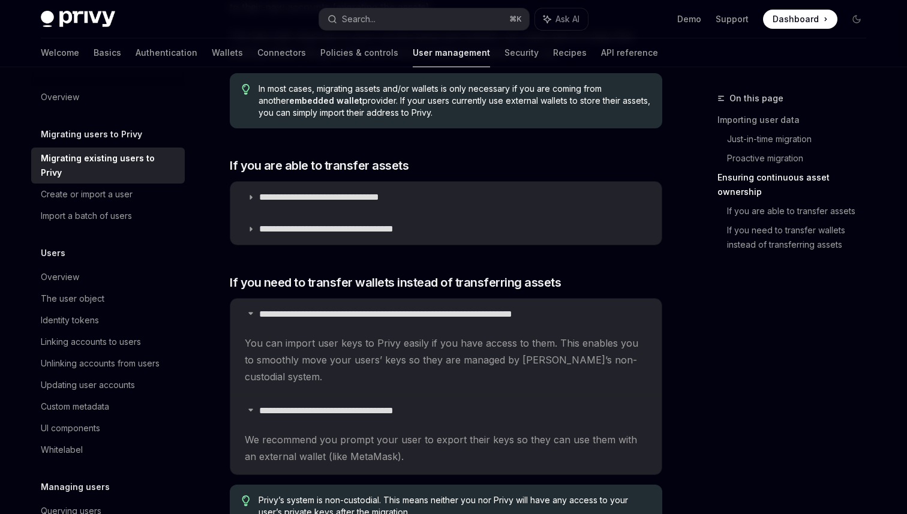
scroll to position [1351, 0]
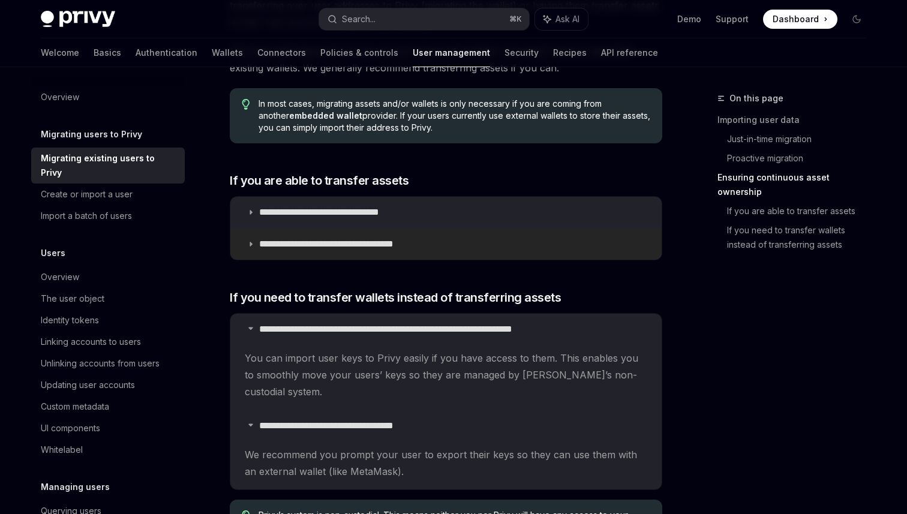
click at [364, 242] on p "**********" at bounding box center [348, 244] width 179 height 12
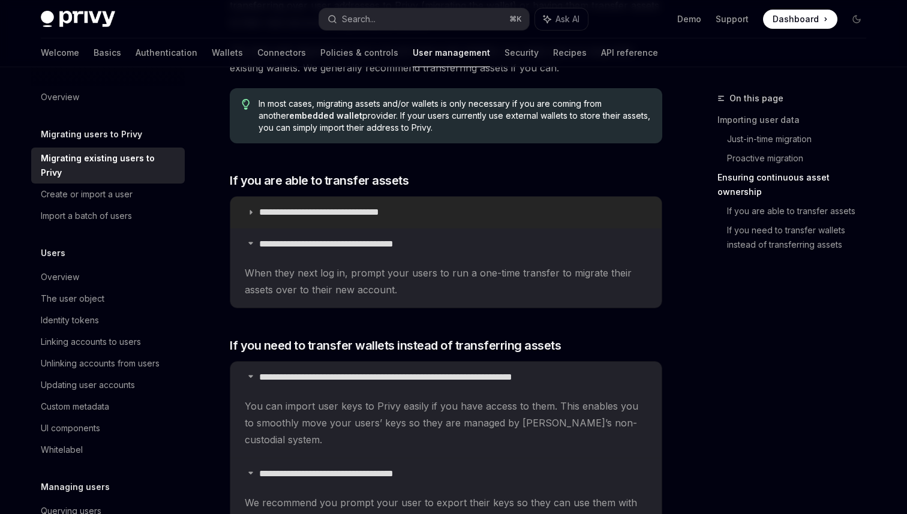
click at [364, 213] on p "**********" at bounding box center [337, 212] width 157 height 12
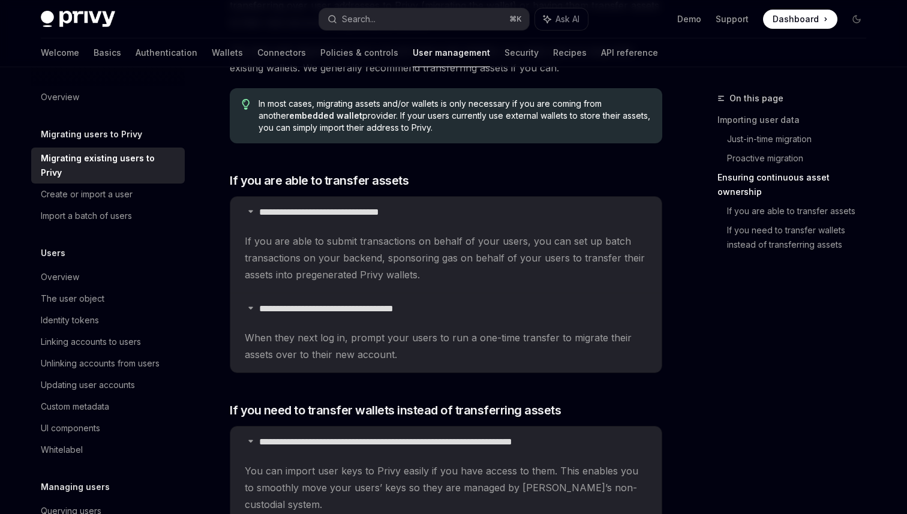
click at [377, 275] on span "If you are able to submit transactions on behalf of your users, you can set up …" at bounding box center [446, 258] width 403 height 50
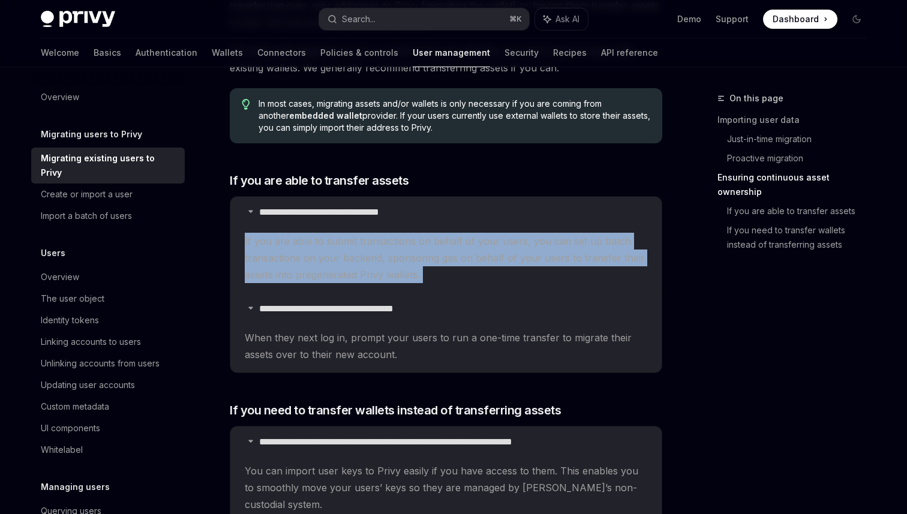
click at [377, 275] on span "If you are able to submit transactions on behalf of your users, you can set up …" at bounding box center [446, 258] width 403 height 50
click at [394, 268] on span "If you are able to submit transactions on behalf of your users, you can set up …" at bounding box center [446, 258] width 403 height 50
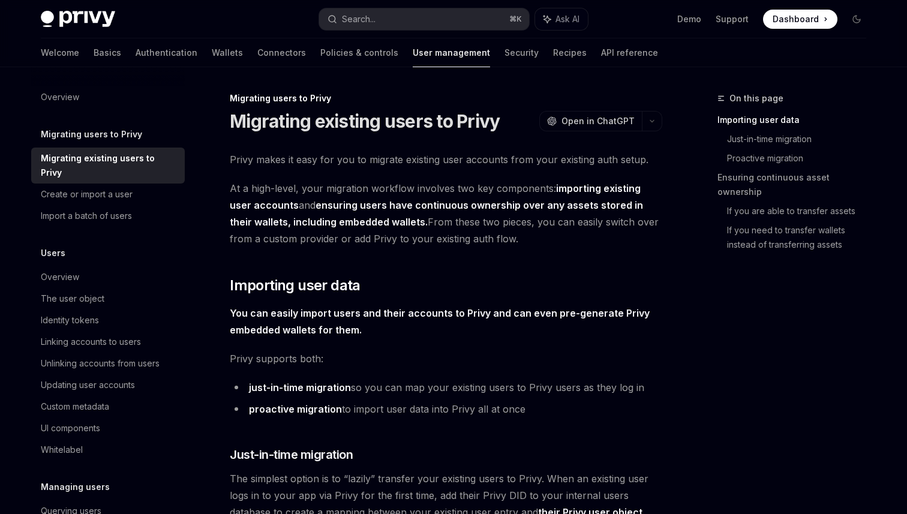
drag, startPoint x: 405, startPoint y: 222, endPoint x: 500, endPoint y: 244, distance: 98.0
click at [500, 244] on span "At a high-level, your migration workflow involves two key components: importing…" at bounding box center [446, 213] width 433 height 67
click at [500, 238] on span "At a high-level, your migration workflow involves two key components: importing…" at bounding box center [446, 213] width 433 height 67
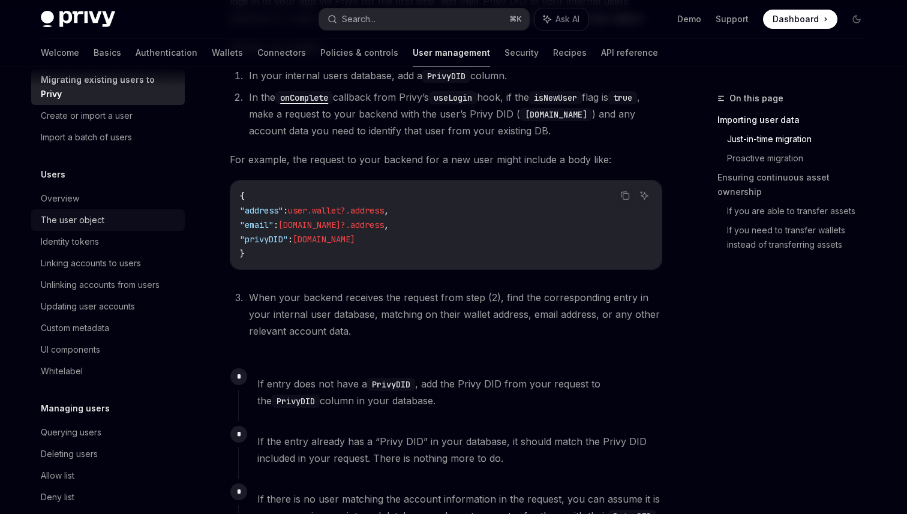
scroll to position [107, 0]
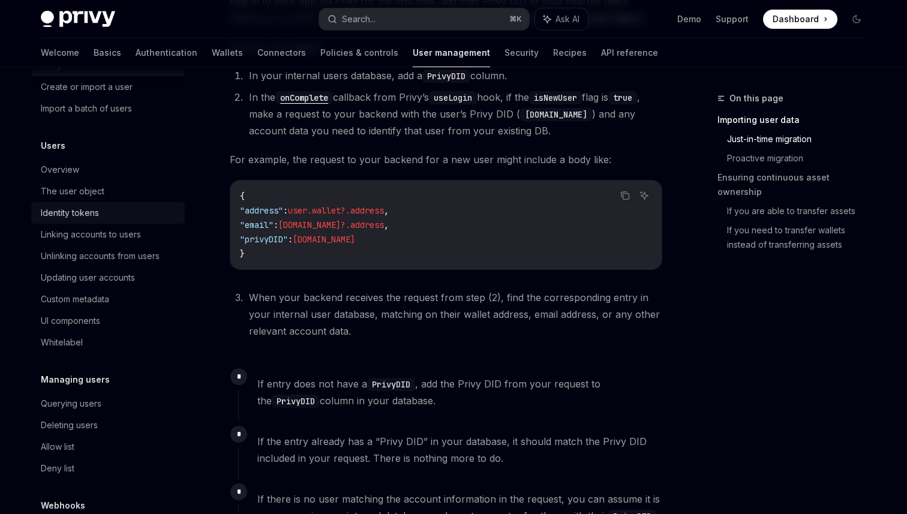
click at [88, 206] on div "Identity tokens" at bounding box center [70, 213] width 58 height 14
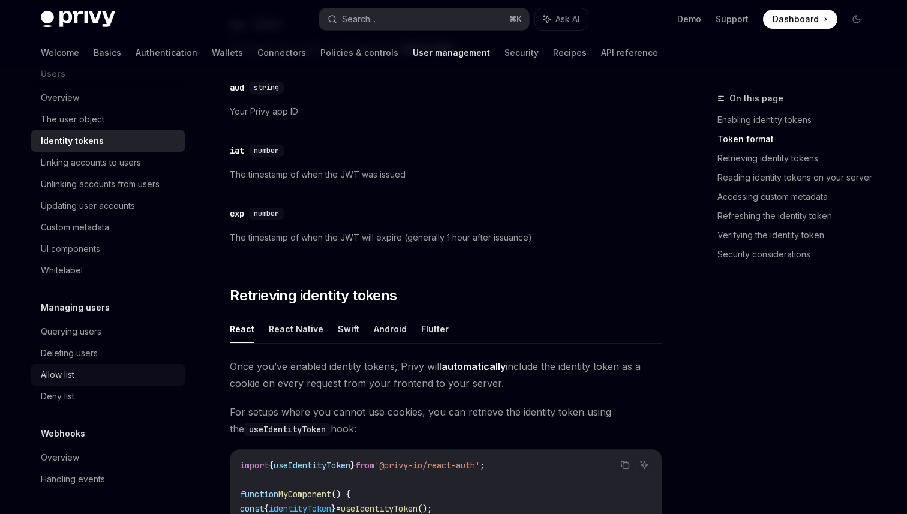
scroll to position [771, 0]
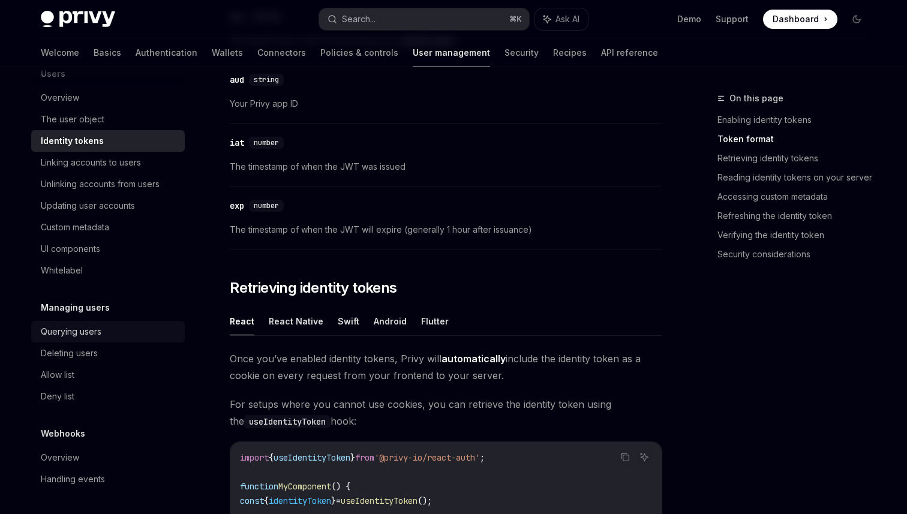
click at [100, 329] on div "Querying users" at bounding box center [71, 332] width 61 height 14
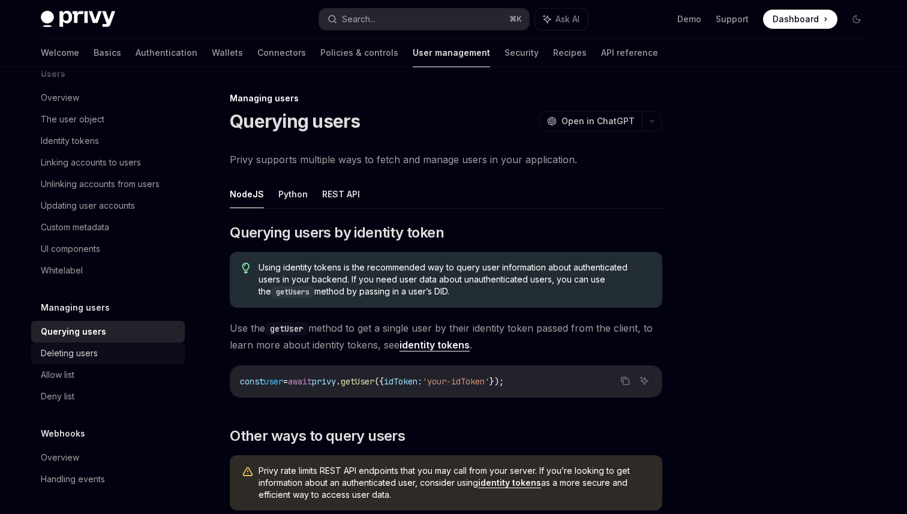
click at [100, 347] on div "Deleting users" at bounding box center [109, 353] width 137 height 14
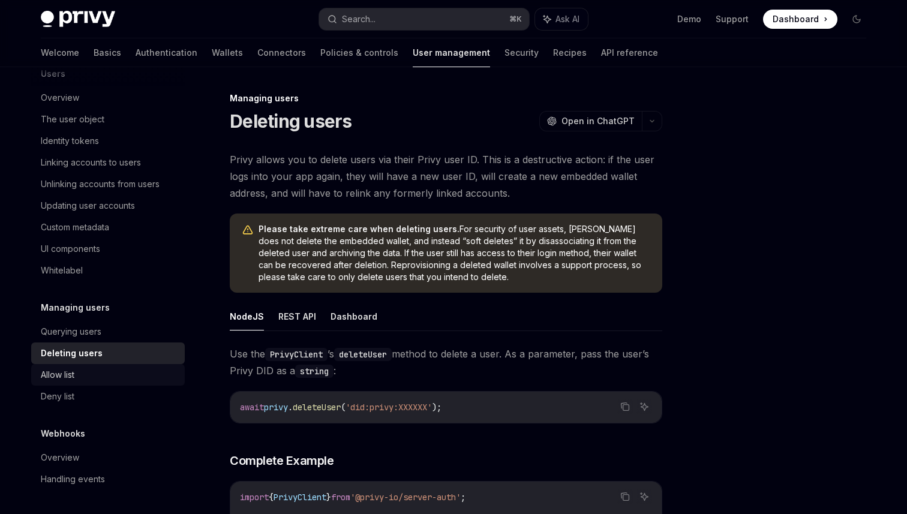
click at [100, 385] on link "Allow list" at bounding box center [108, 375] width 154 height 22
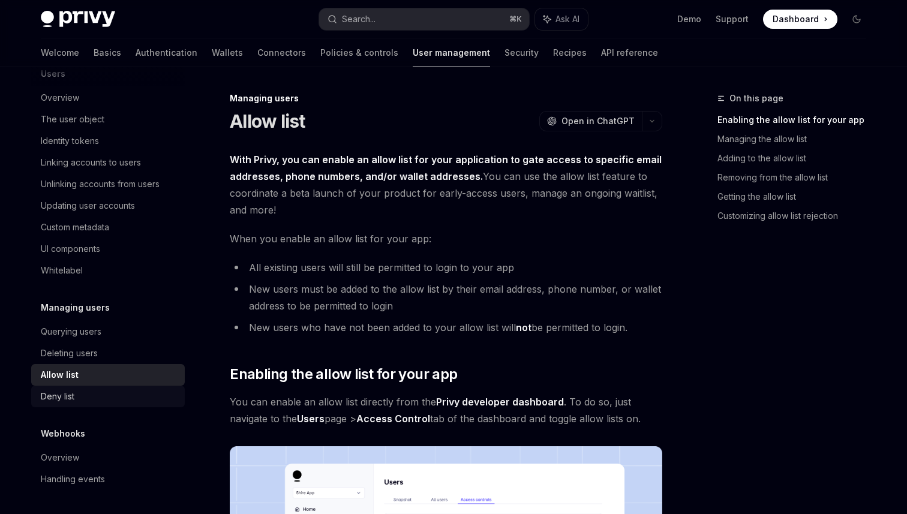
click at [100, 396] on div "Deny list" at bounding box center [109, 396] width 137 height 14
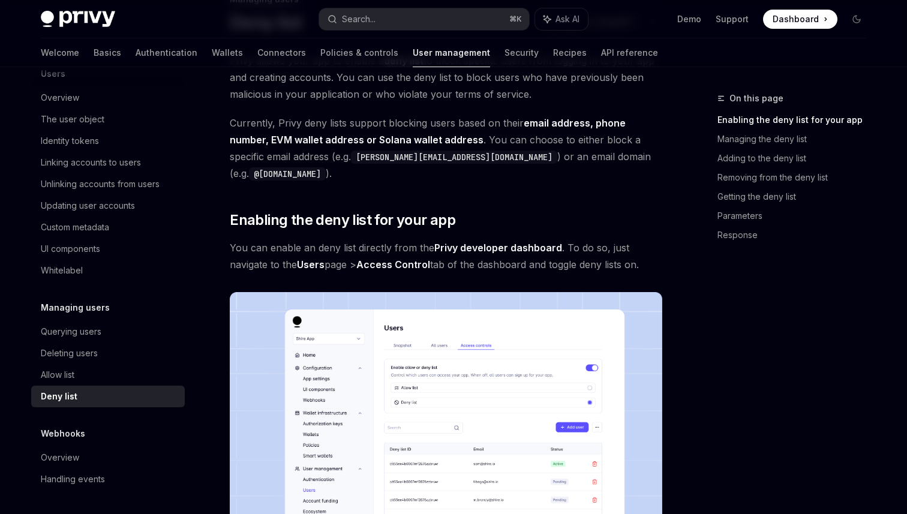
scroll to position [110, 0]
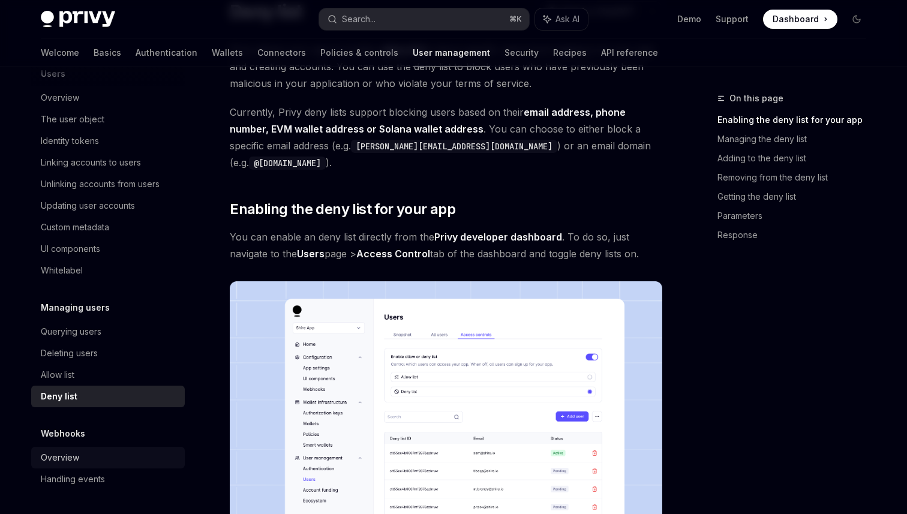
click at [83, 456] on div "Overview" at bounding box center [109, 458] width 137 height 14
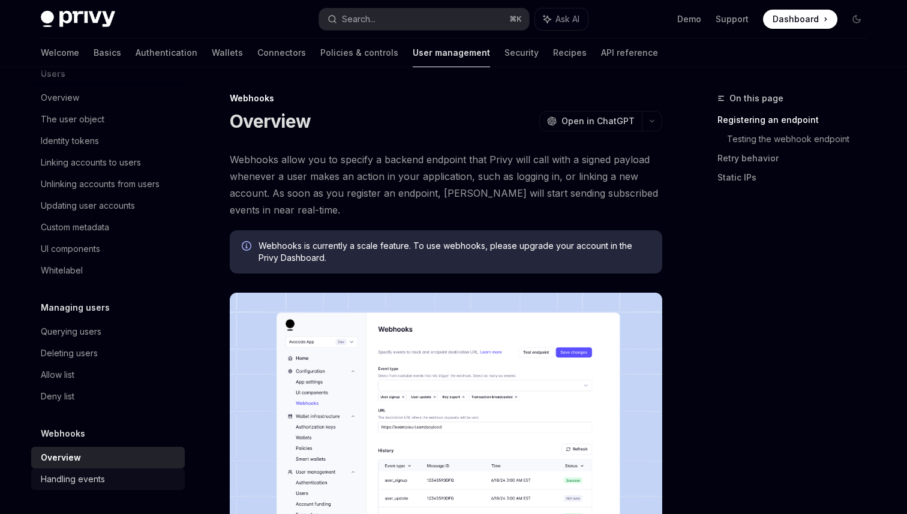
click at [85, 480] on div "Handling events" at bounding box center [73, 479] width 64 height 14
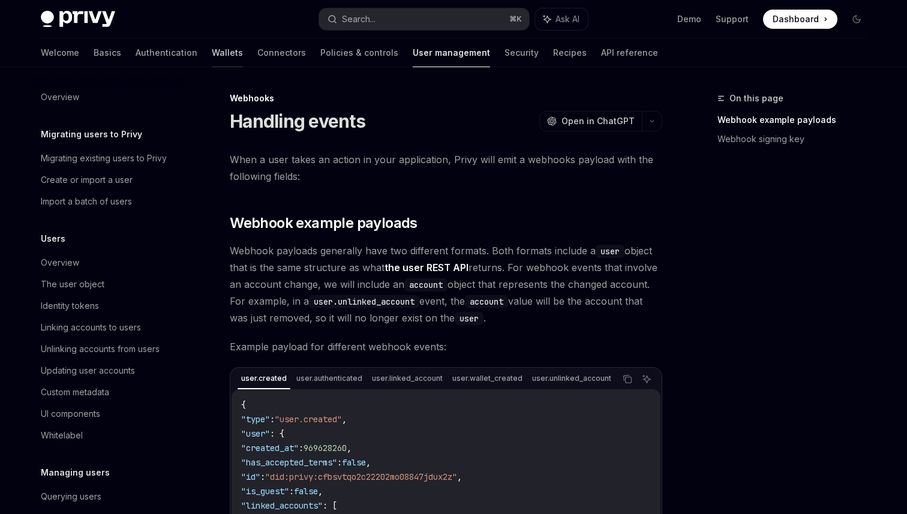
click at [212, 53] on link "Wallets" at bounding box center [227, 52] width 31 height 29
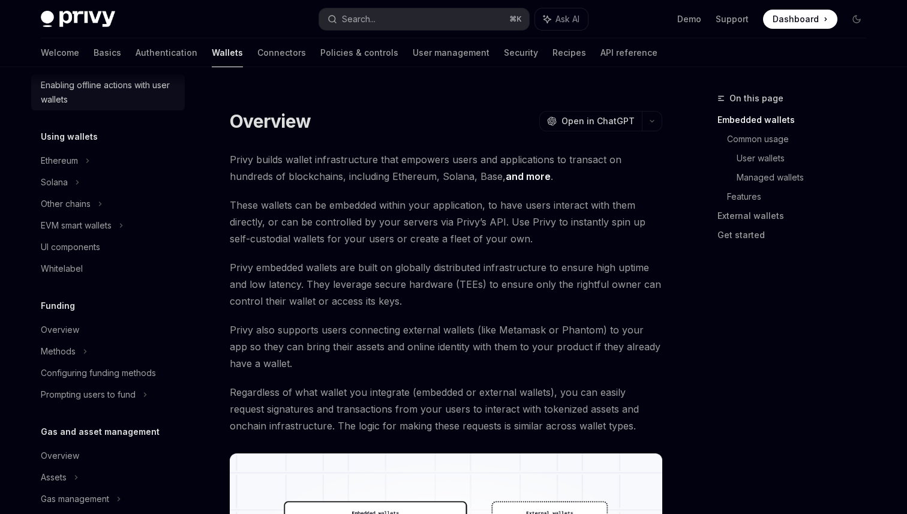
scroll to position [235, 0]
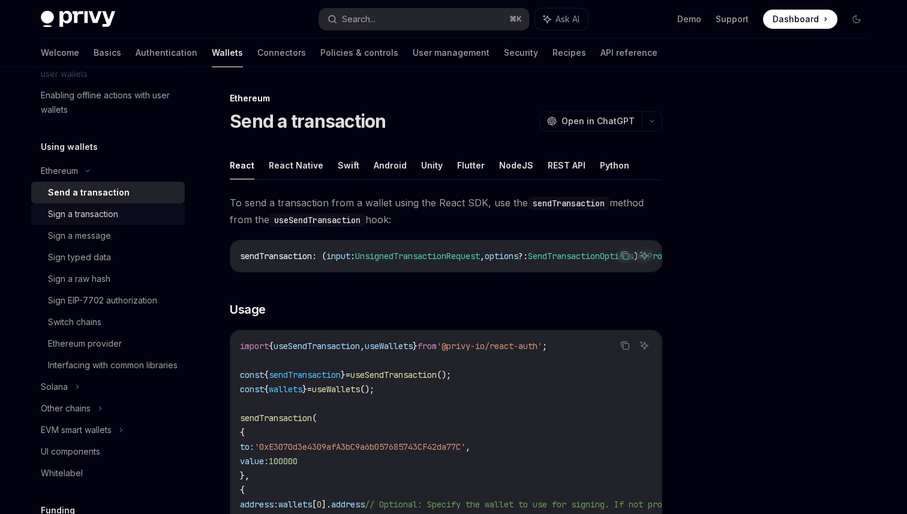
click at [108, 214] on div "Sign a transaction" at bounding box center [83, 214] width 70 height 14
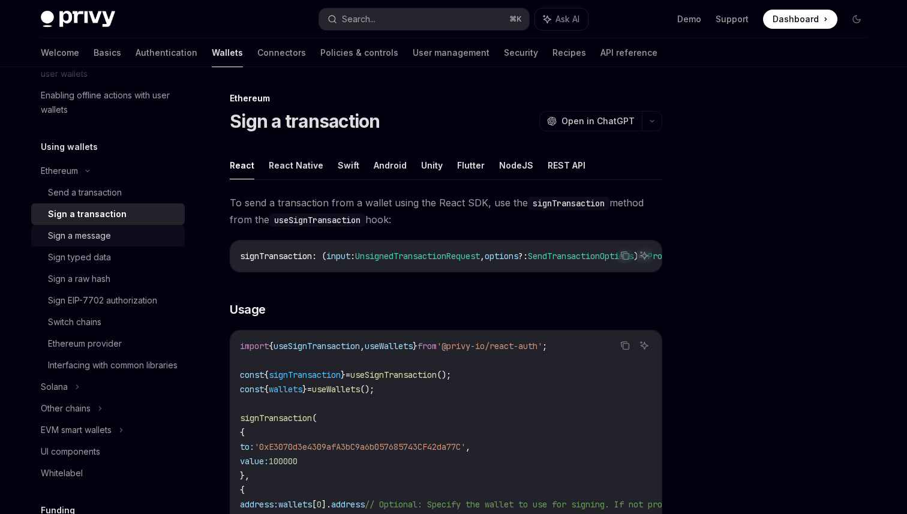
click at [115, 241] on div "Sign a message" at bounding box center [113, 236] width 130 height 14
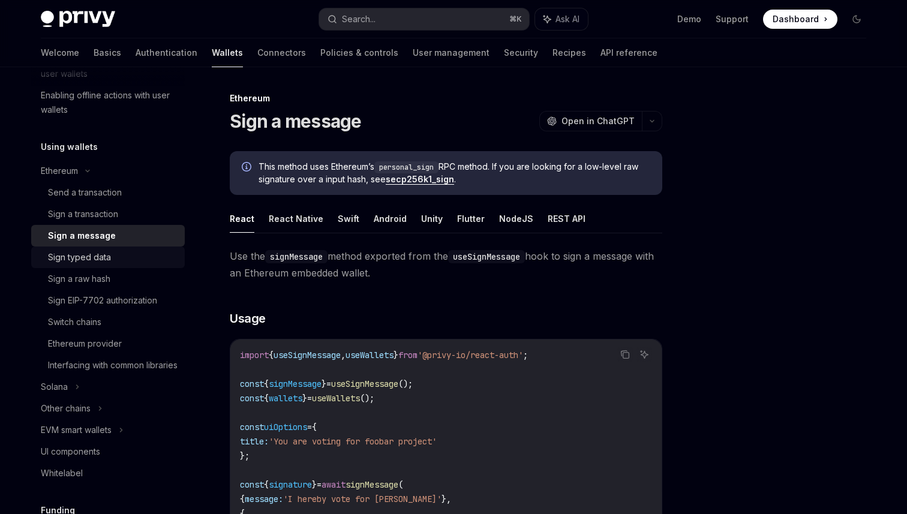
click at [115, 255] on div "Sign typed data" at bounding box center [113, 257] width 130 height 14
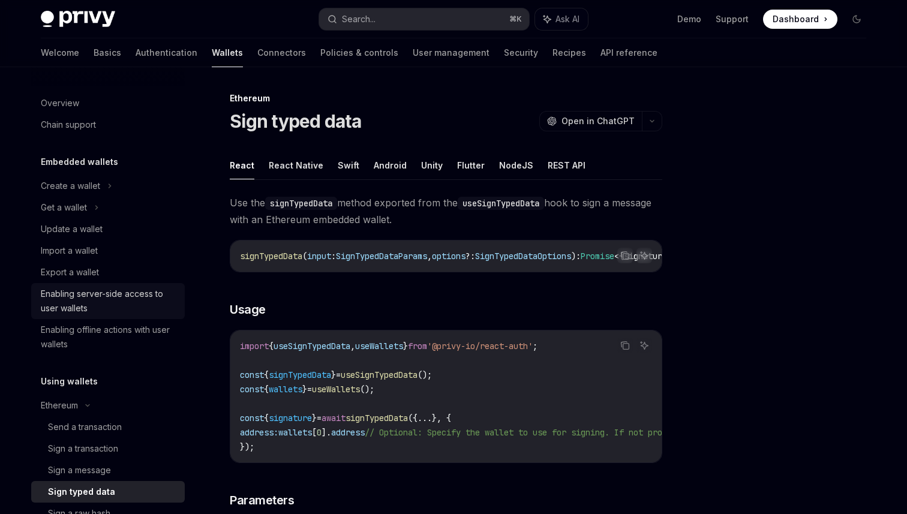
click at [129, 294] on div "Enabling server-side access to user wallets" at bounding box center [109, 301] width 137 height 29
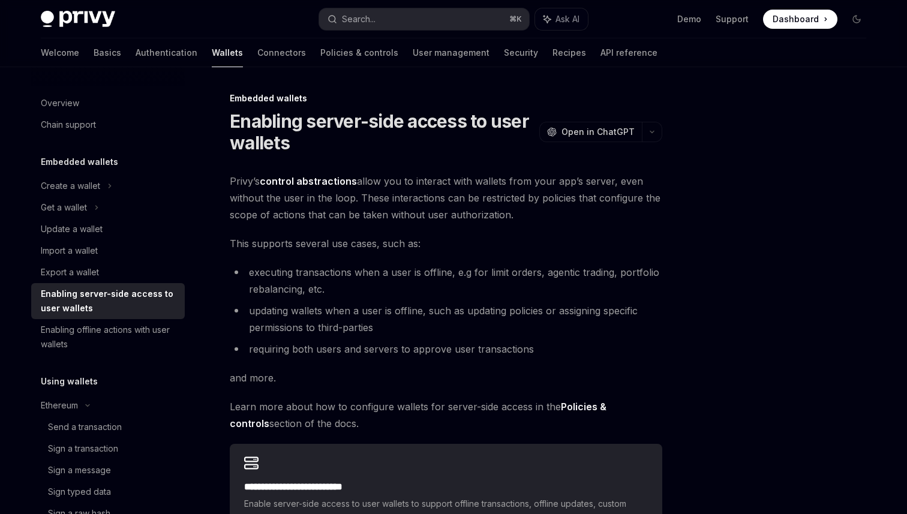
click at [316, 180] on link "control abstractions" at bounding box center [308, 181] width 97 height 13
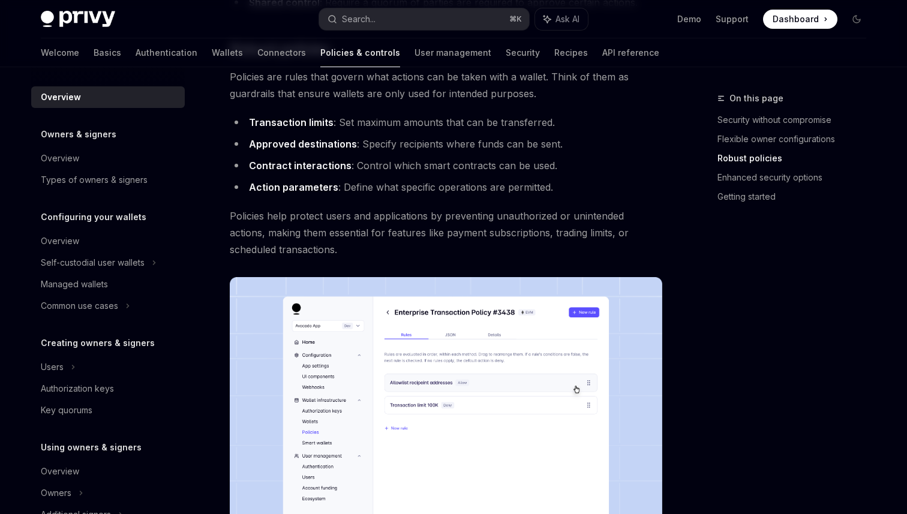
scroll to position [598, 0]
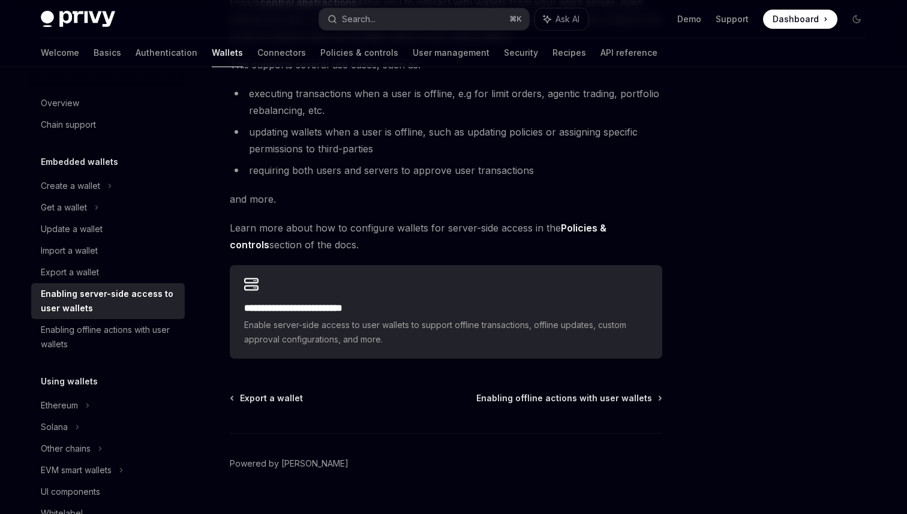
scroll to position [202, 0]
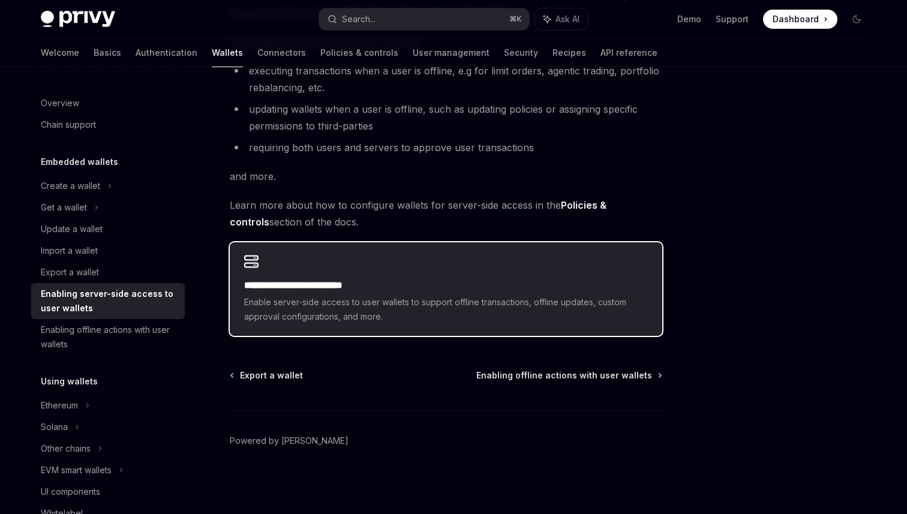
click at [440, 286] on h2 "**********" at bounding box center [446, 285] width 404 height 14
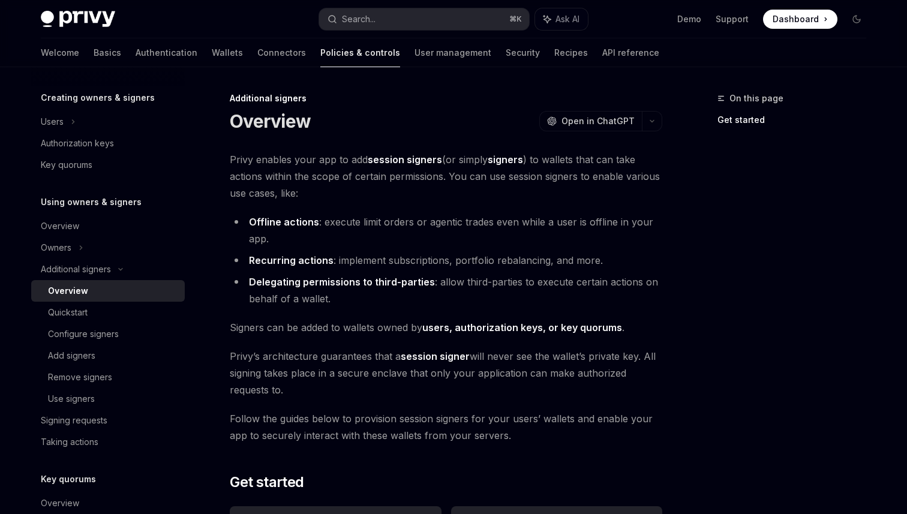
type textarea "*"
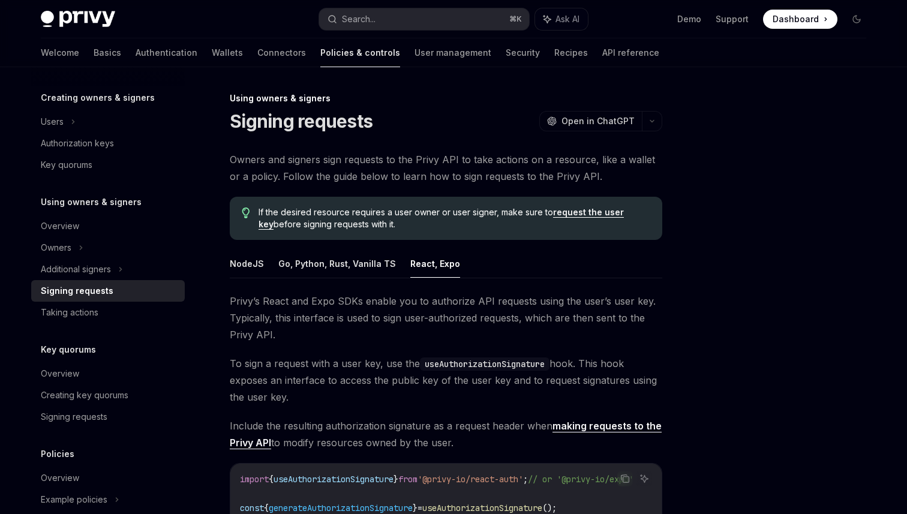
click at [53, 16] on img at bounding box center [78, 19] width 74 height 17
type textarea "*"
